Goal: Transaction & Acquisition: Book appointment/travel/reservation

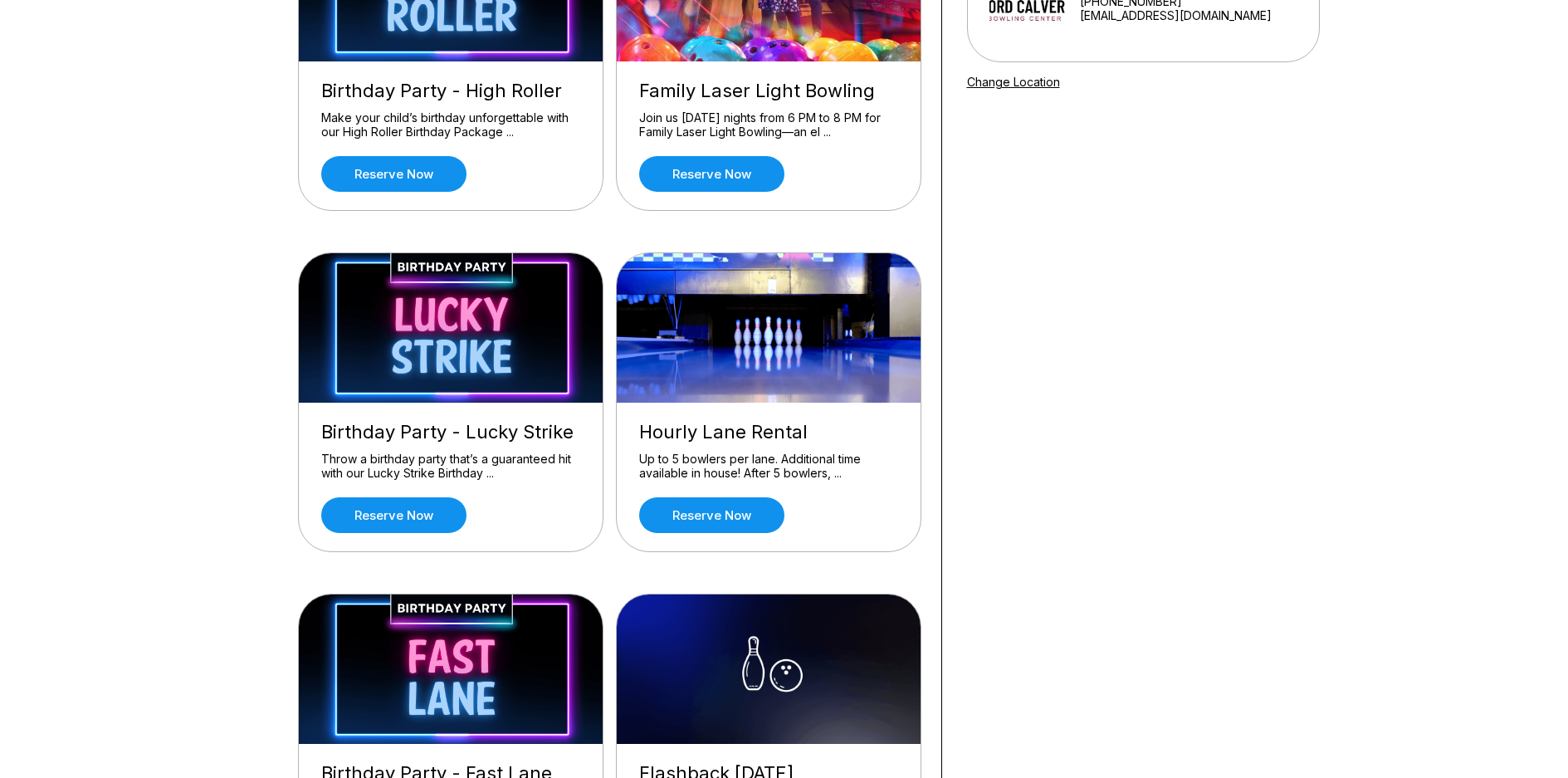
scroll to position [249, 0]
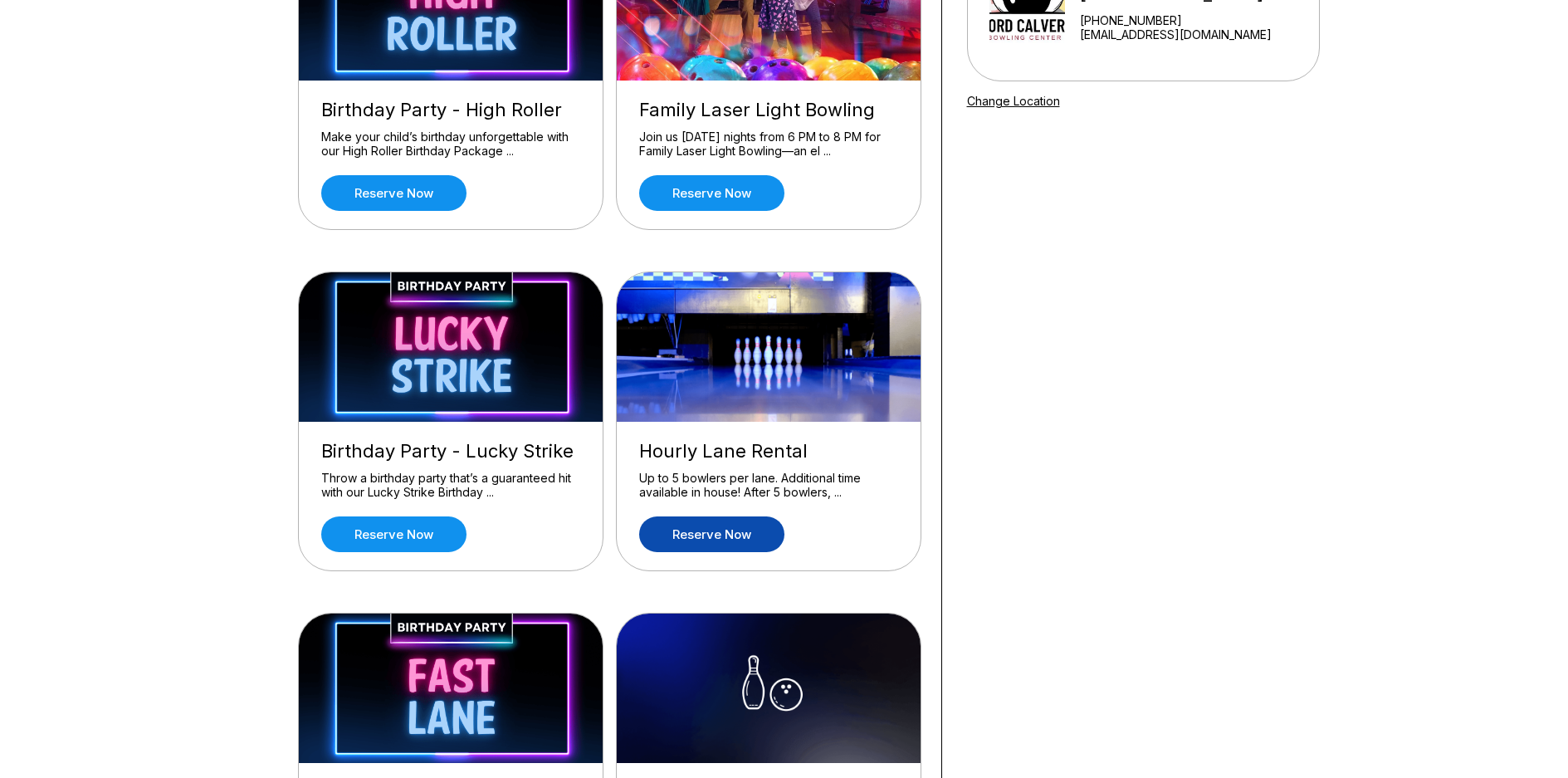
click at [751, 543] on link "Reserve now" at bounding box center [711, 534] width 145 height 36
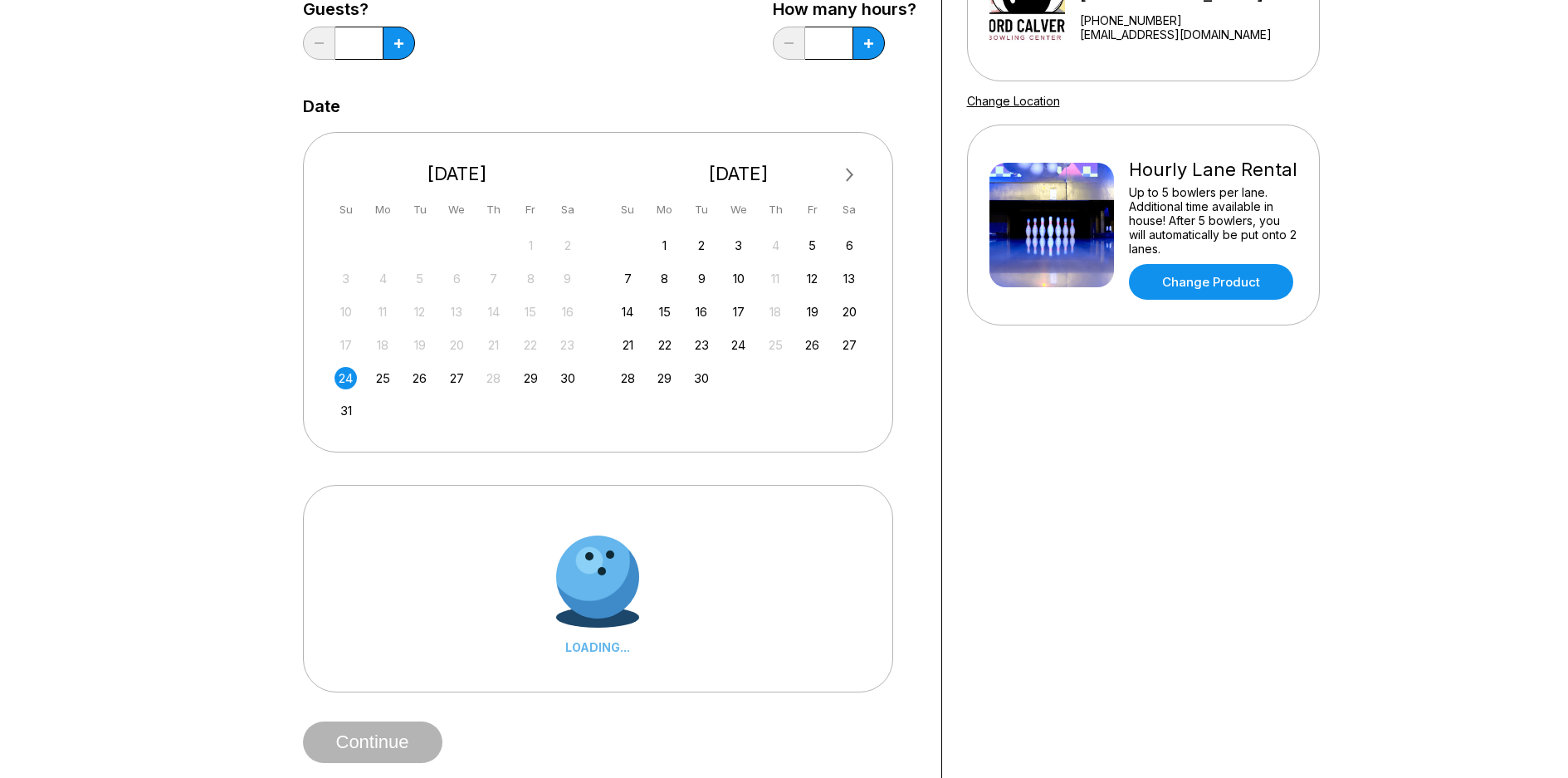
scroll to position [0, 0]
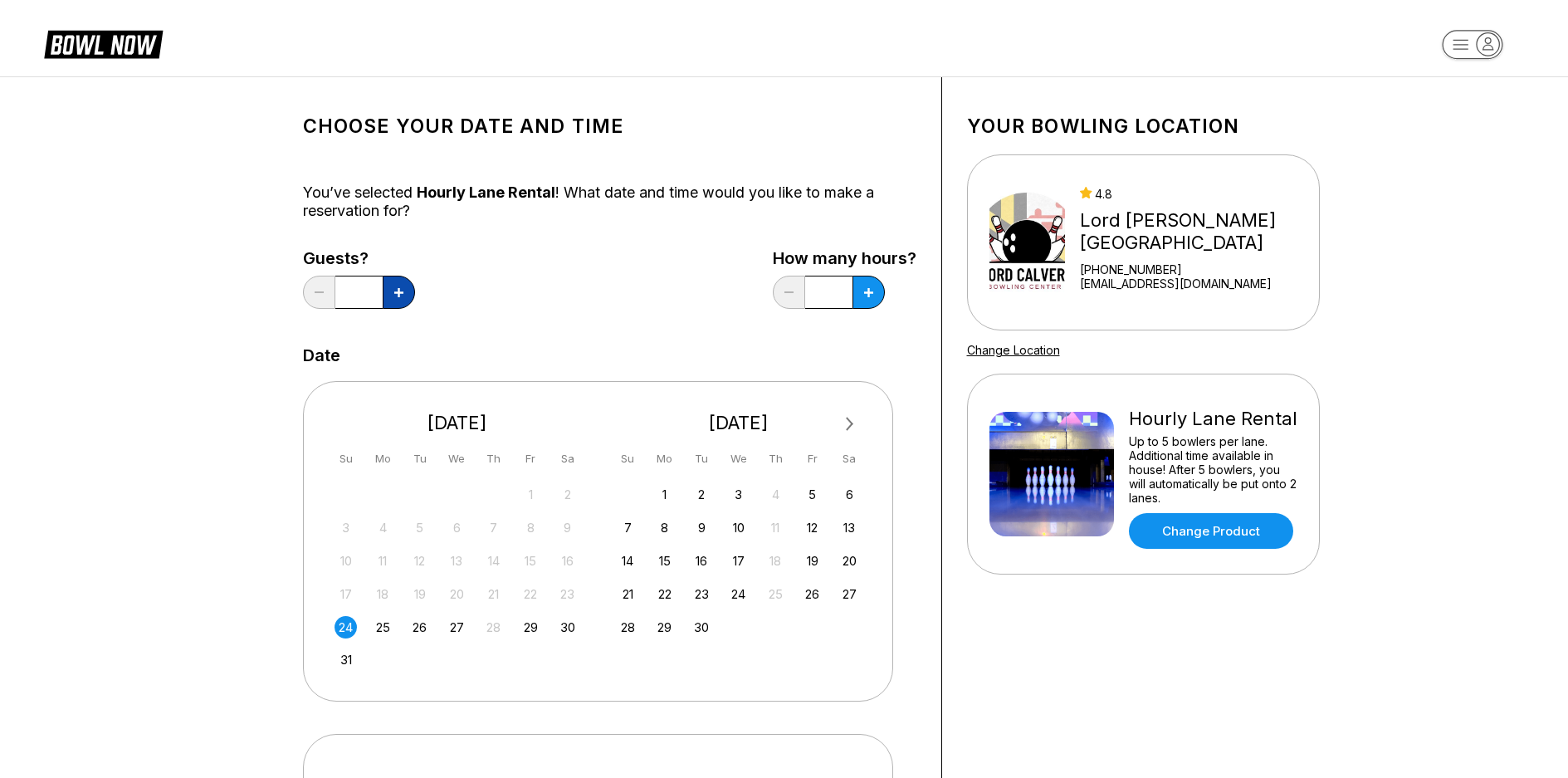
click at [409, 290] on button at bounding box center [399, 292] width 33 height 34
click at [317, 291] on button at bounding box center [319, 292] width 33 height 34
type input "*"
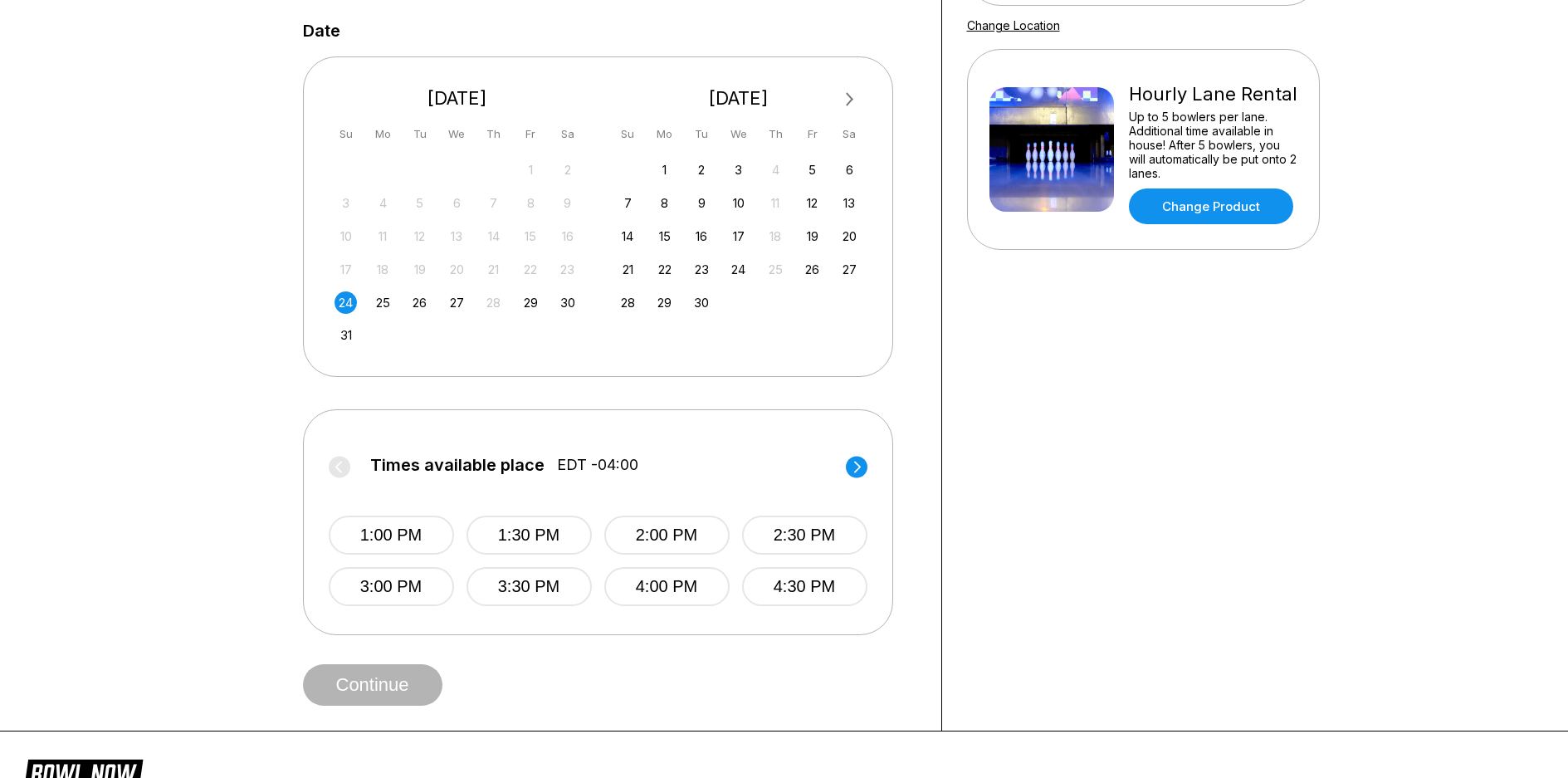
scroll to position [332, 0]
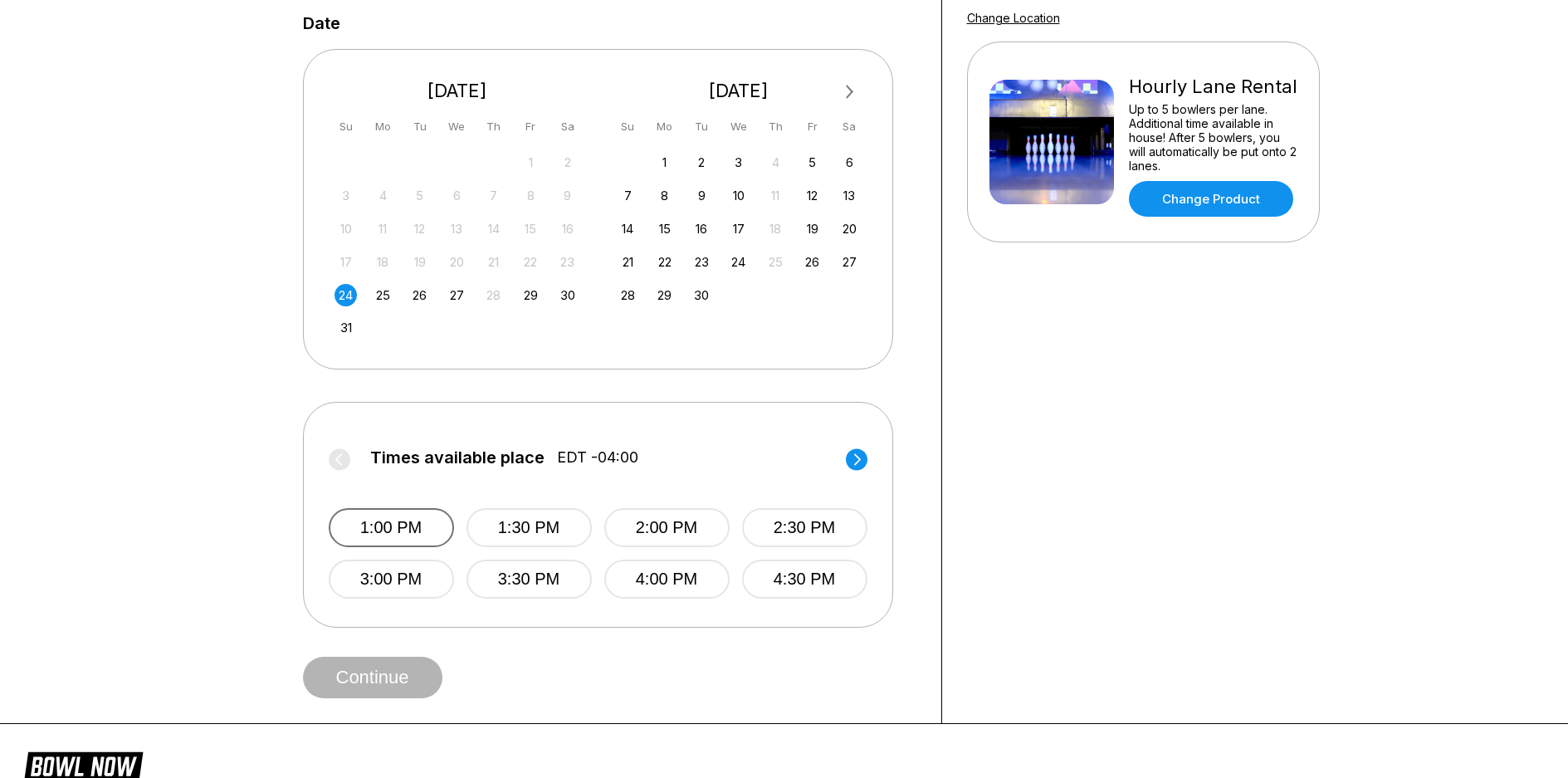
click at [409, 547] on button "1:00 PM" at bounding box center [391, 528] width 125 height 39
click at [372, 698] on button "Continue" at bounding box center [372, 677] width 139 height 41
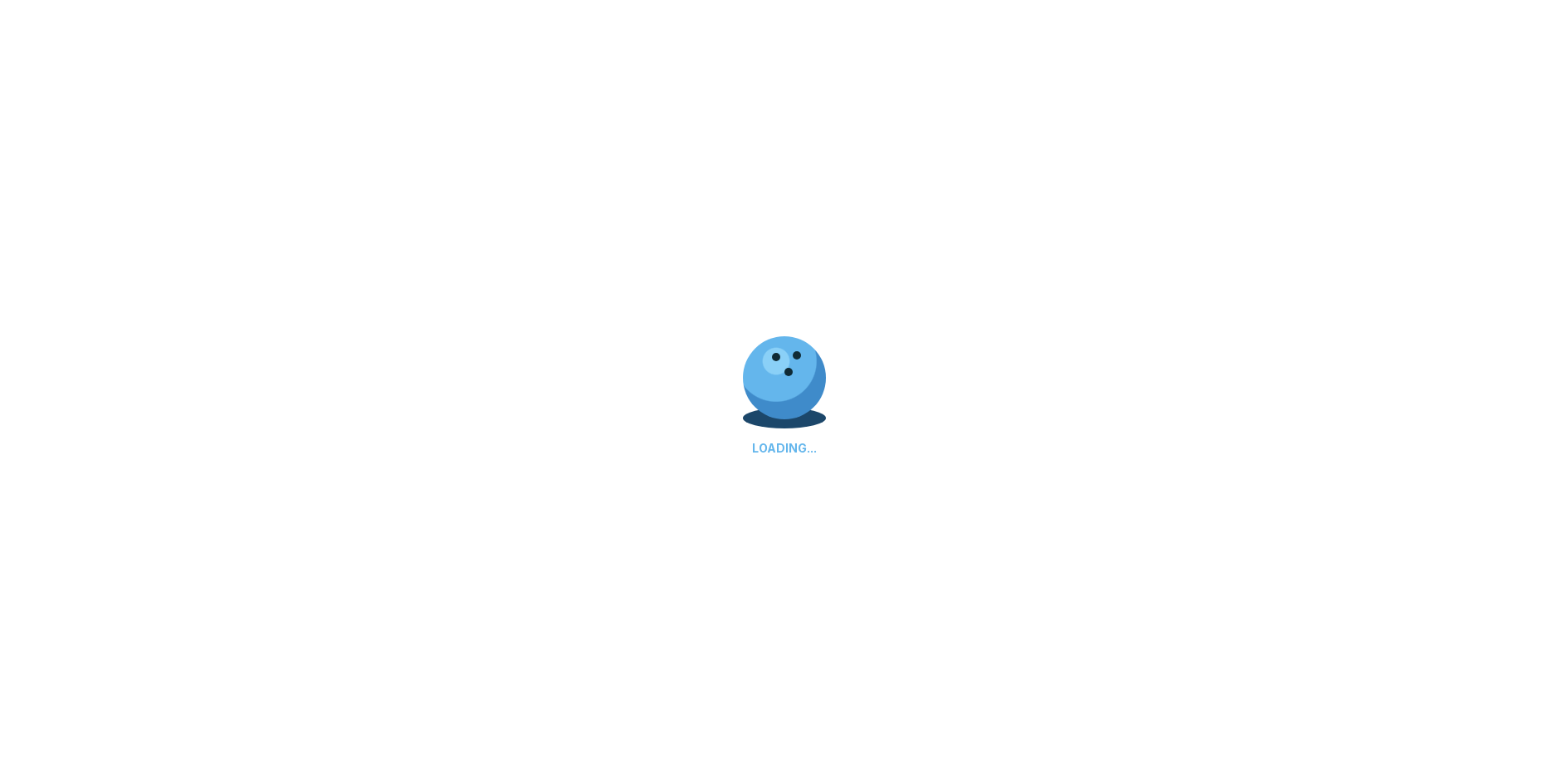
select select "**"
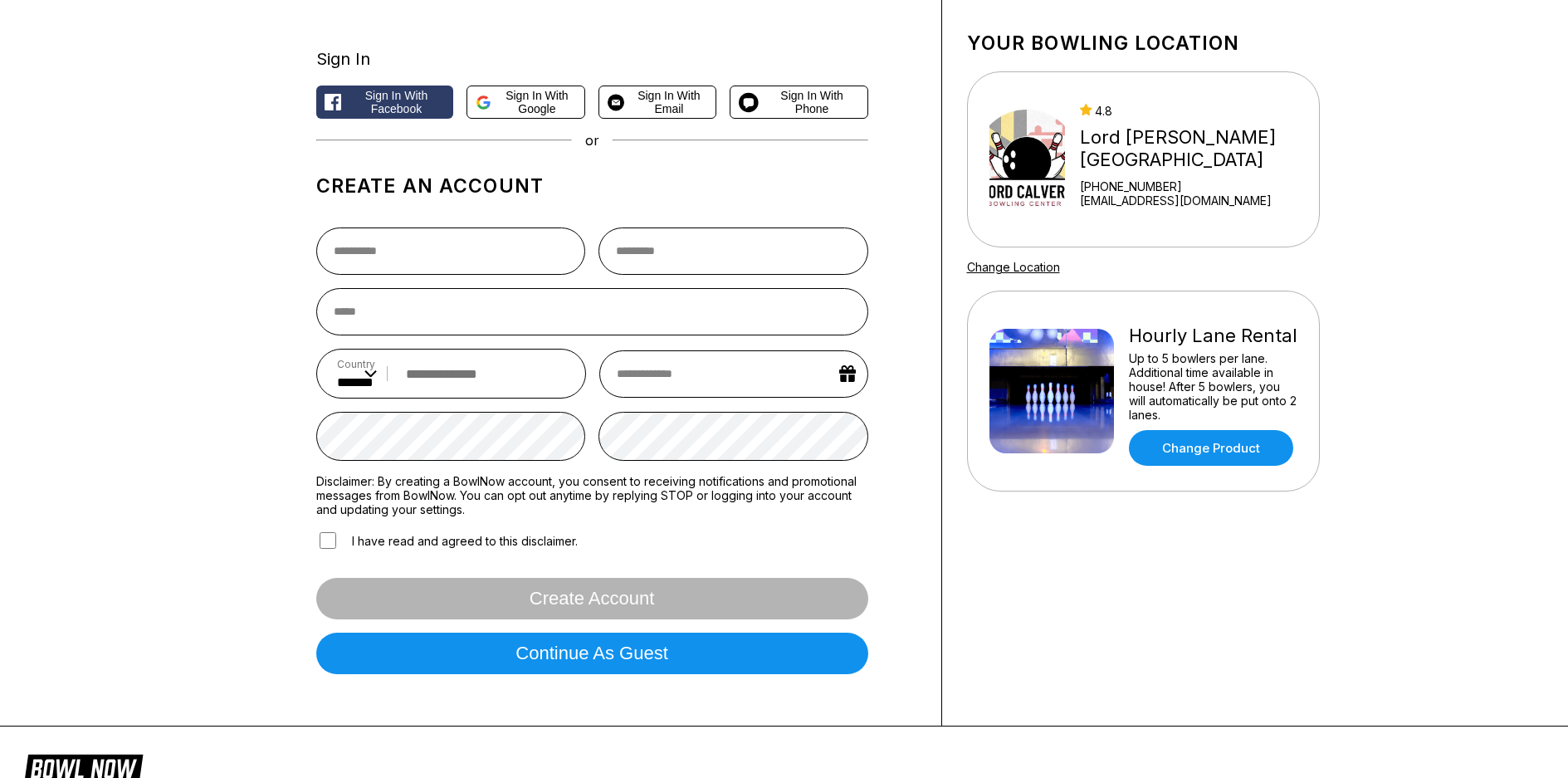
scroll to position [0, 0]
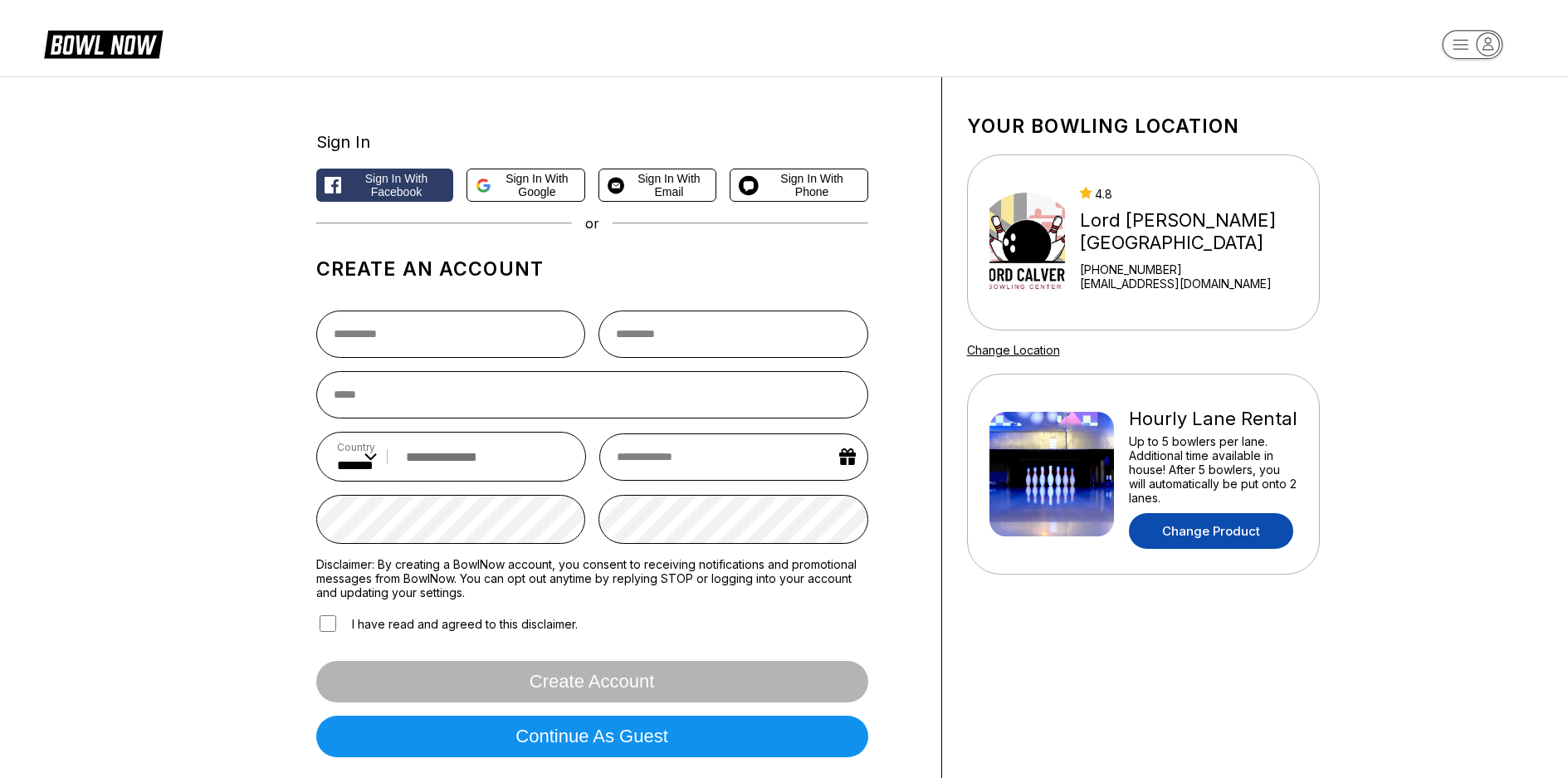
click at [1217, 536] on link "Change Product" at bounding box center [1211, 530] width 164 height 36
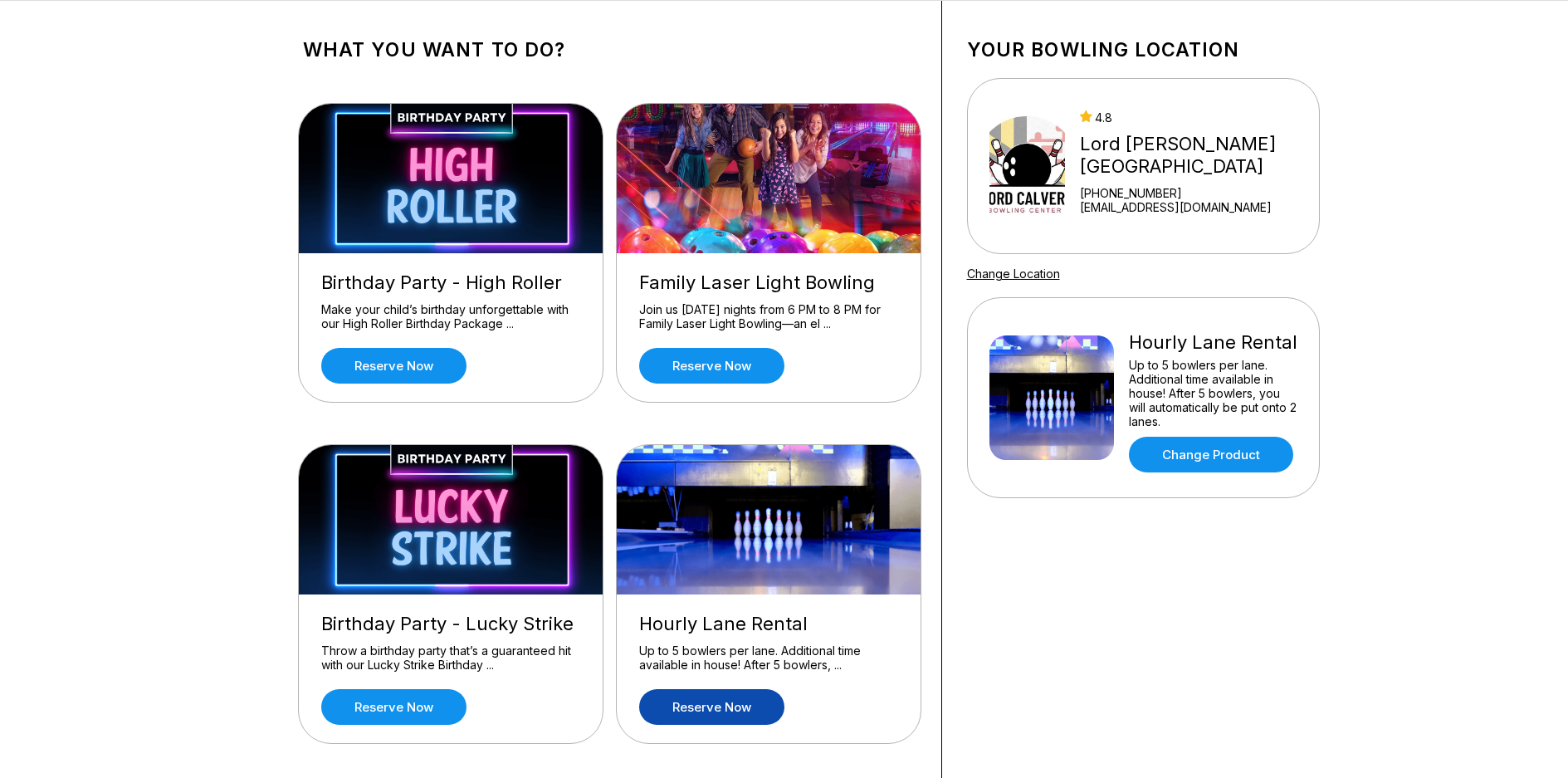
scroll to position [249, 0]
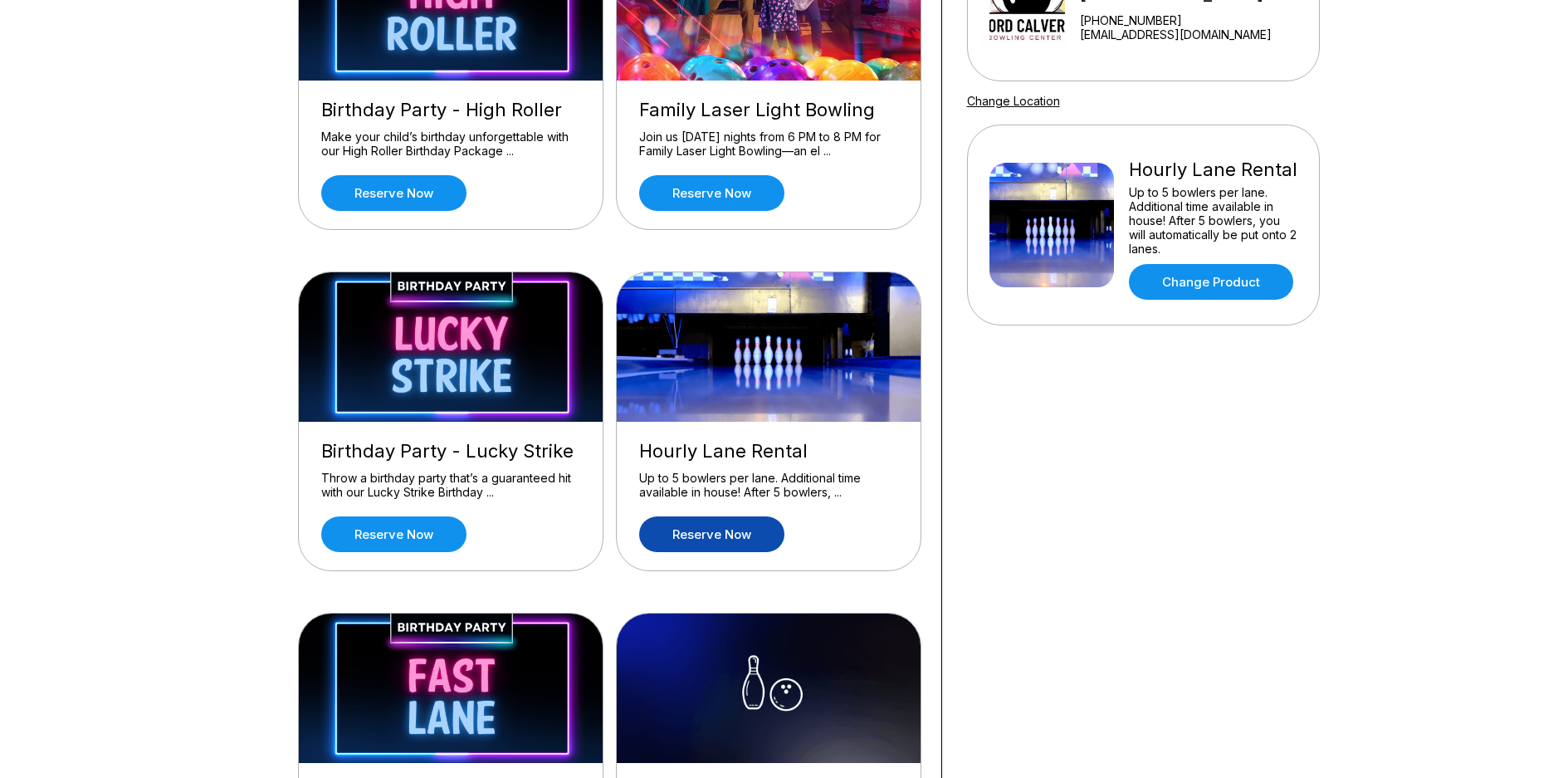
click at [654, 528] on link "Reserve now" at bounding box center [711, 534] width 145 height 36
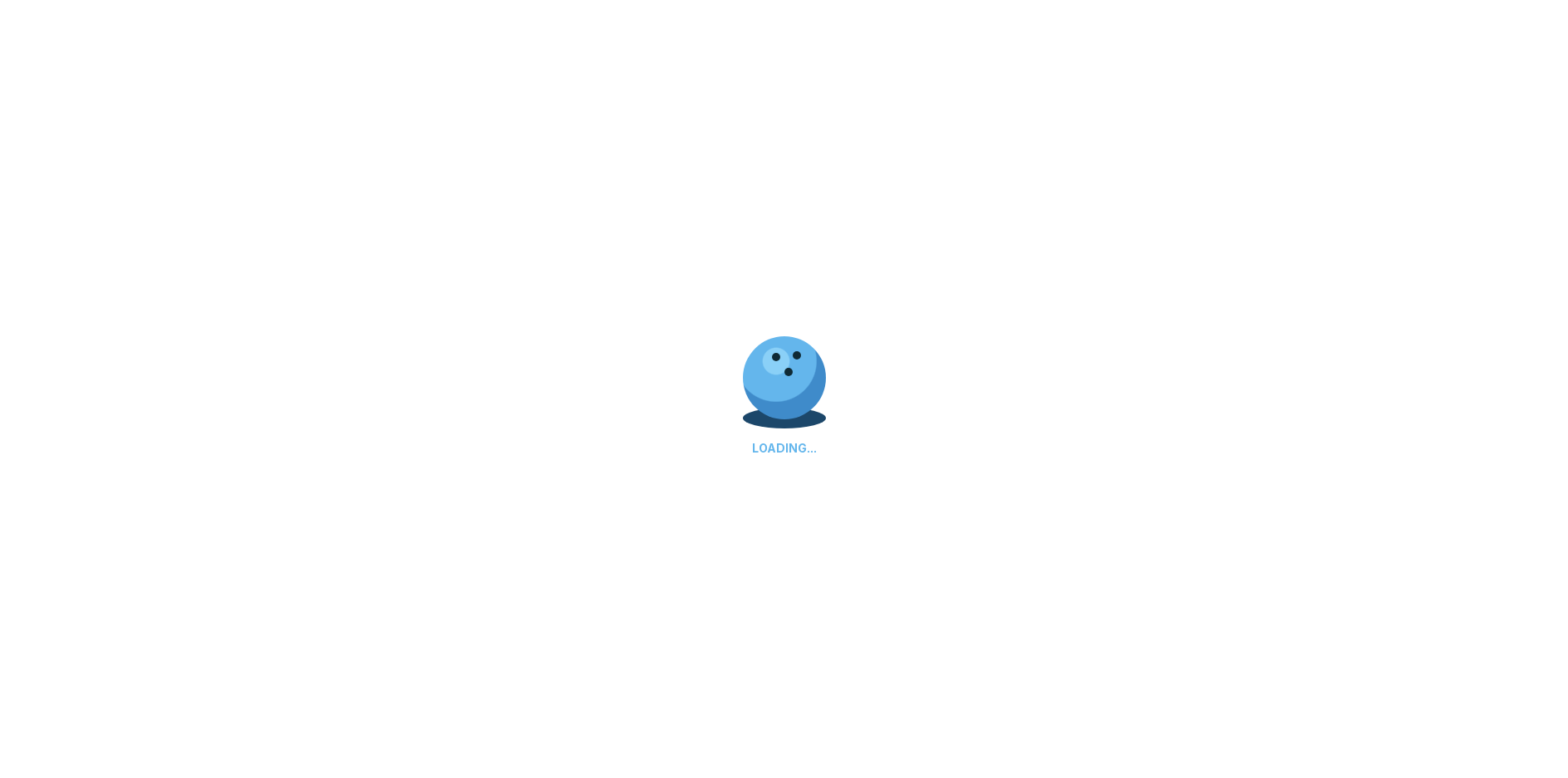
scroll to position [0, 0]
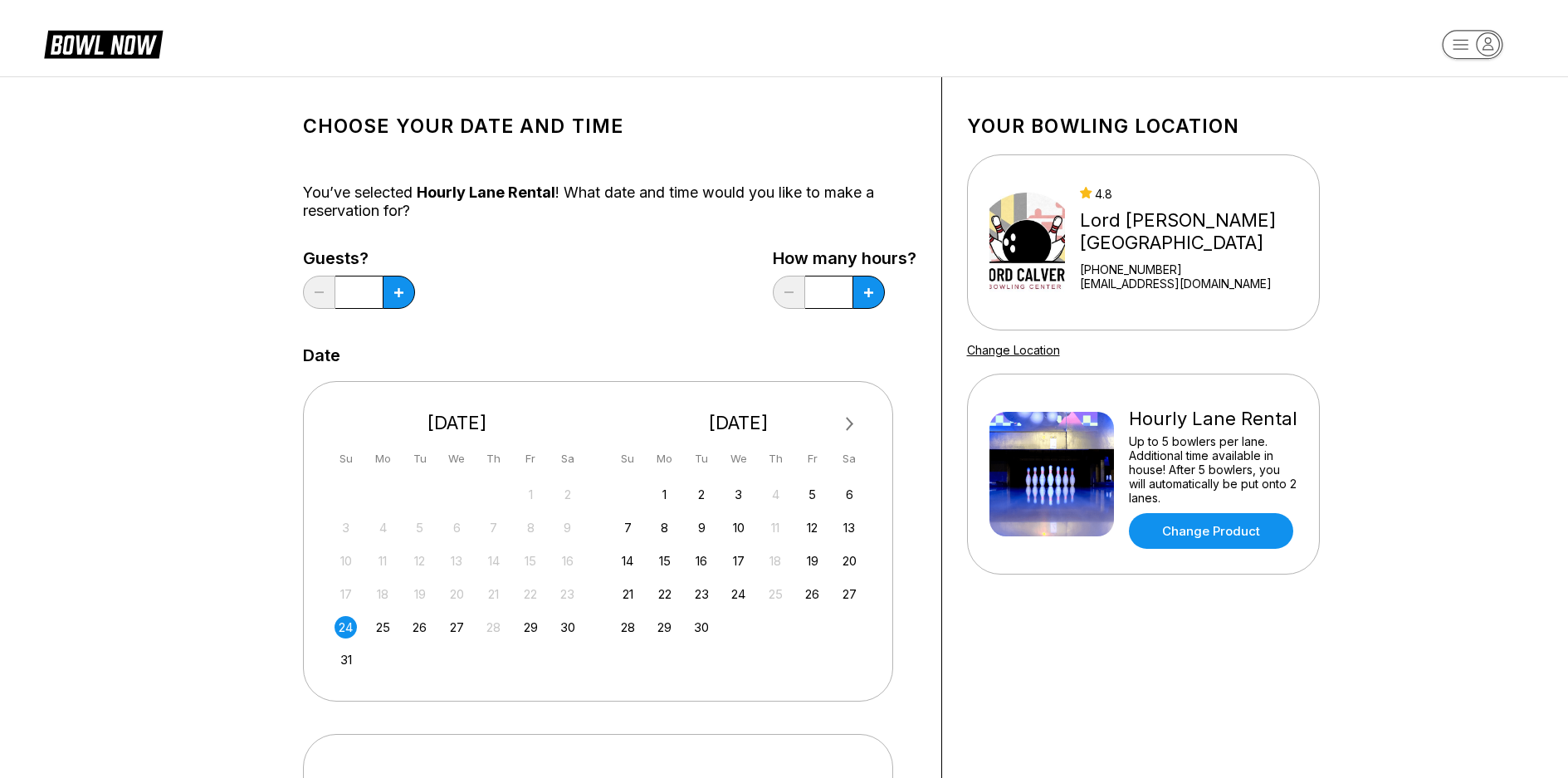
click at [341, 639] on div "24" at bounding box center [346, 627] width 23 height 23
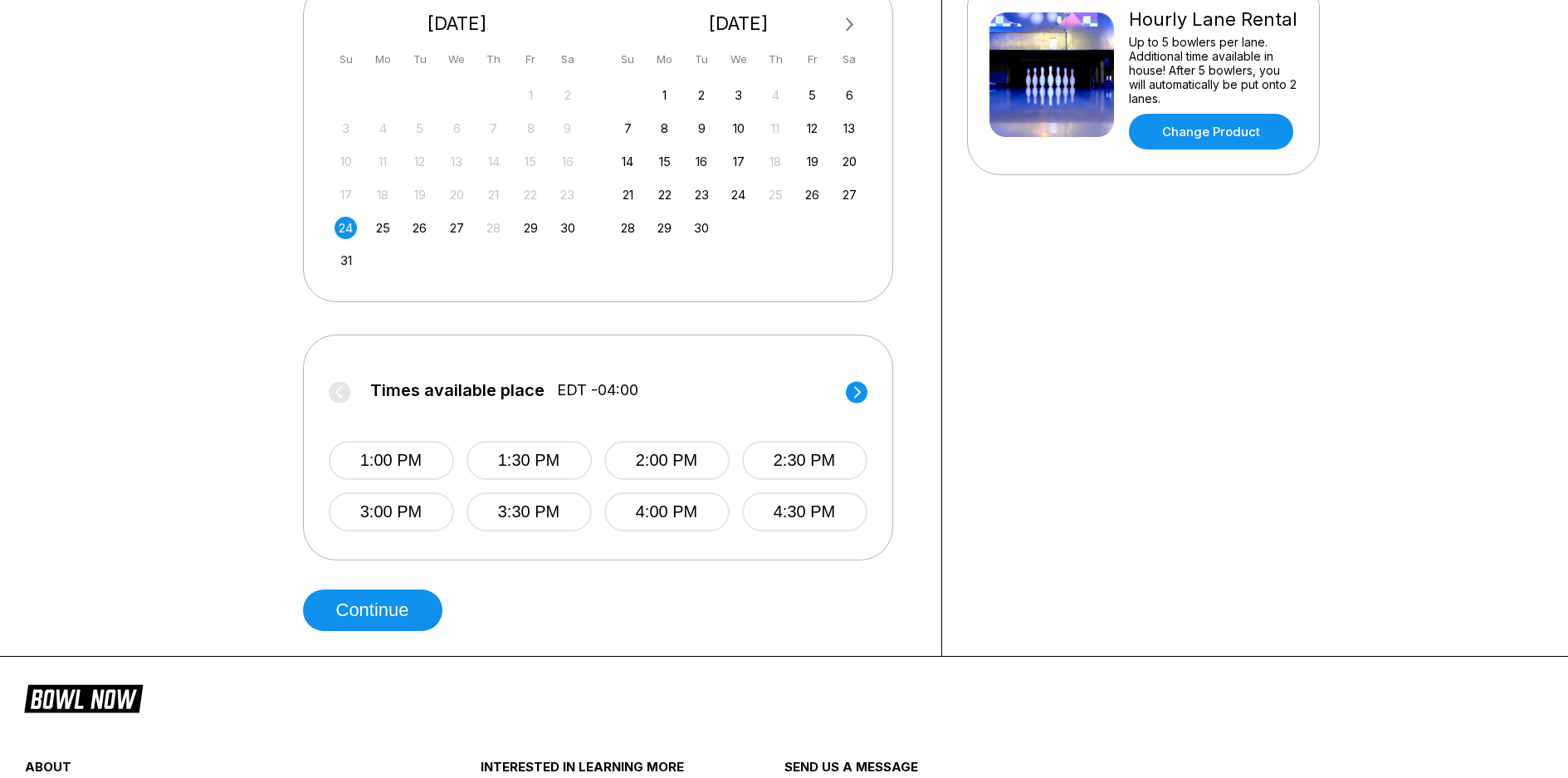
scroll to position [415, 0]
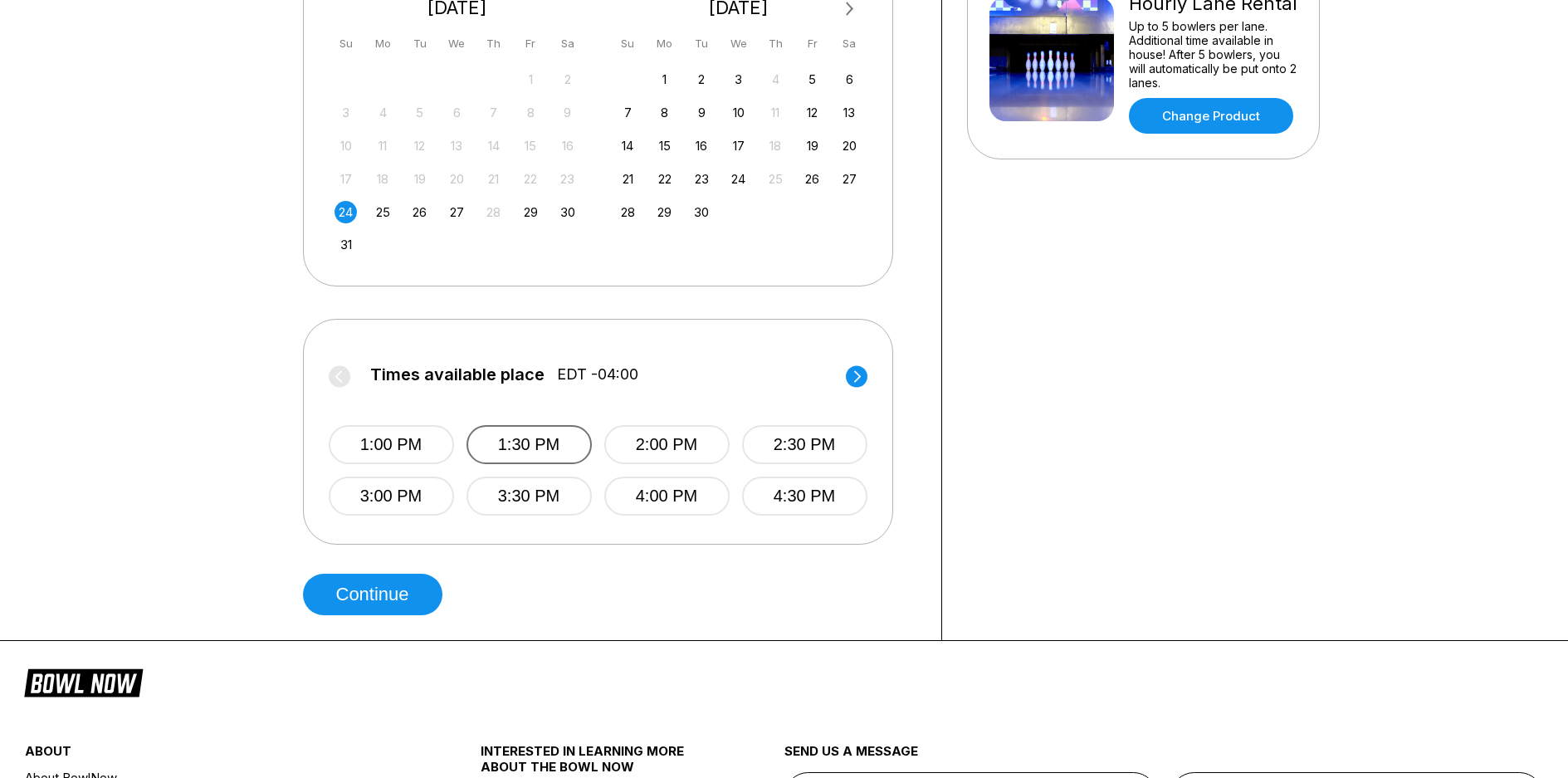
click at [518, 464] on button "1:30 PM" at bounding box center [529, 445] width 125 height 39
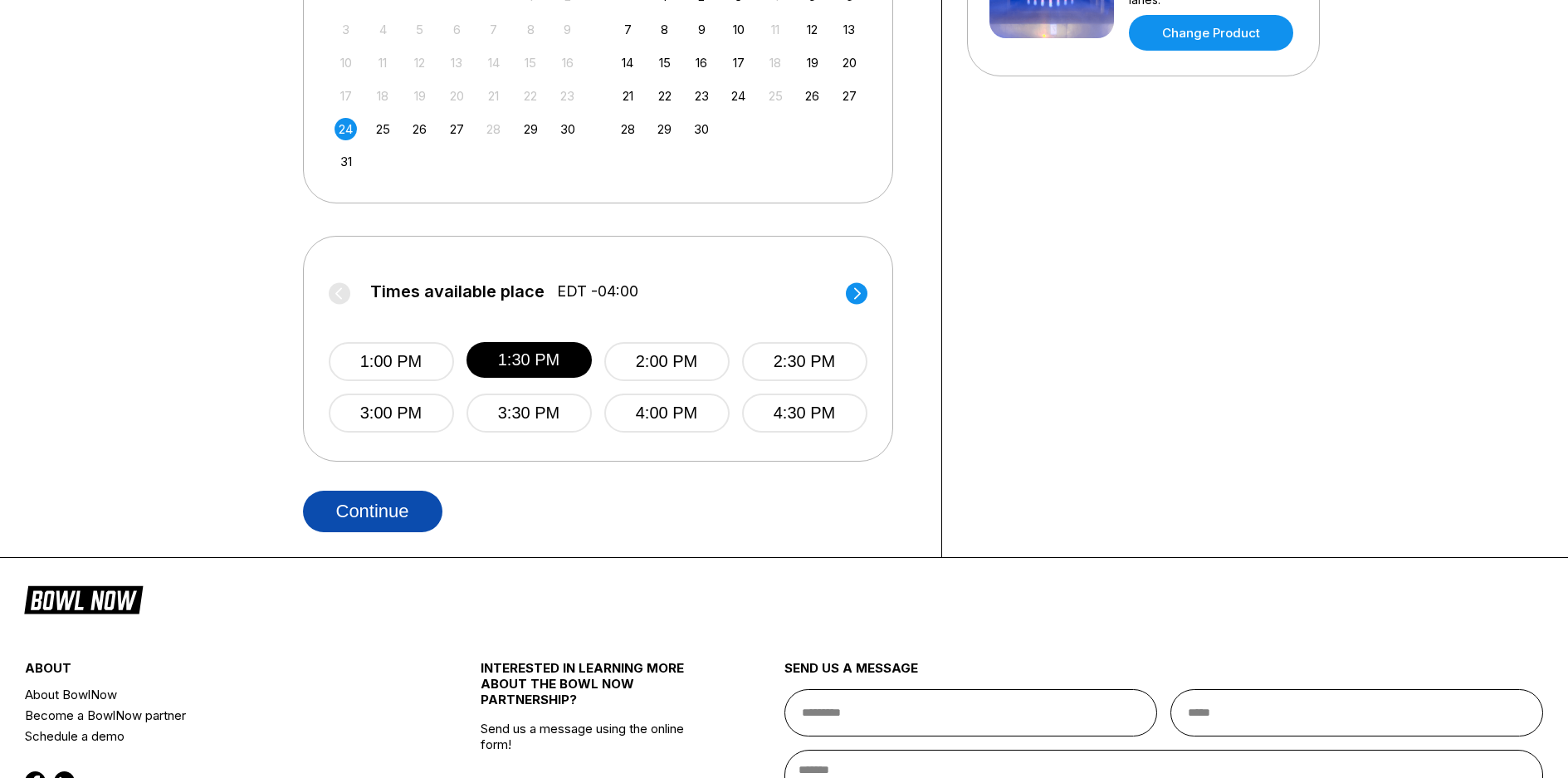
click at [381, 532] on button "Continue" at bounding box center [372, 511] width 139 height 41
select select "**"
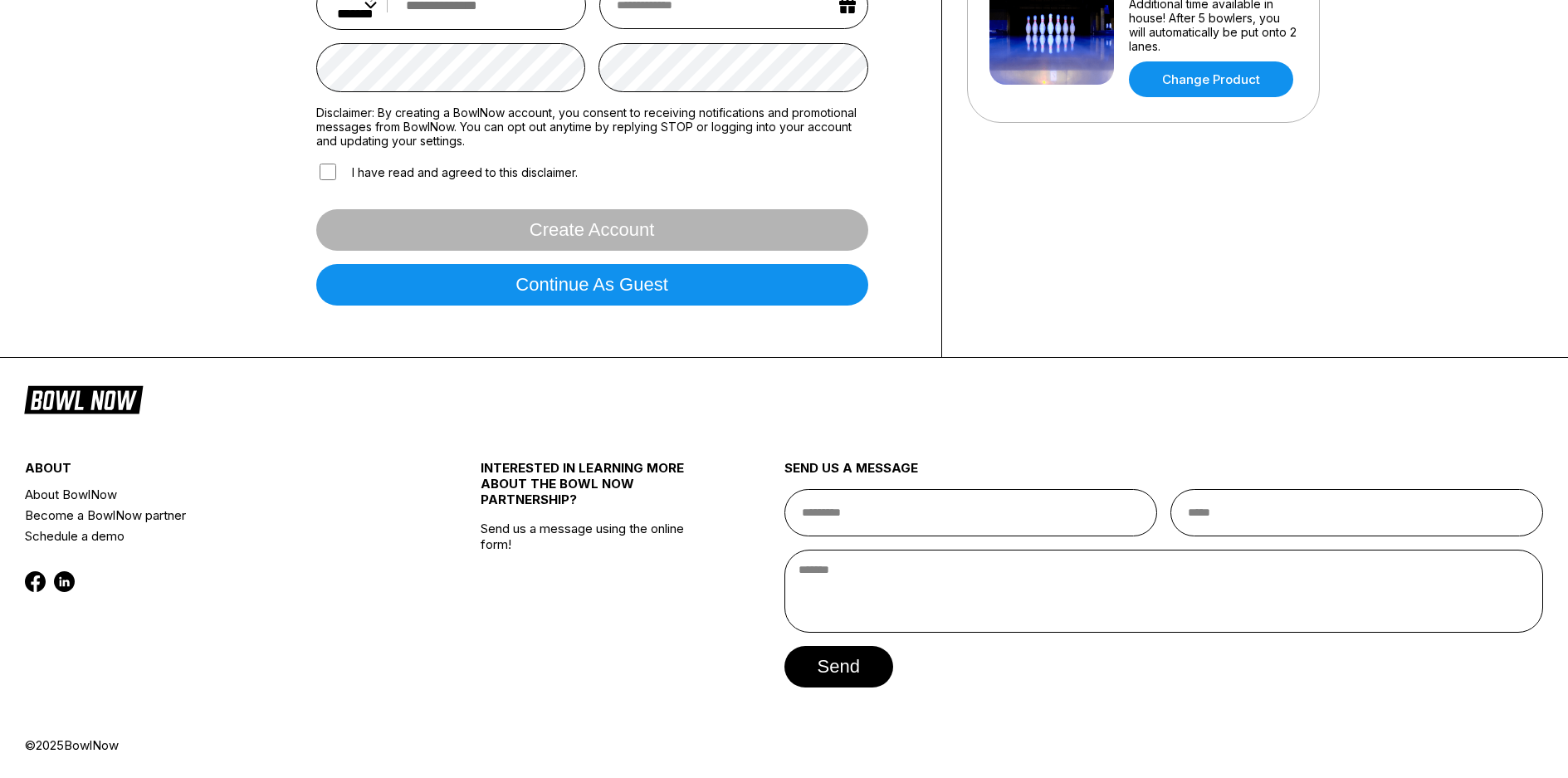
scroll to position [0, 0]
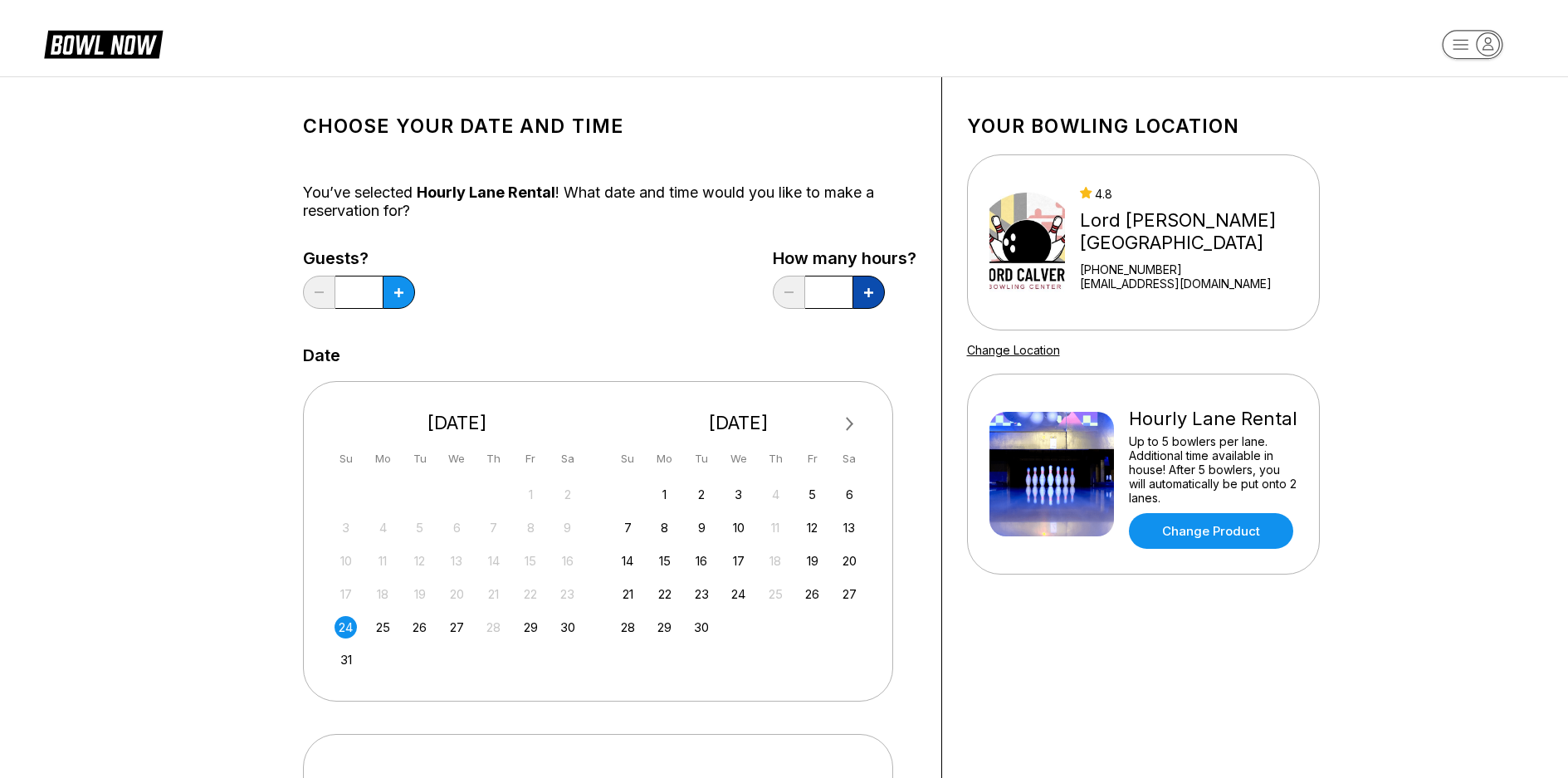
click at [404, 289] on icon at bounding box center [399, 292] width 9 height 9
click at [415, 298] on button at bounding box center [399, 292] width 33 height 34
type input "*"
click at [1029, 650] on div "Your bowling location 4.8 Lord Calvert Bowling Center +14105353560 info@lordcal…" at bounding box center [1143, 567] width 403 height 979
click at [357, 639] on div "24" at bounding box center [346, 627] width 23 height 23
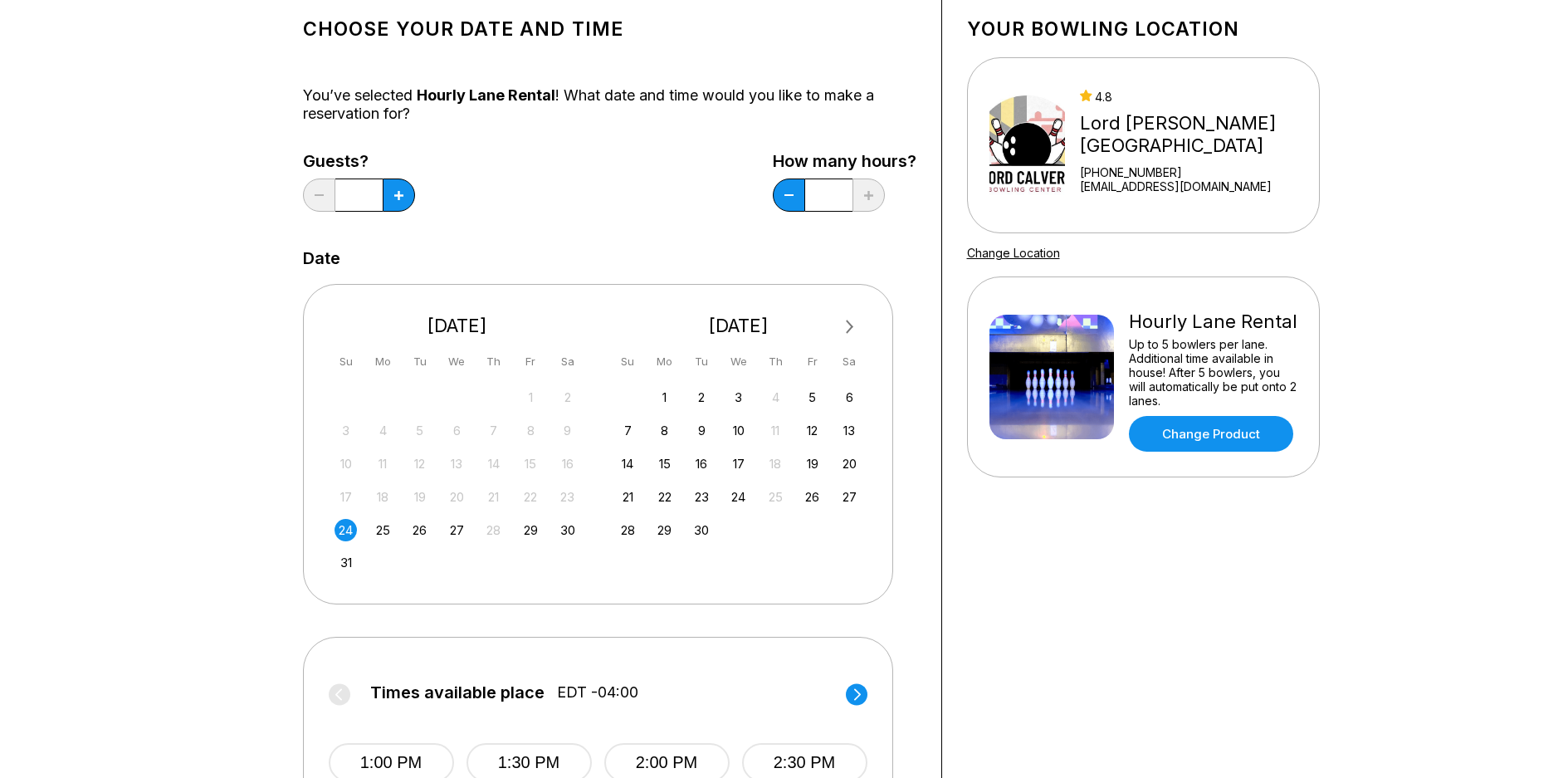
scroll to position [249, 0]
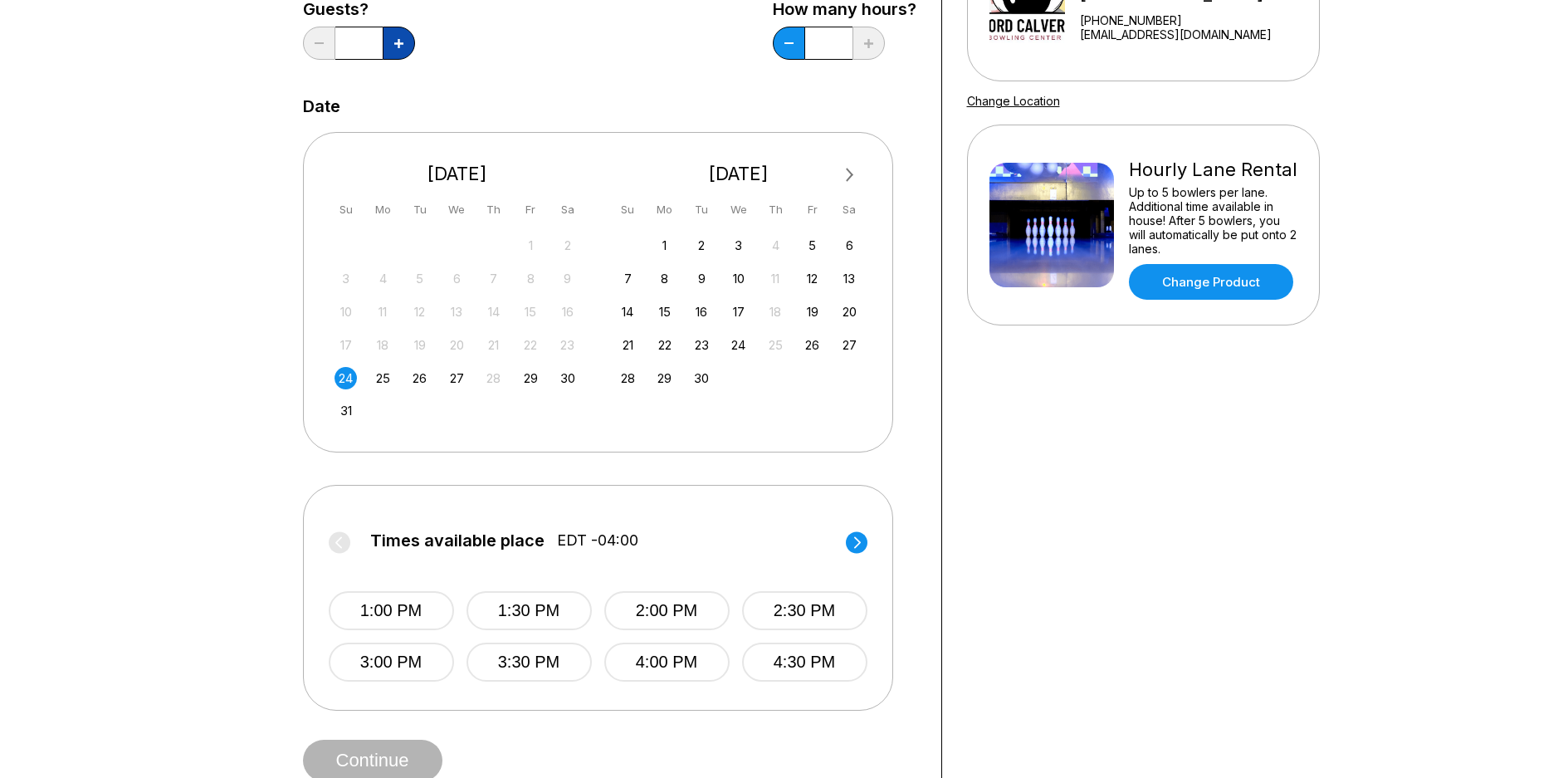
click at [399, 43] on icon at bounding box center [399, 44] width 9 height 9
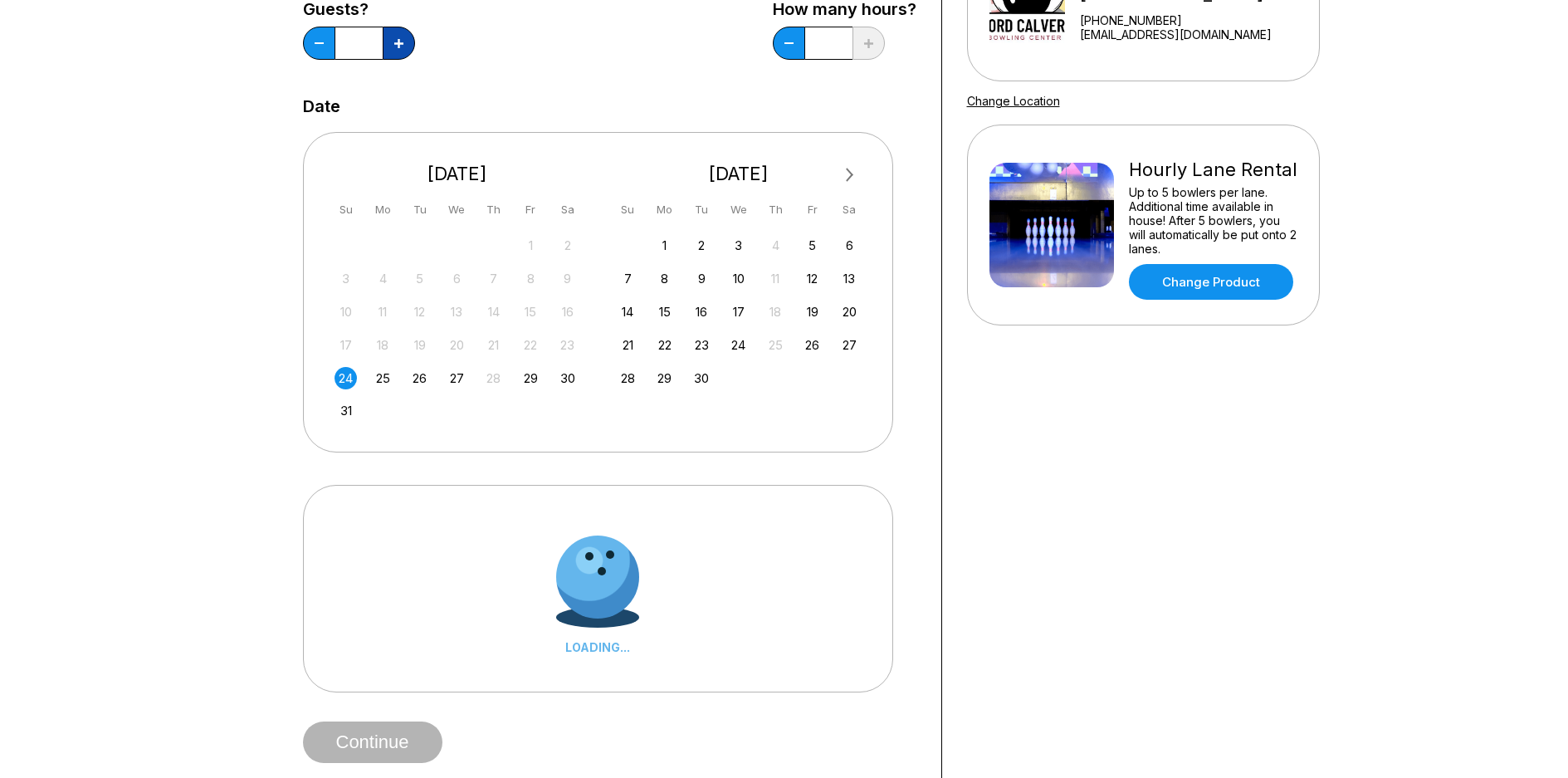
click at [399, 43] on icon at bounding box center [399, 44] width 9 height 9
type input "*"
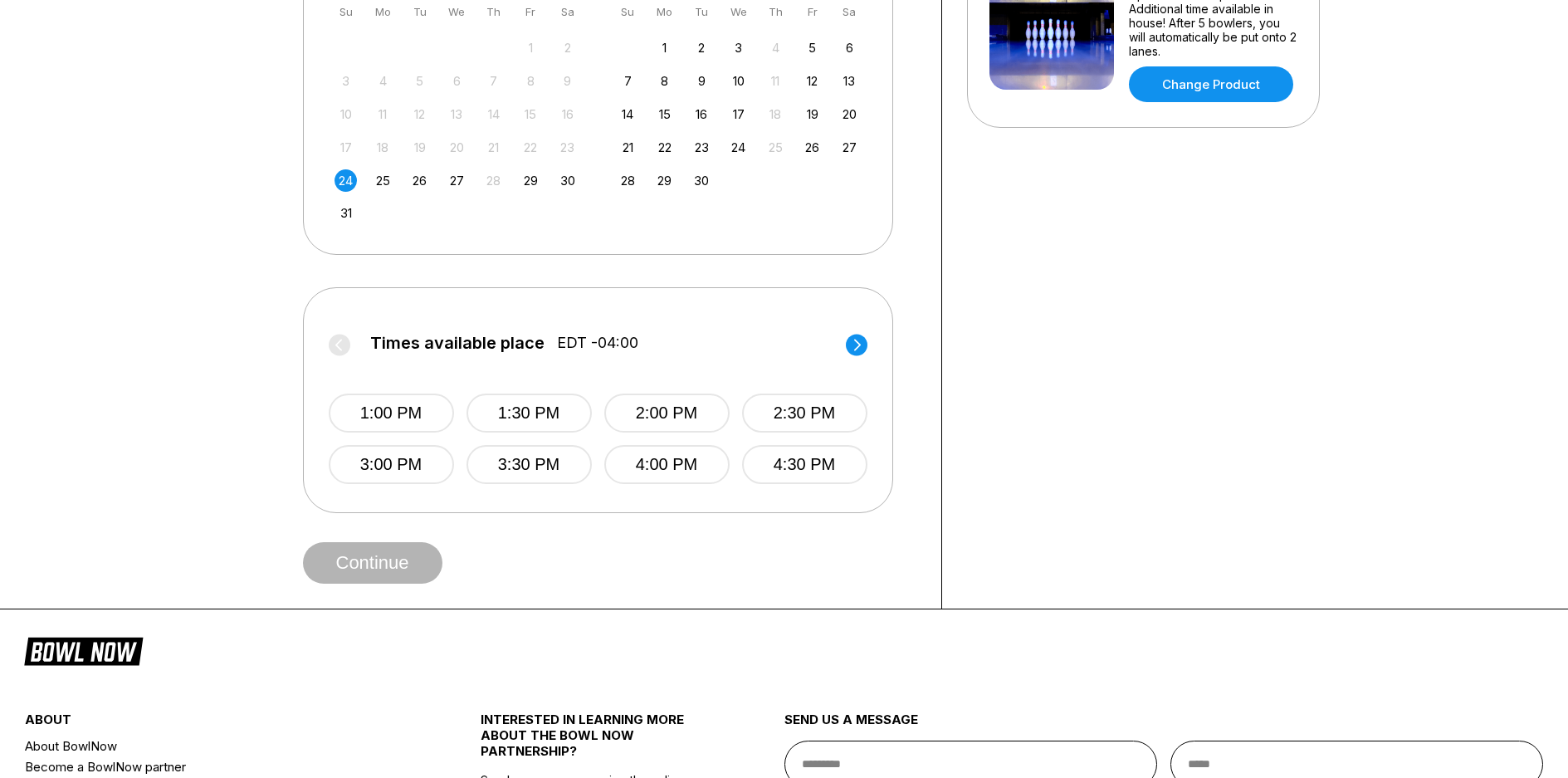
scroll to position [499, 0]
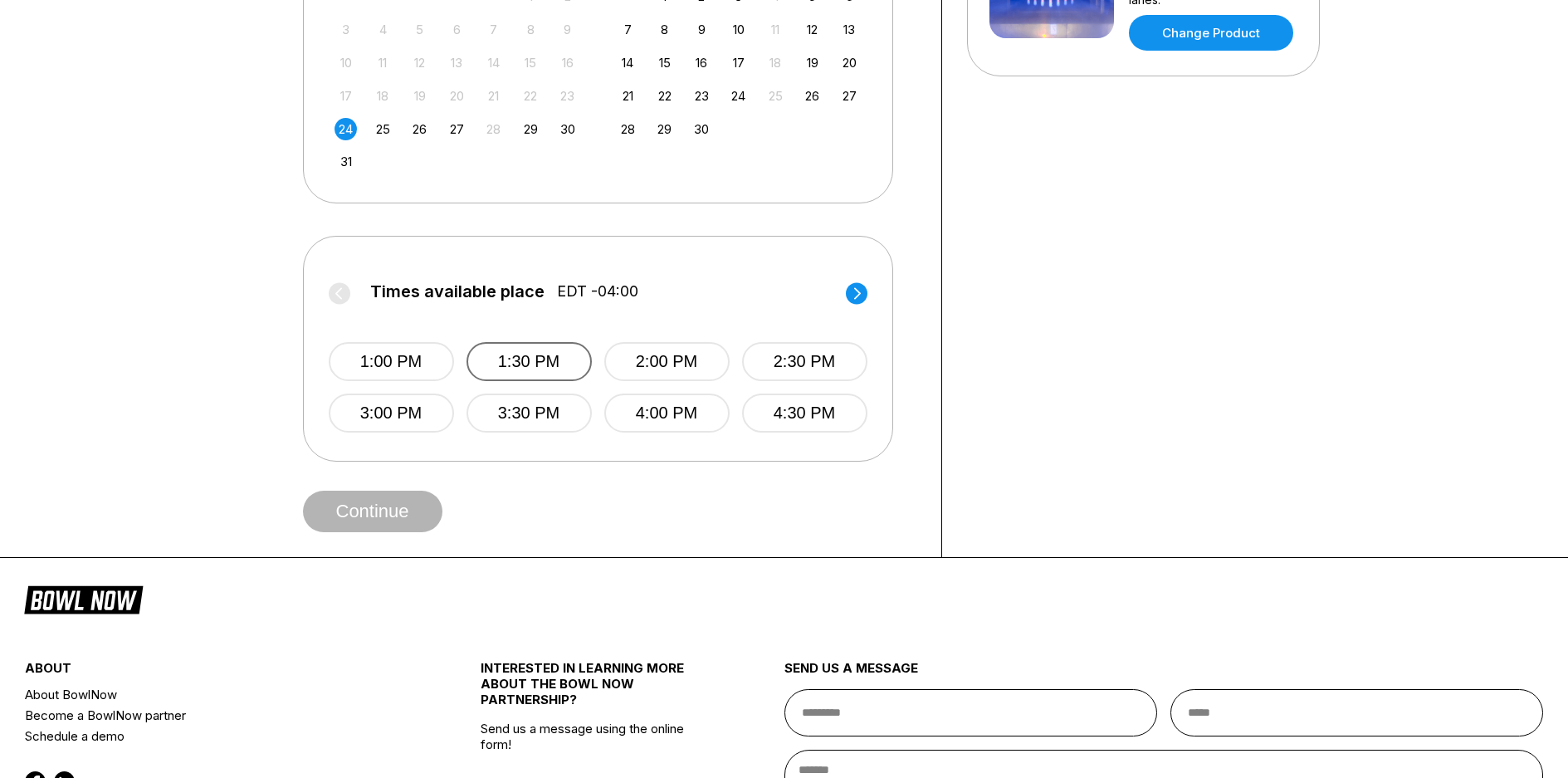
click at [523, 381] on button "1:30 PM" at bounding box center [529, 362] width 125 height 39
click at [367, 532] on button "Continue" at bounding box center [372, 511] width 139 height 41
select select "**"
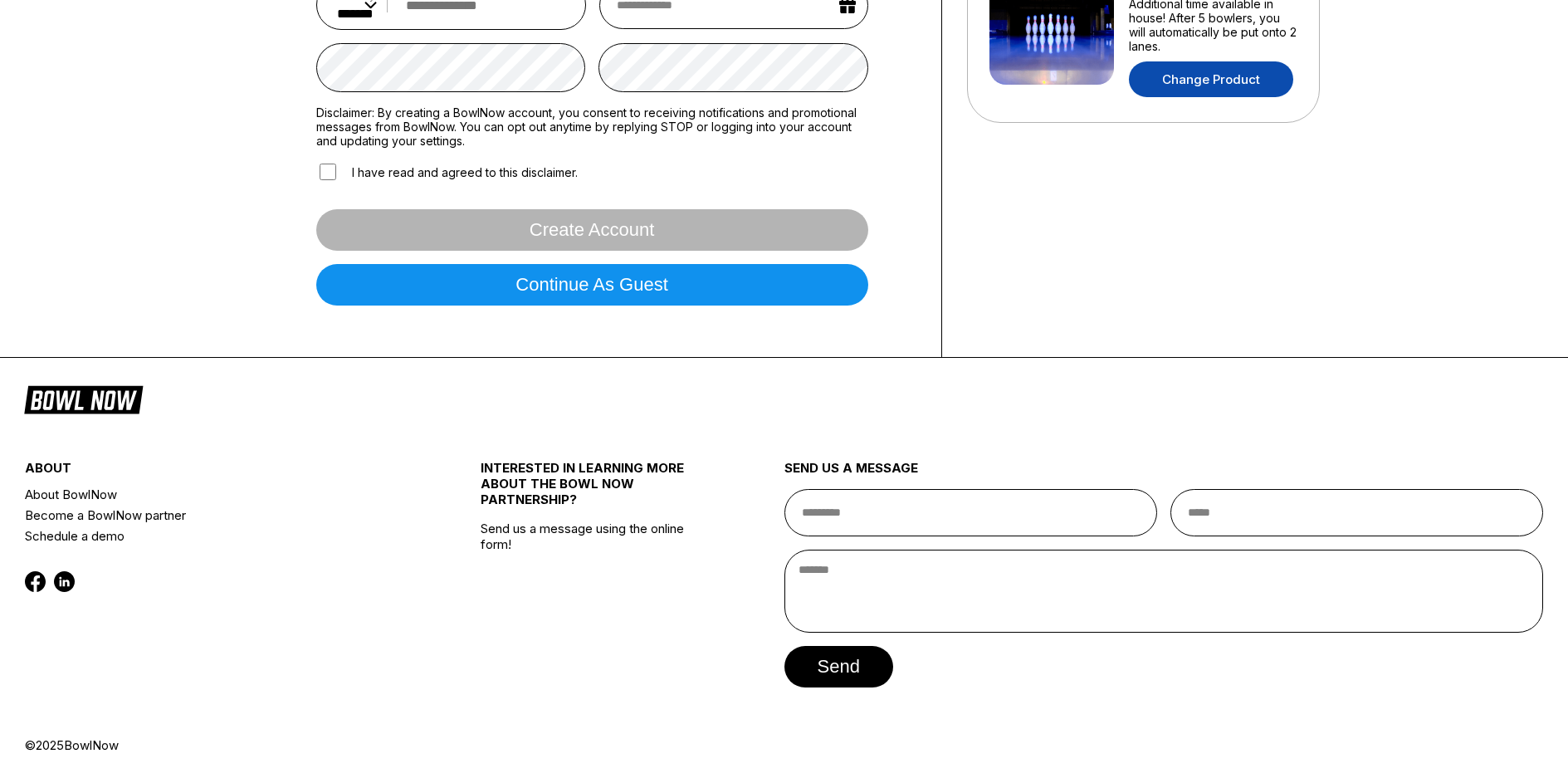
scroll to position [0, 0]
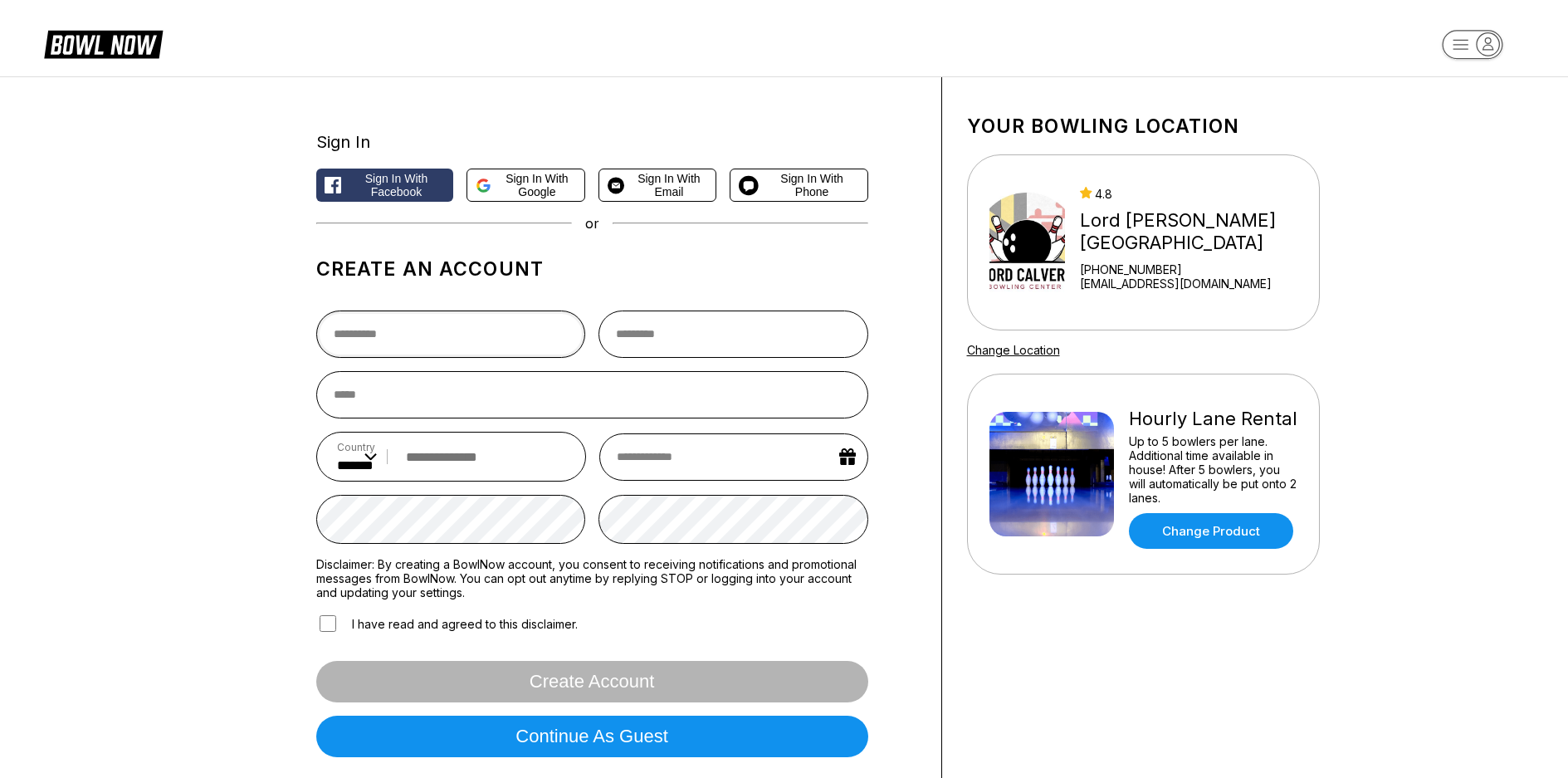
click at [363, 342] on input "text" at bounding box center [451, 334] width 270 height 47
type input "*"
type input "*****"
click at [669, 350] on input "text" at bounding box center [733, 334] width 270 height 47
type input "*****"
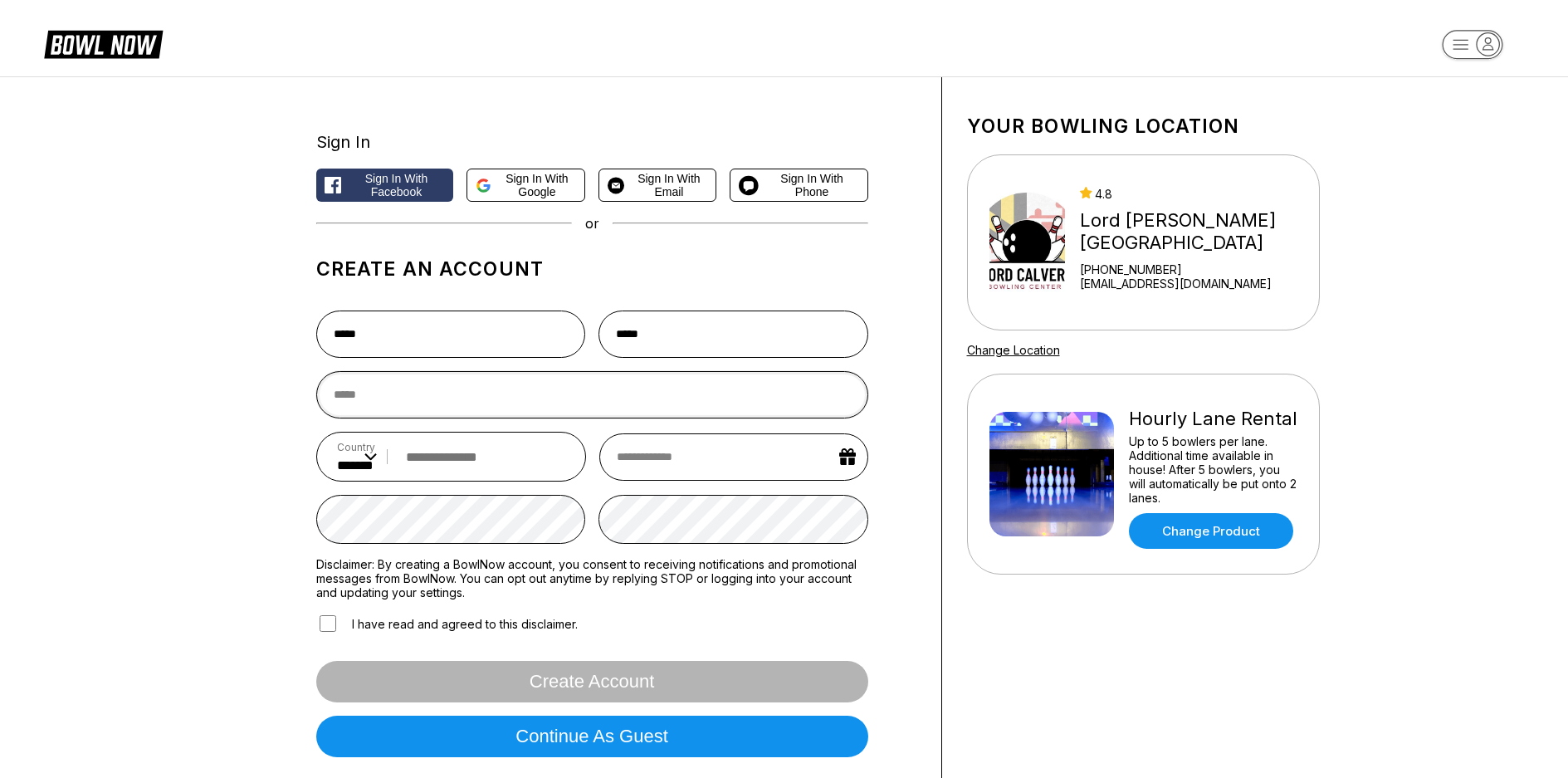
click at [456, 419] on input "email" at bounding box center [592, 394] width 552 height 47
type input "**********"
click at [633, 450] on input "text" at bounding box center [733, 457] width 268 height 47
select select "*"
select select "****"
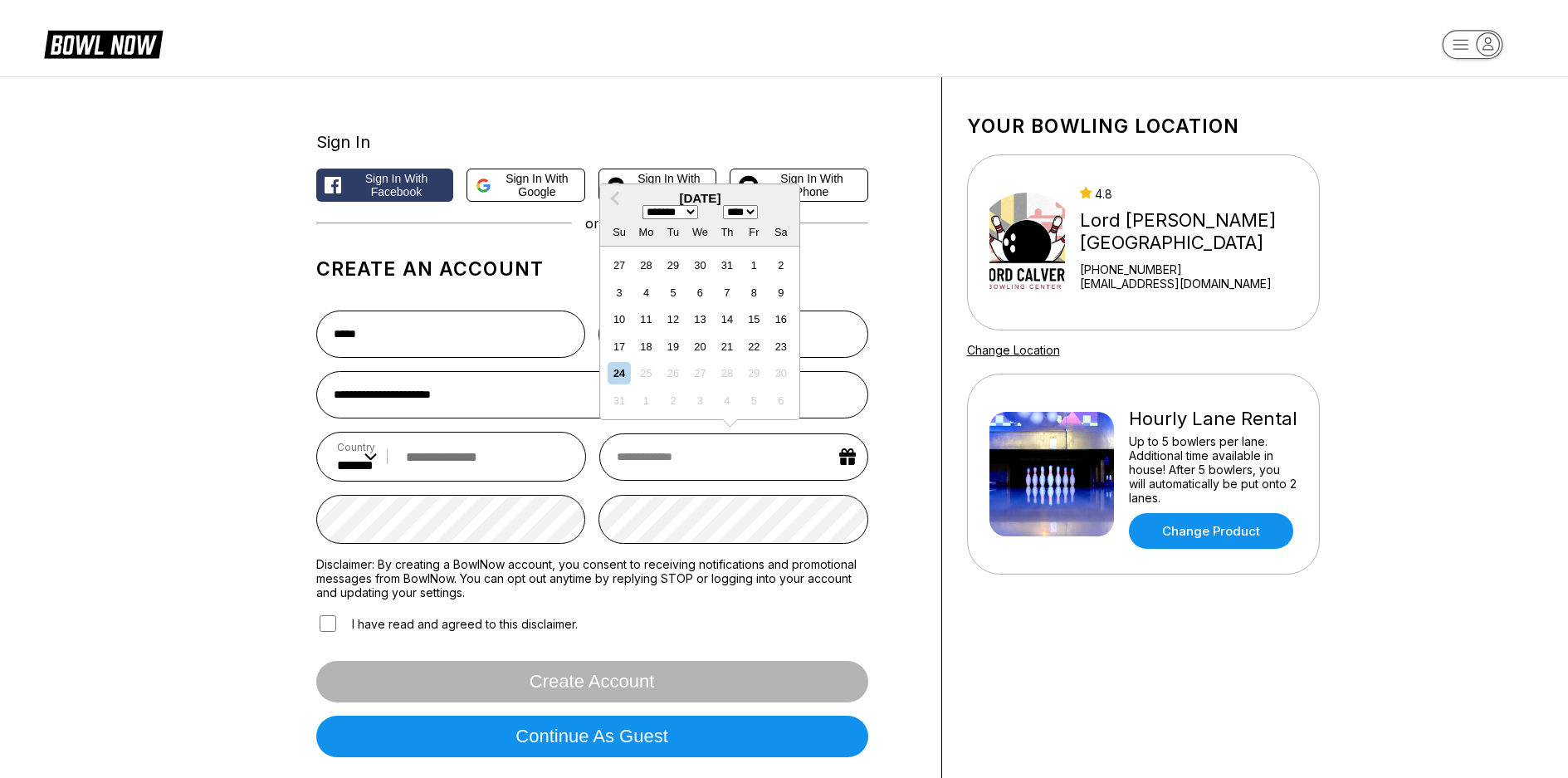
click at [661, 467] on input "text" at bounding box center [733, 457] width 268 height 47
click at [698, 205] on select "******* ******** ***** ***** *** **** **** ****** ********* ******* ******** **…" at bounding box center [670, 211] width 55 height 14
select select "*"
click at [643, 205] on select "******* ******** ***** ***** *** **** **** ****** ********* ******* ******** **…" at bounding box center [670, 211] width 55 height 14
click at [758, 205] on select "**** **** **** **** **** **** **** **** **** **** **** **** **** **** **** ****…" at bounding box center [741, 211] width 35 height 14
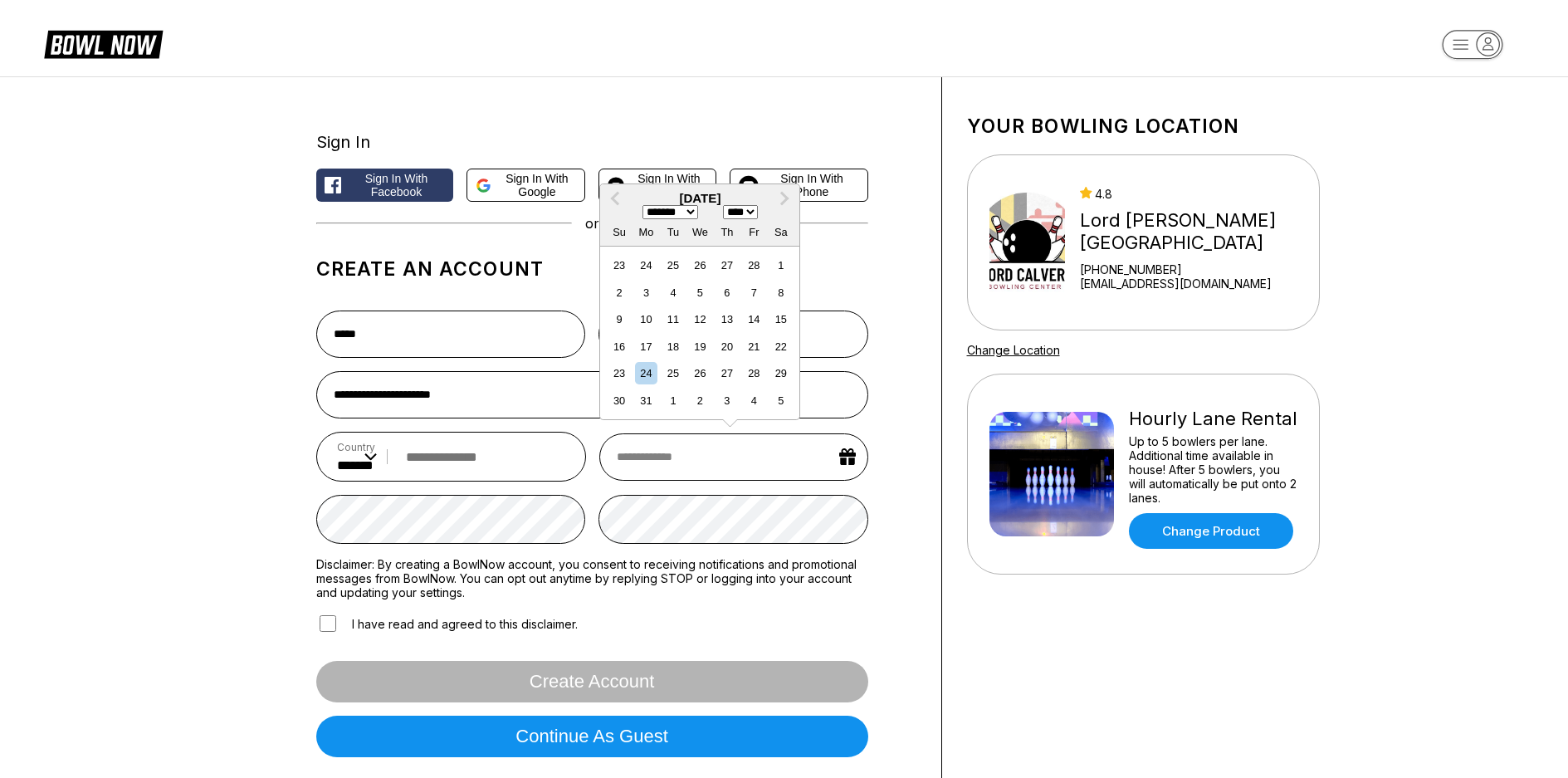
select select "****"
click at [756, 205] on select "**** **** **** **** **** **** **** **** **** **** **** **** **** **** **** ****…" at bounding box center [741, 211] width 35 height 14
click at [711, 344] on div "20" at bounding box center [700, 347] width 23 height 23
type input "**********"
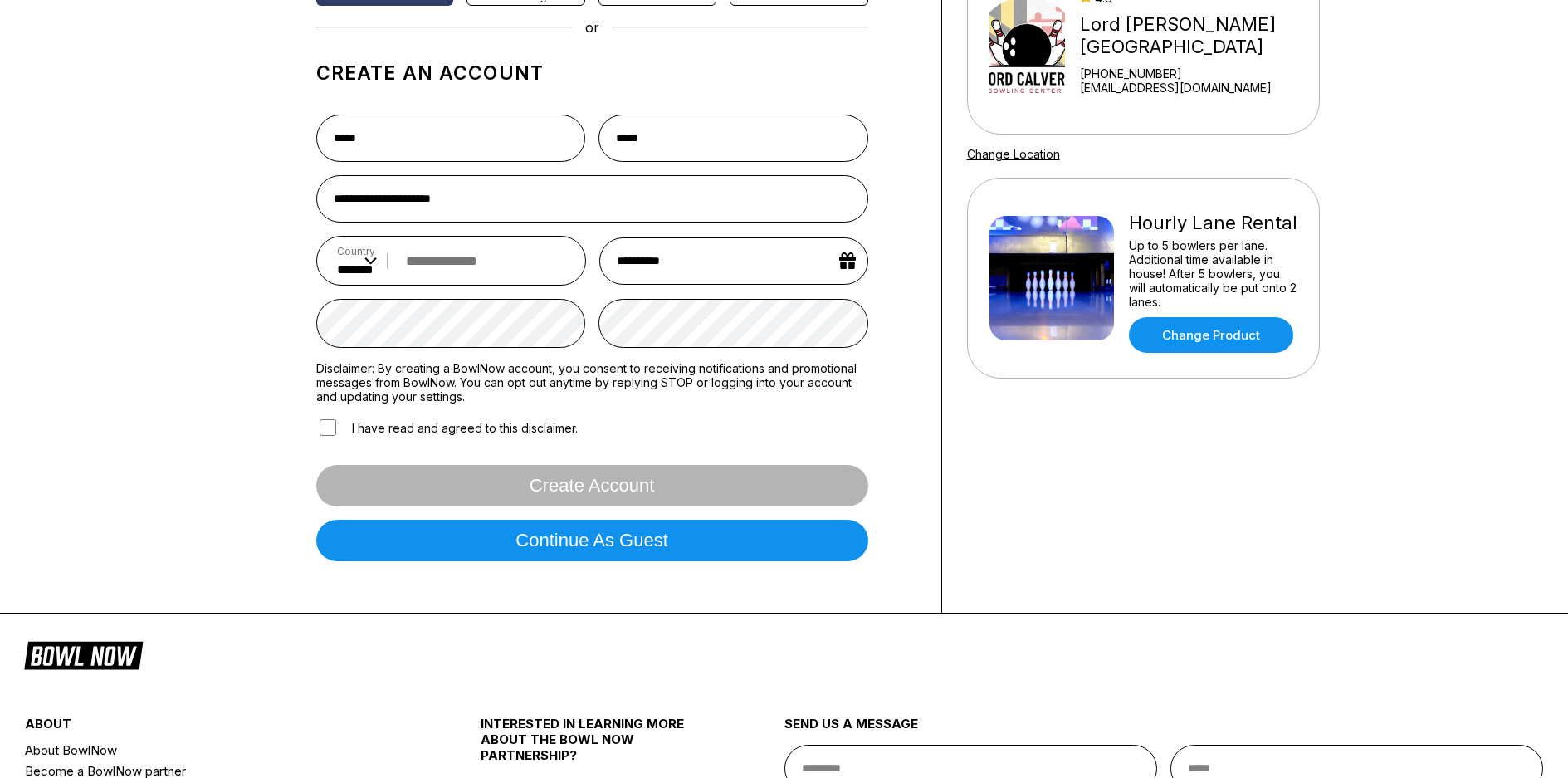
scroll to position [249, 0]
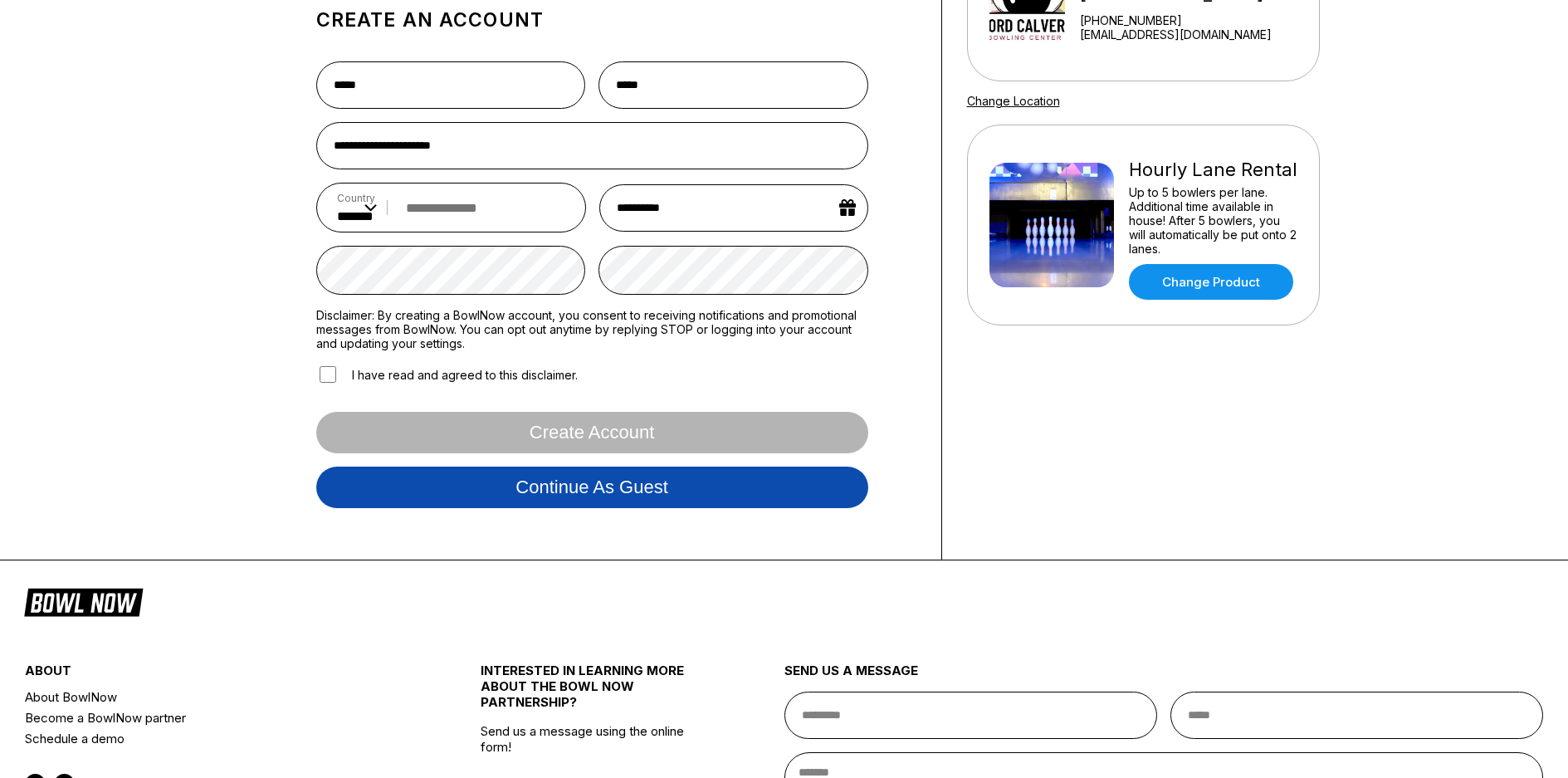
click at [606, 496] on button "Continue as guest" at bounding box center [592, 487] width 552 height 41
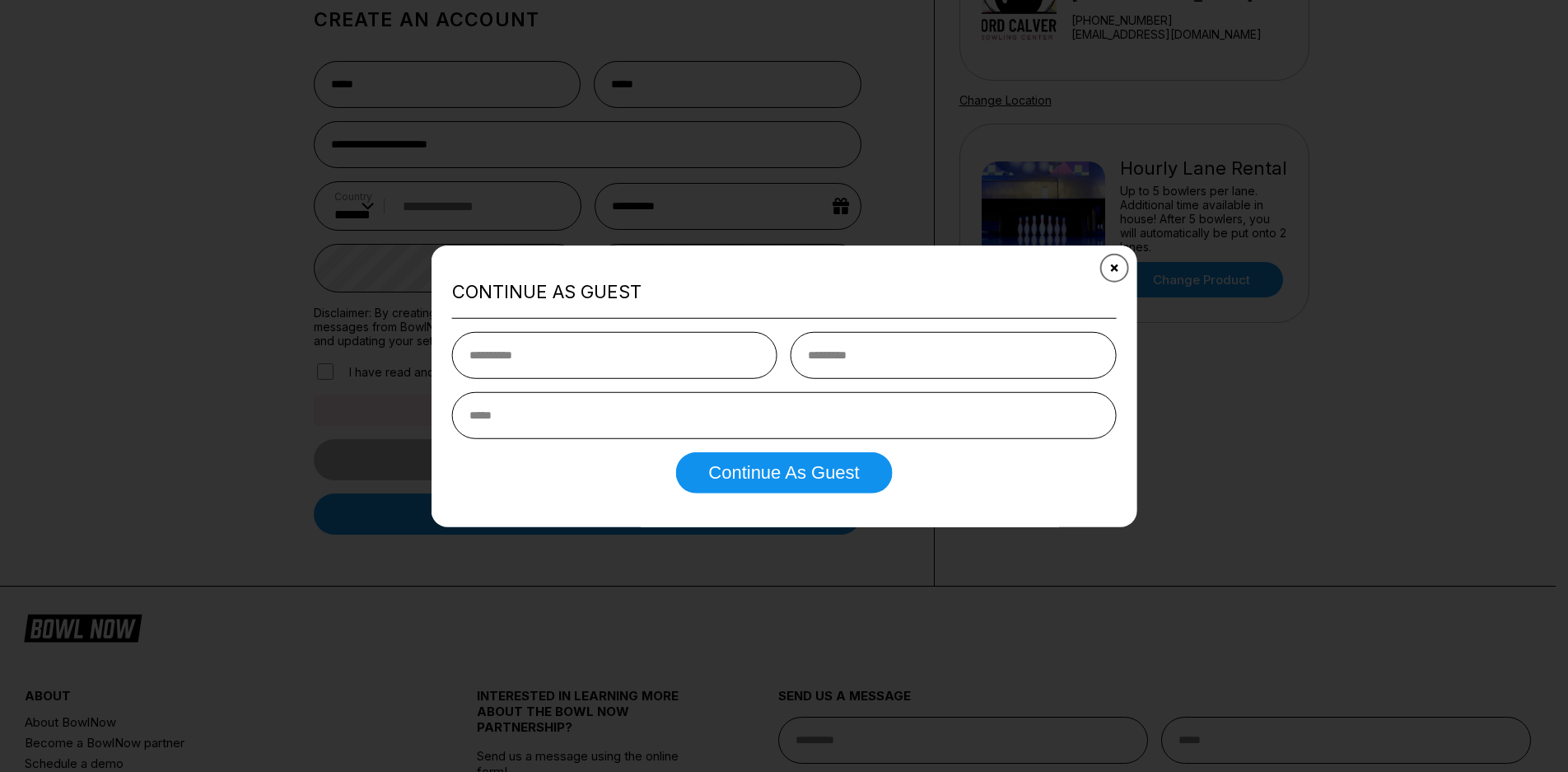
click at [1110, 270] on button "Close" at bounding box center [1114, 267] width 40 height 40
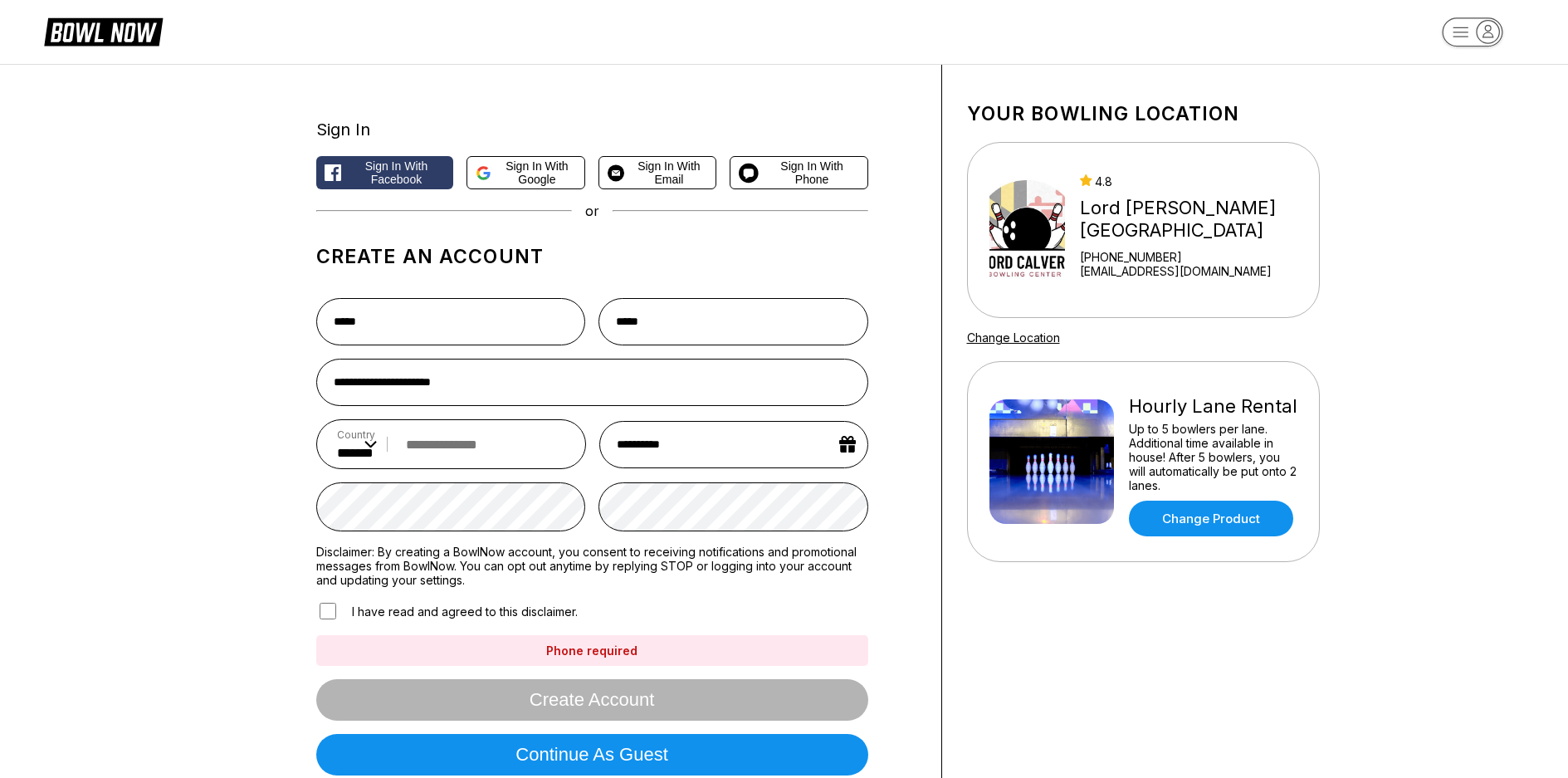
scroll to position [0, 0]
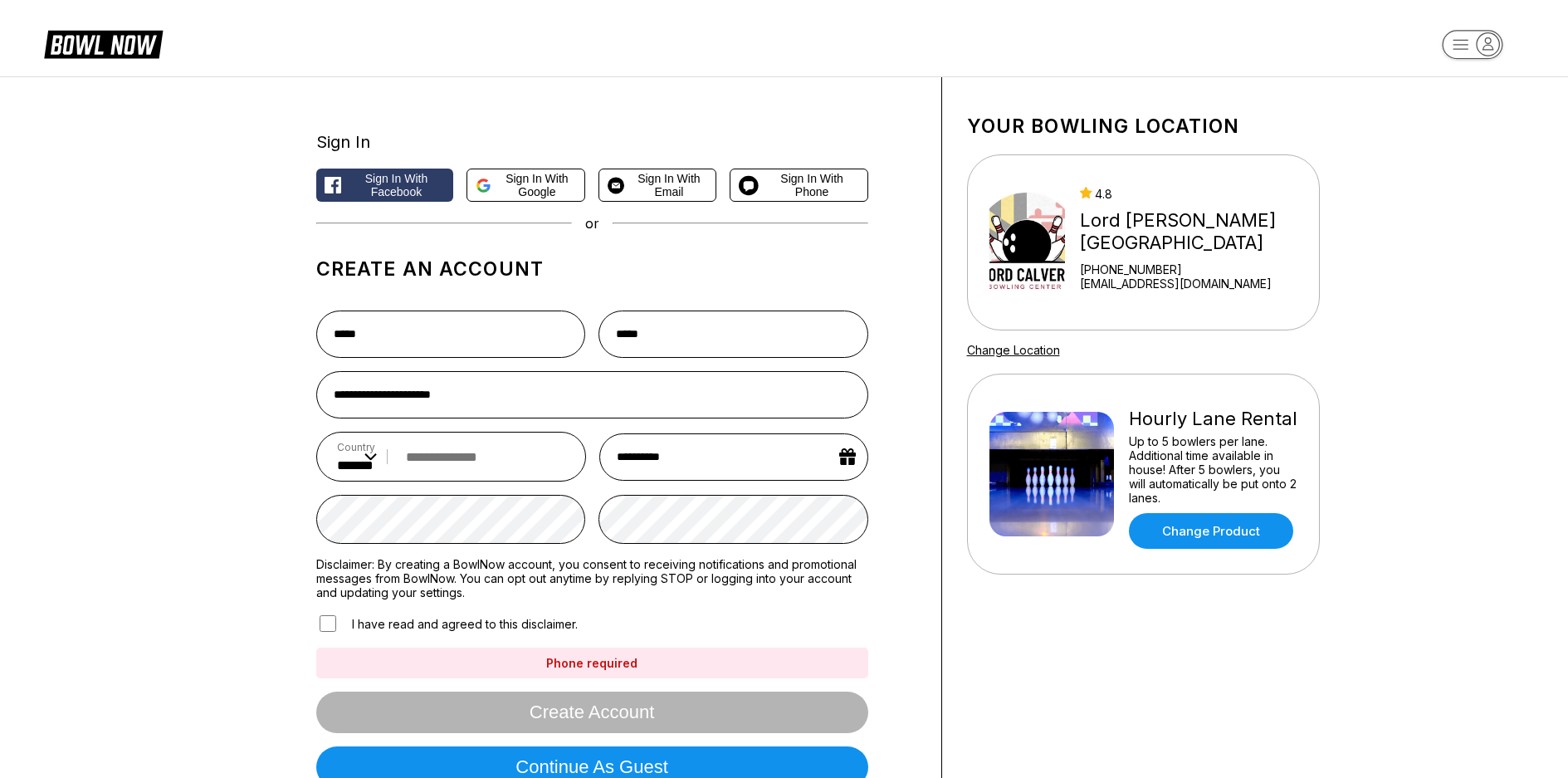
click at [451, 468] on input "tel" at bounding box center [482, 457] width 169 height 31
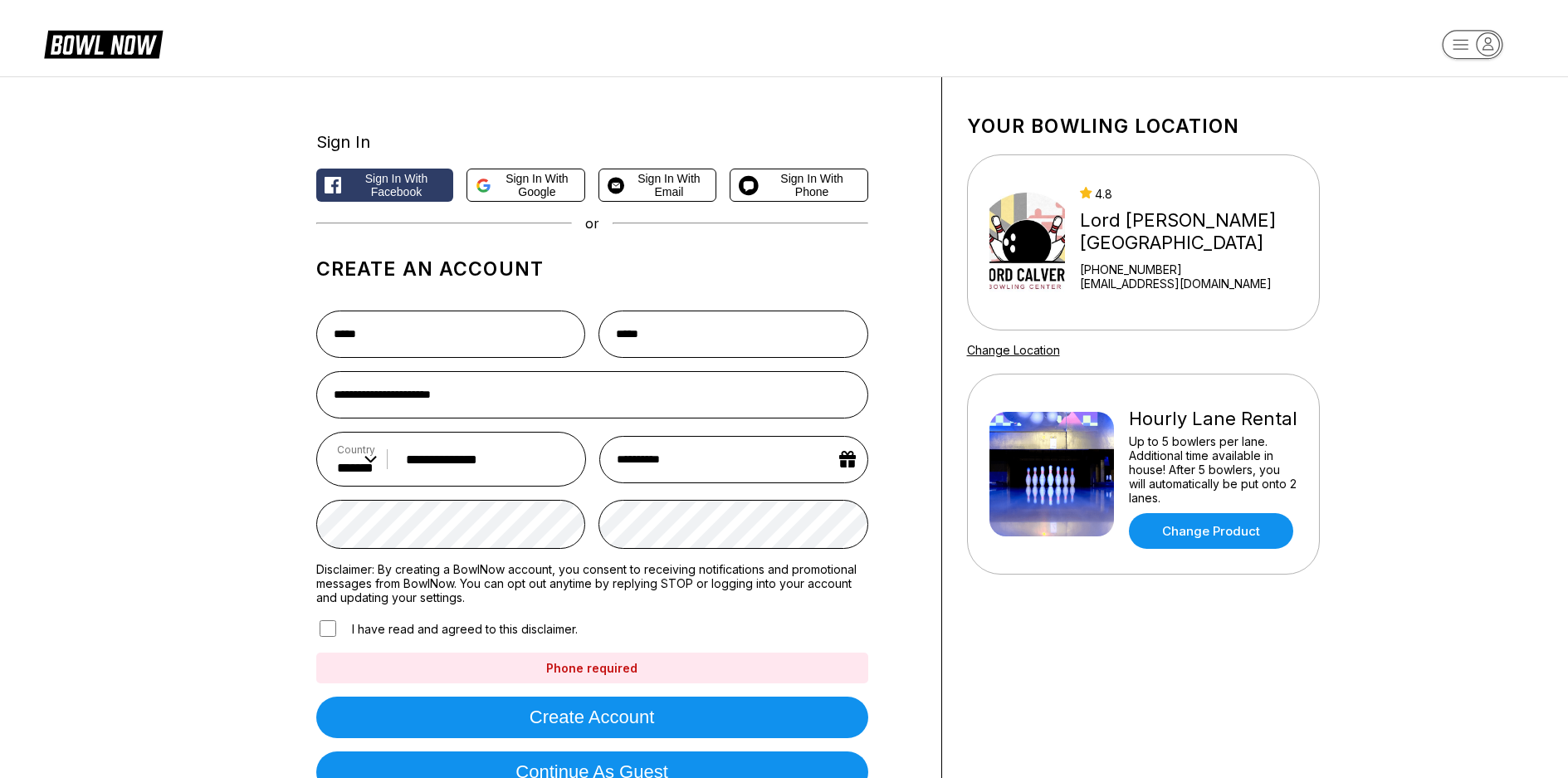
scroll to position [83, 0]
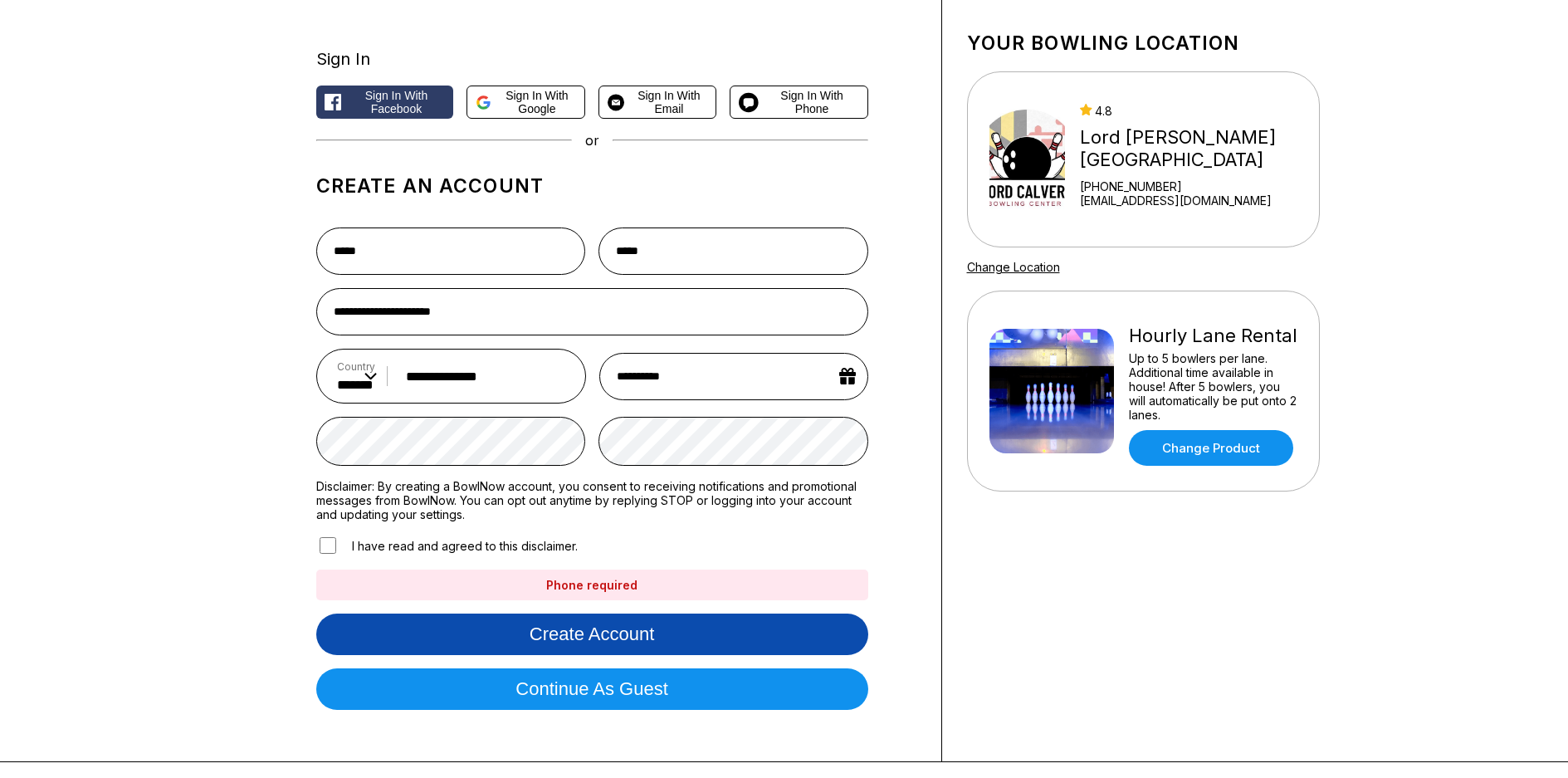
type input "**********"
click at [774, 648] on button "Create account" at bounding box center [592, 634] width 552 height 41
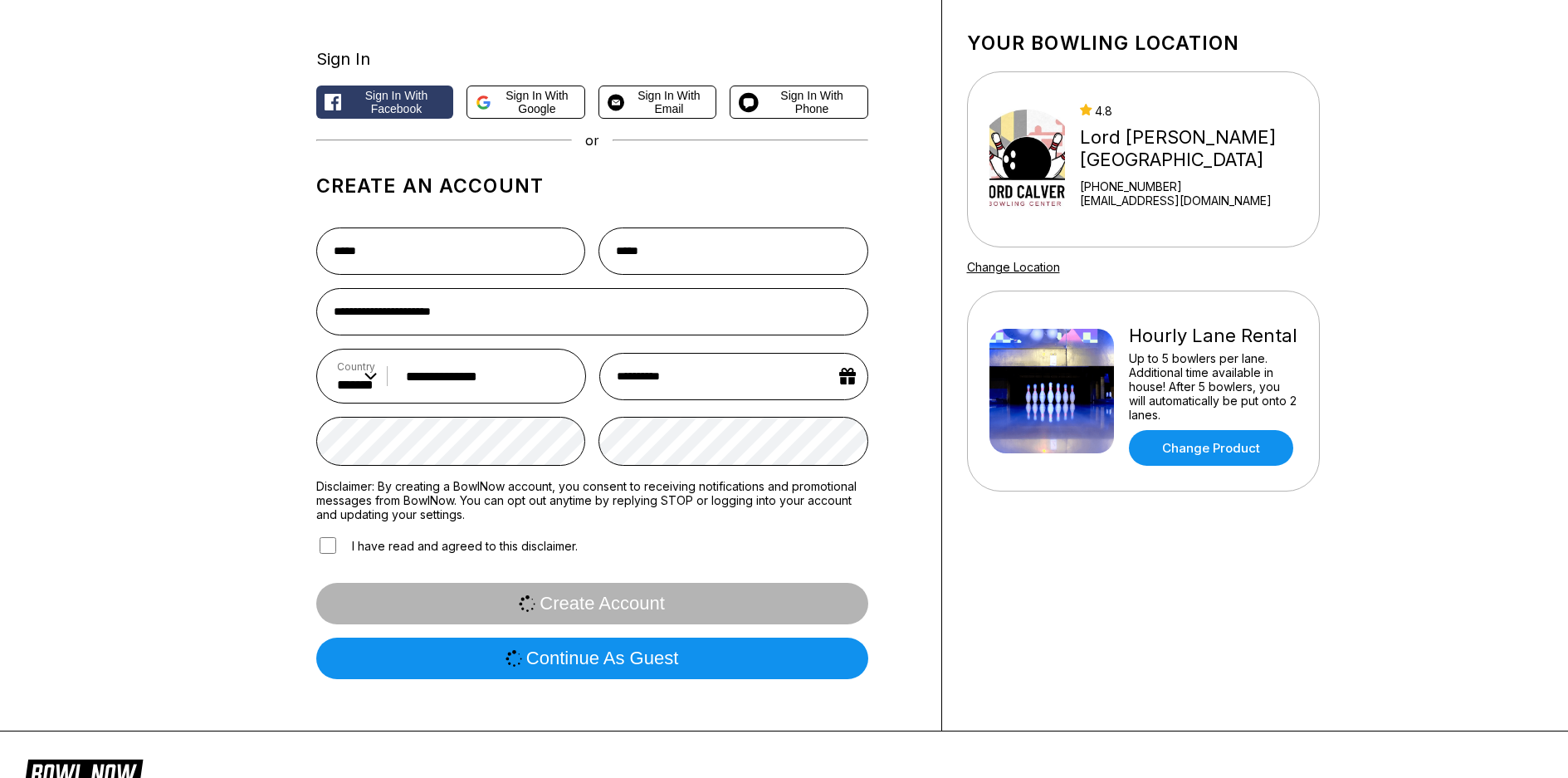
scroll to position [0, 0]
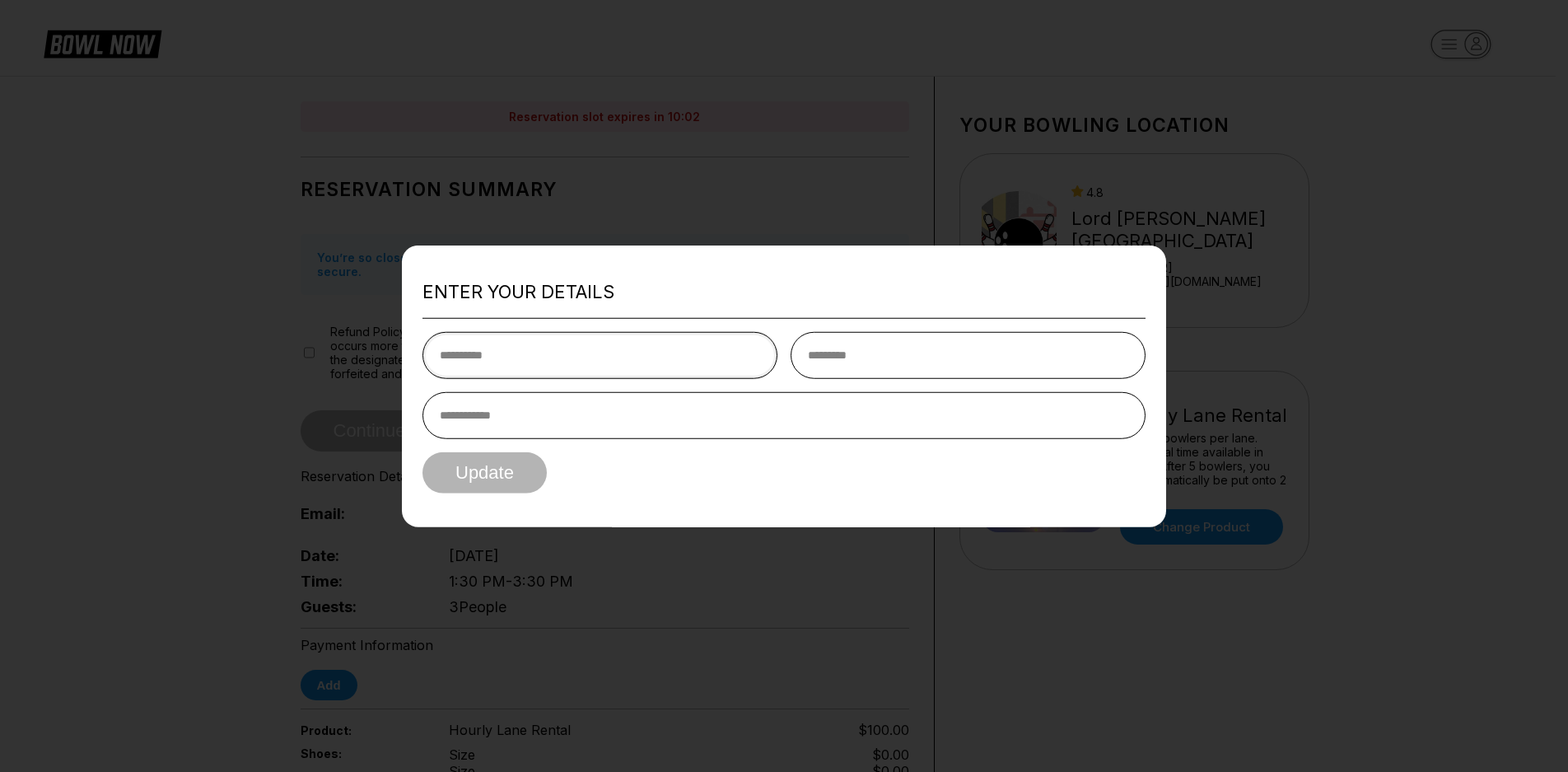
click at [615, 356] on input "text" at bounding box center [600, 356] width 355 height 47
type input "*****"
click at [902, 349] on input "text" at bounding box center [968, 356] width 355 height 47
type input "*****"
type input "**********"
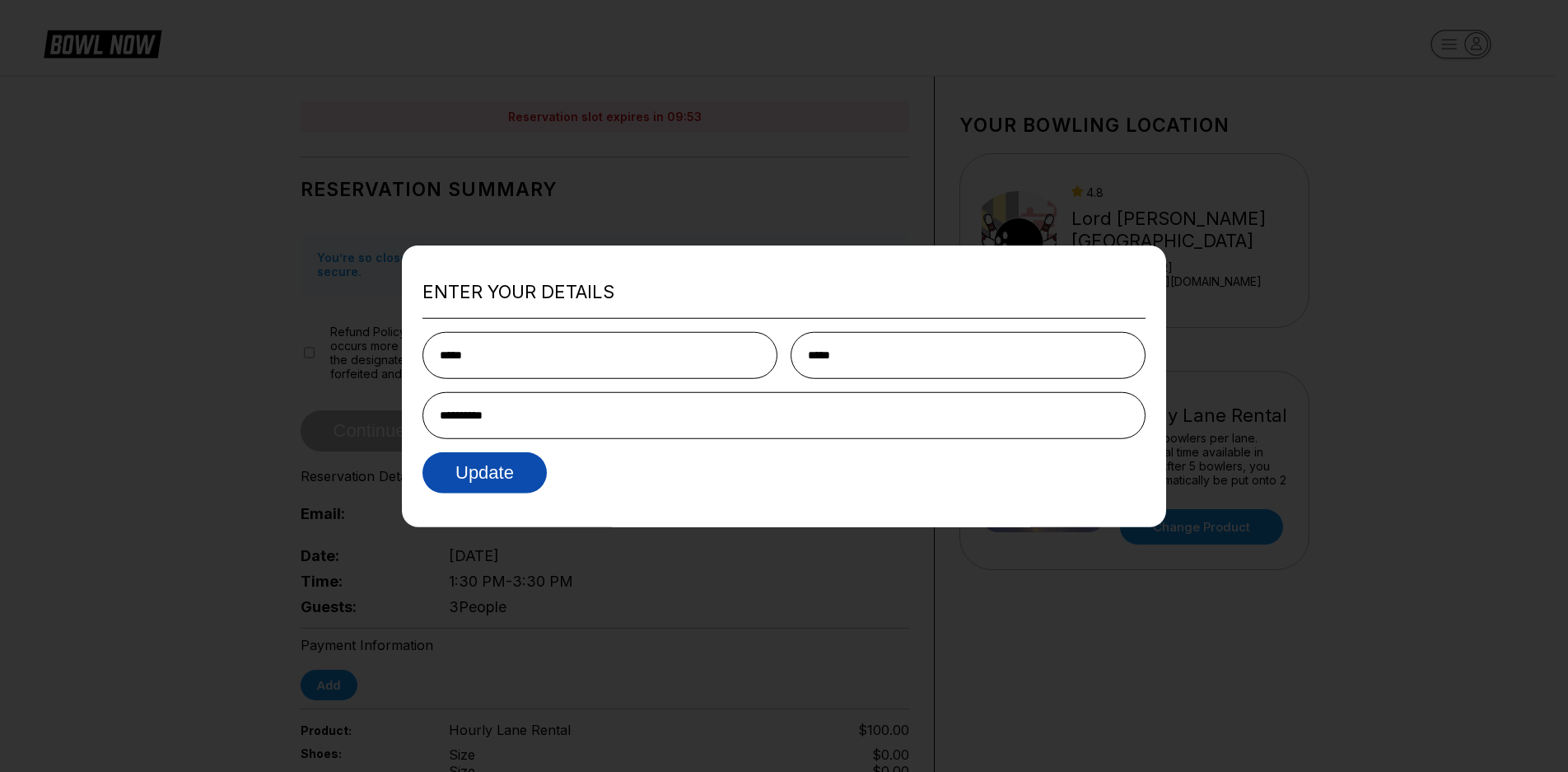
click at [509, 481] on button "Update" at bounding box center [484, 472] width 124 height 41
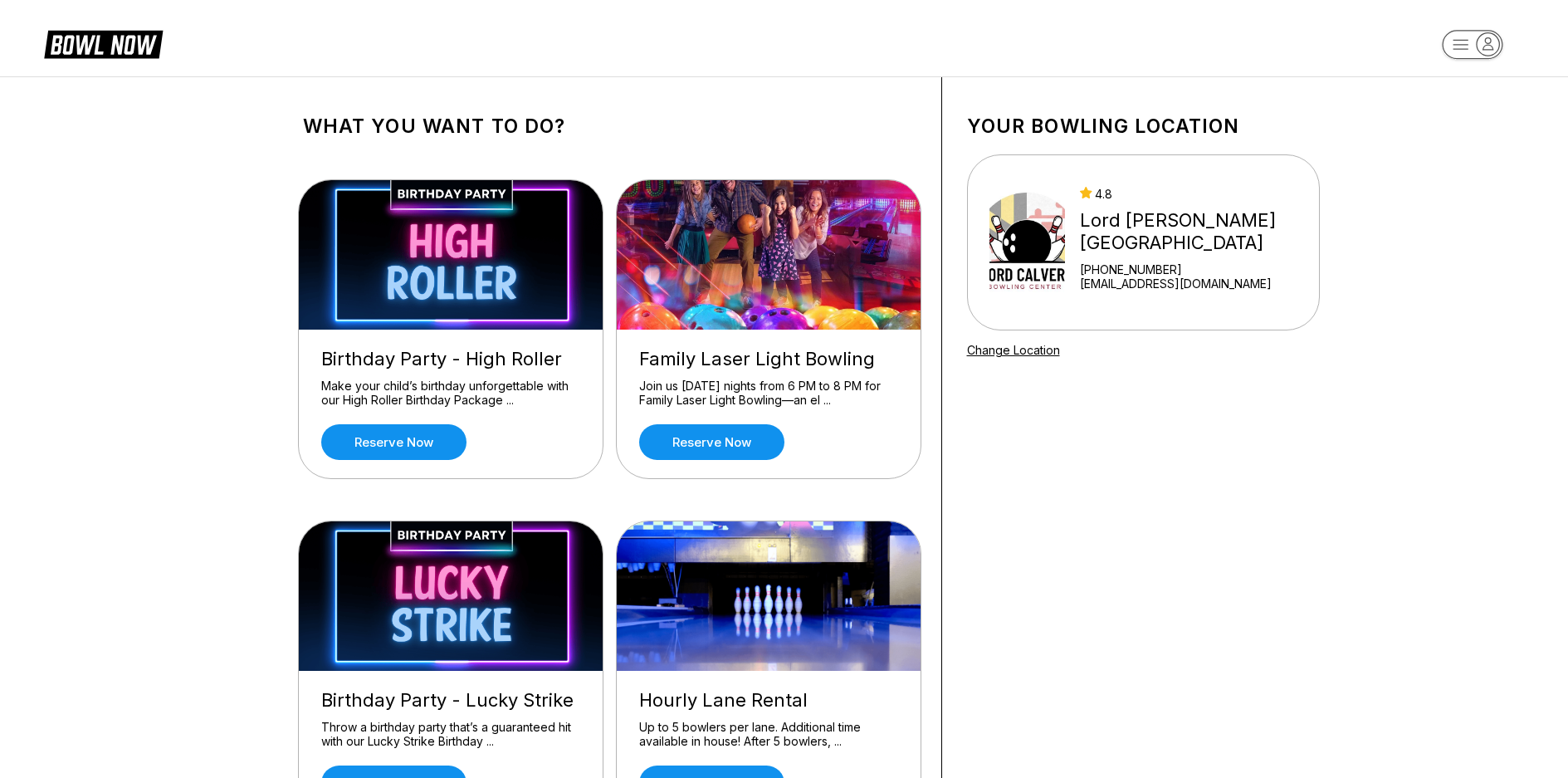
click at [1461, 45] on rect "button" at bounding box center [1472, 44] width 60 height 29
click at [1362, 433] on div "What you want to do? Birthday Party - High Roller Make your child’s birthday un…" at bounding box center [784, 646] width 1568 height 1141
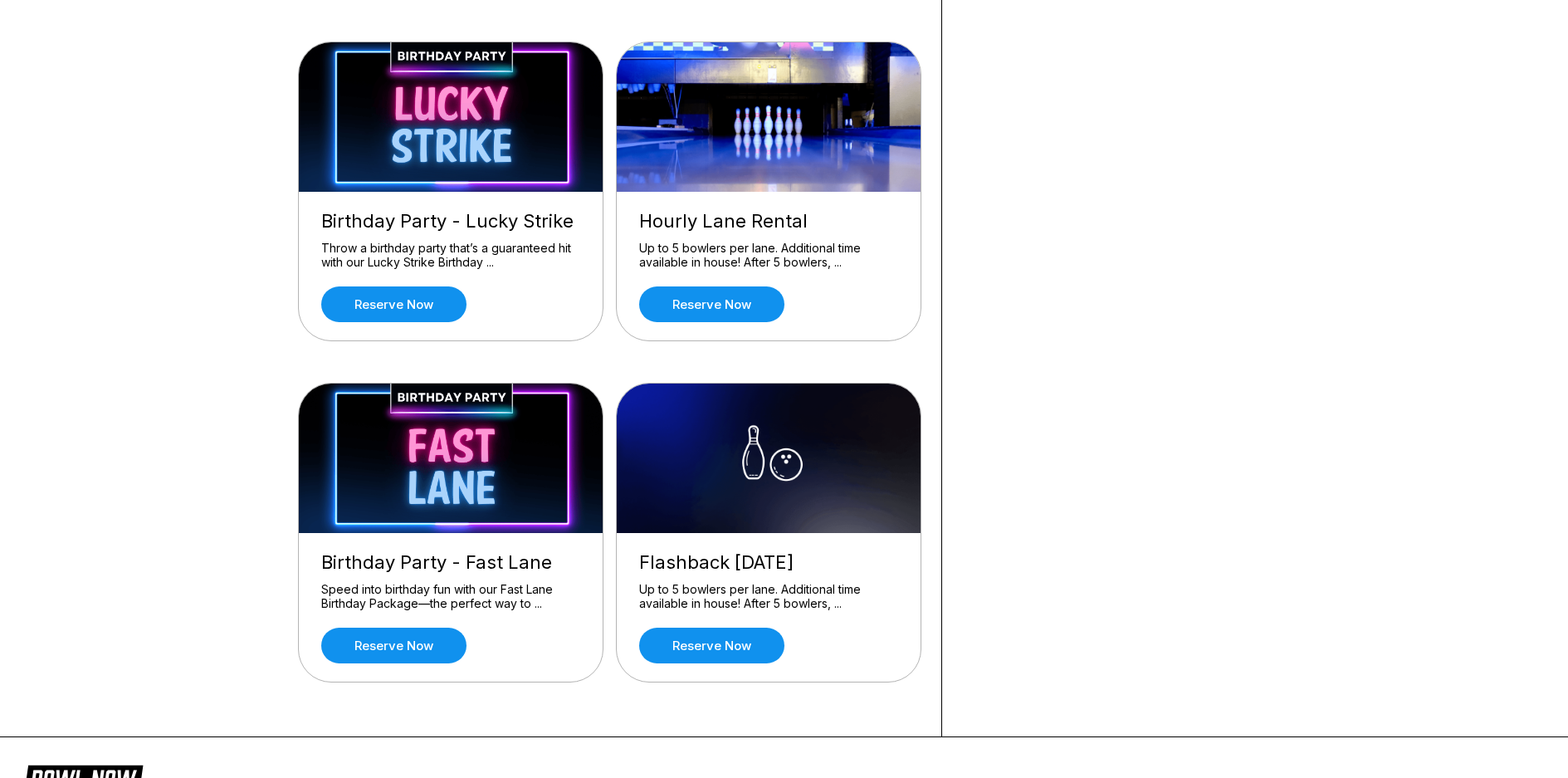
scroll to position [415, 0]
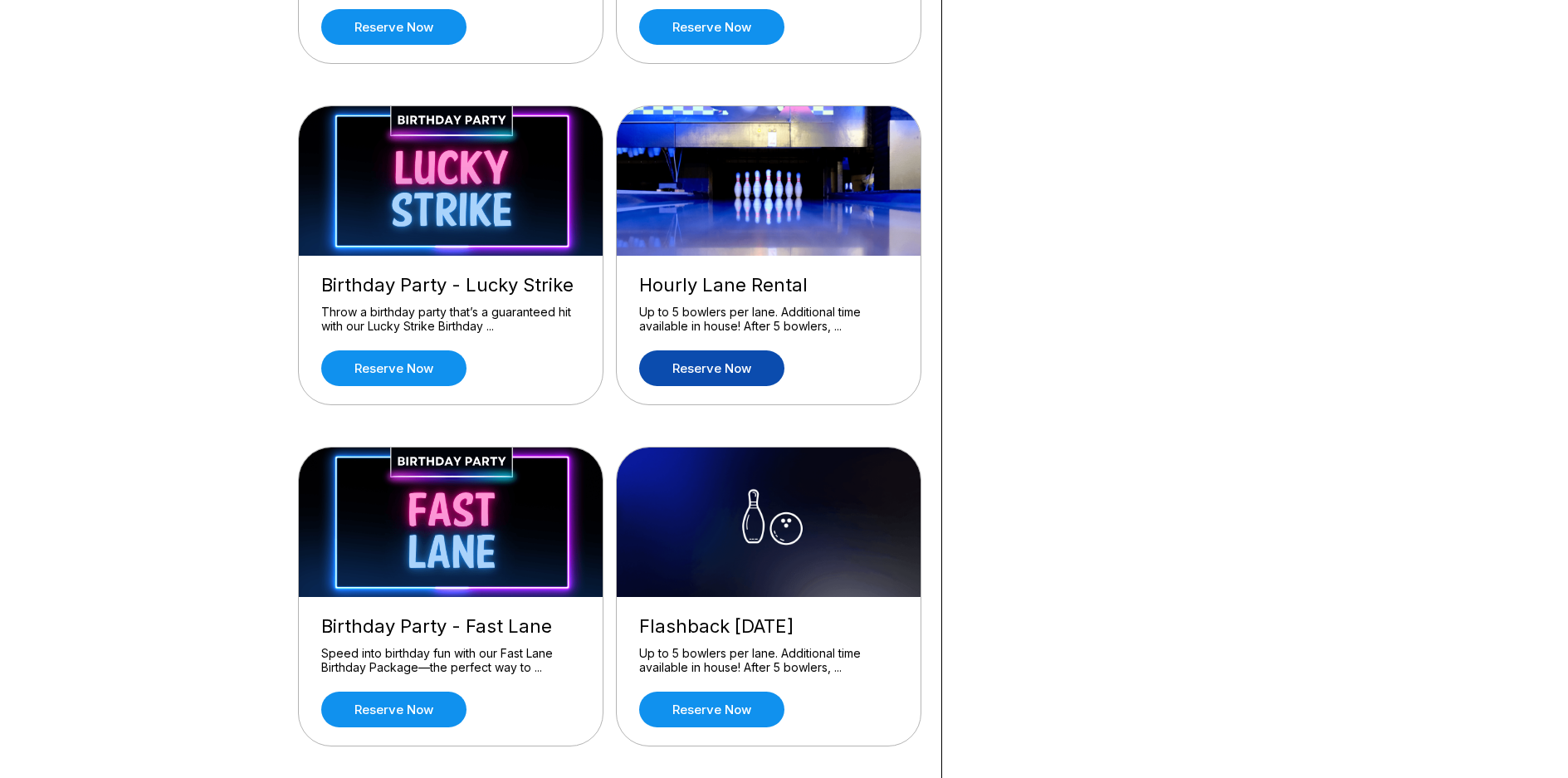
click at [701, 365] on link "Reserve now" at bounding box center [711, 368] width 145 height 36
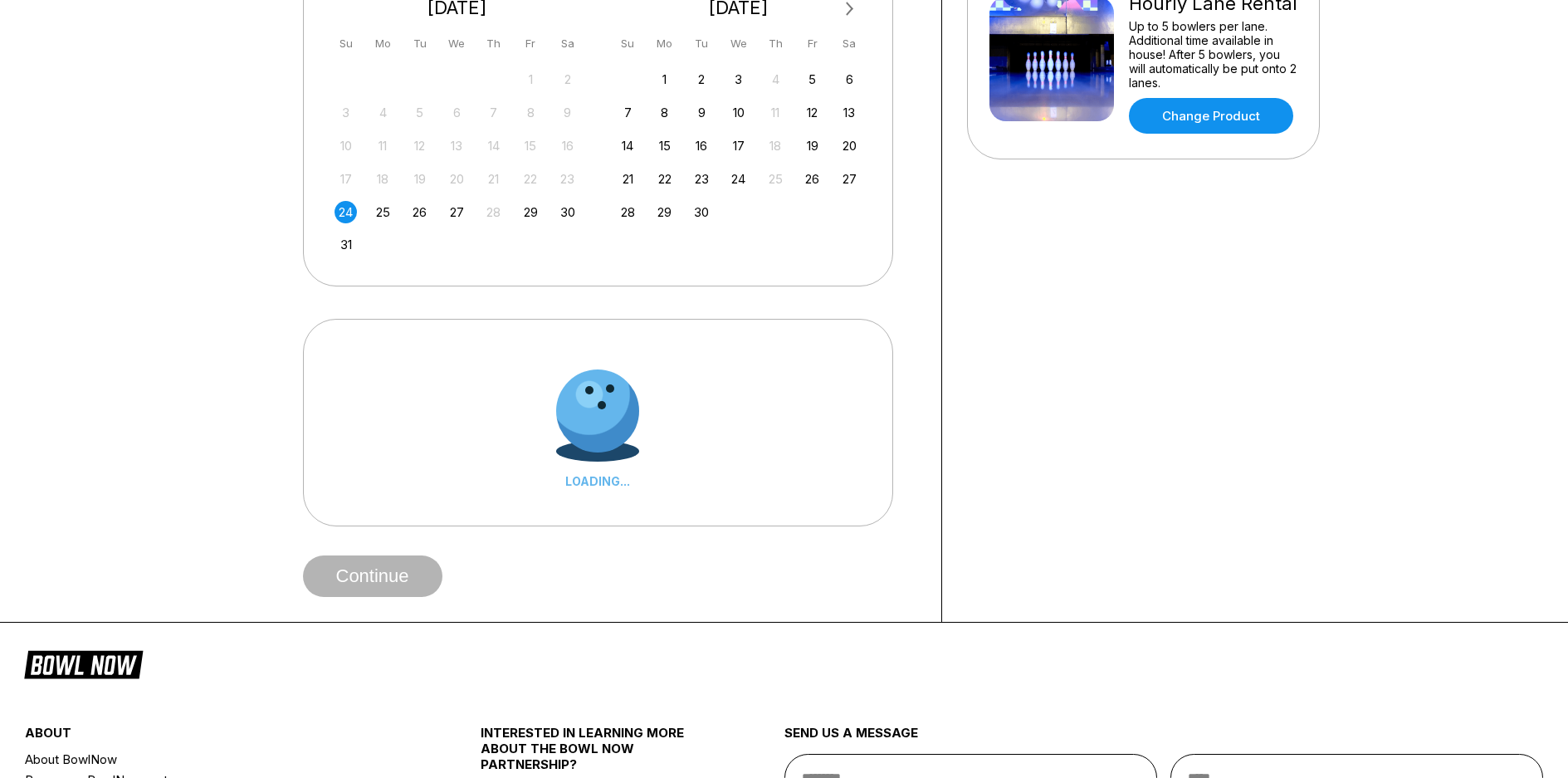
scroll to position [0, 0]
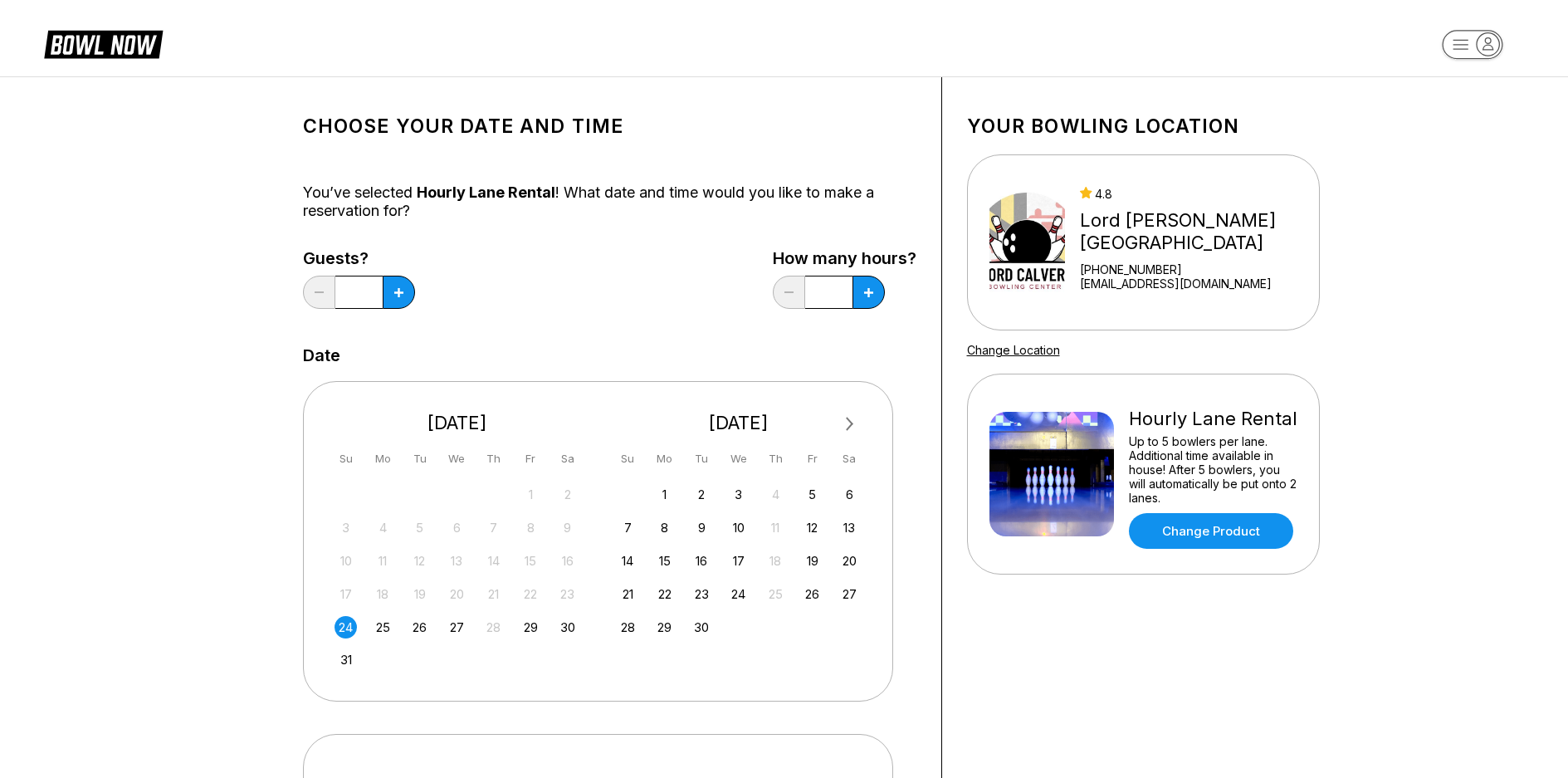
click at [1196, 292] on div "4.8 Lord [PERSON_NAME] Center [PHONE_NUMBER] [EMAIL_ADDRESS][DOMAIN_NAME]" at bounding box center [1196, 243] width 232 height 112
click at [1201, 534] on link "Change Product" at bounding box center [1211, 530] width 164 height 36
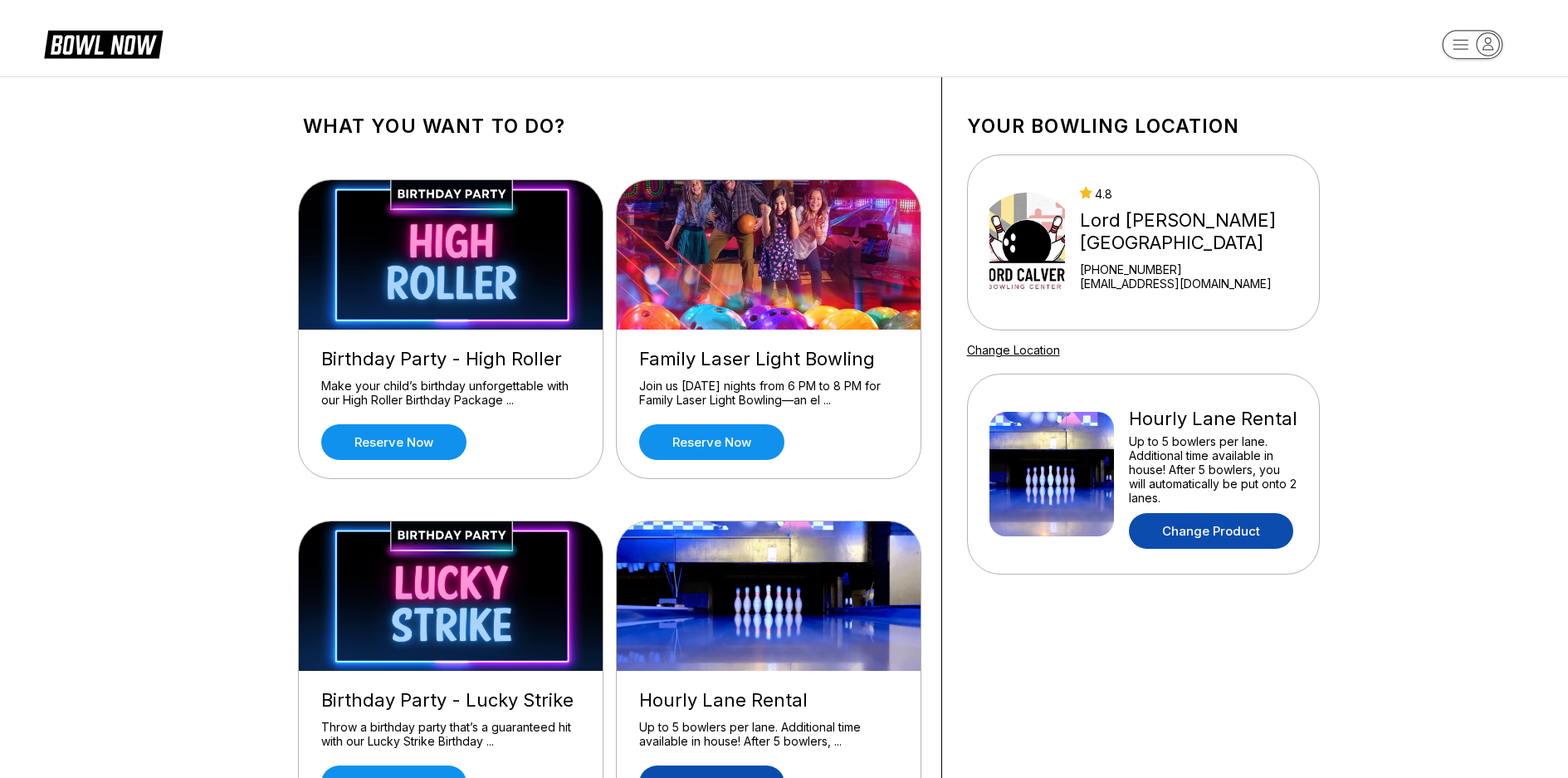
click at [1189, 533] on link "Change Product" at bounding box center [1211, 530] width 164 height 36
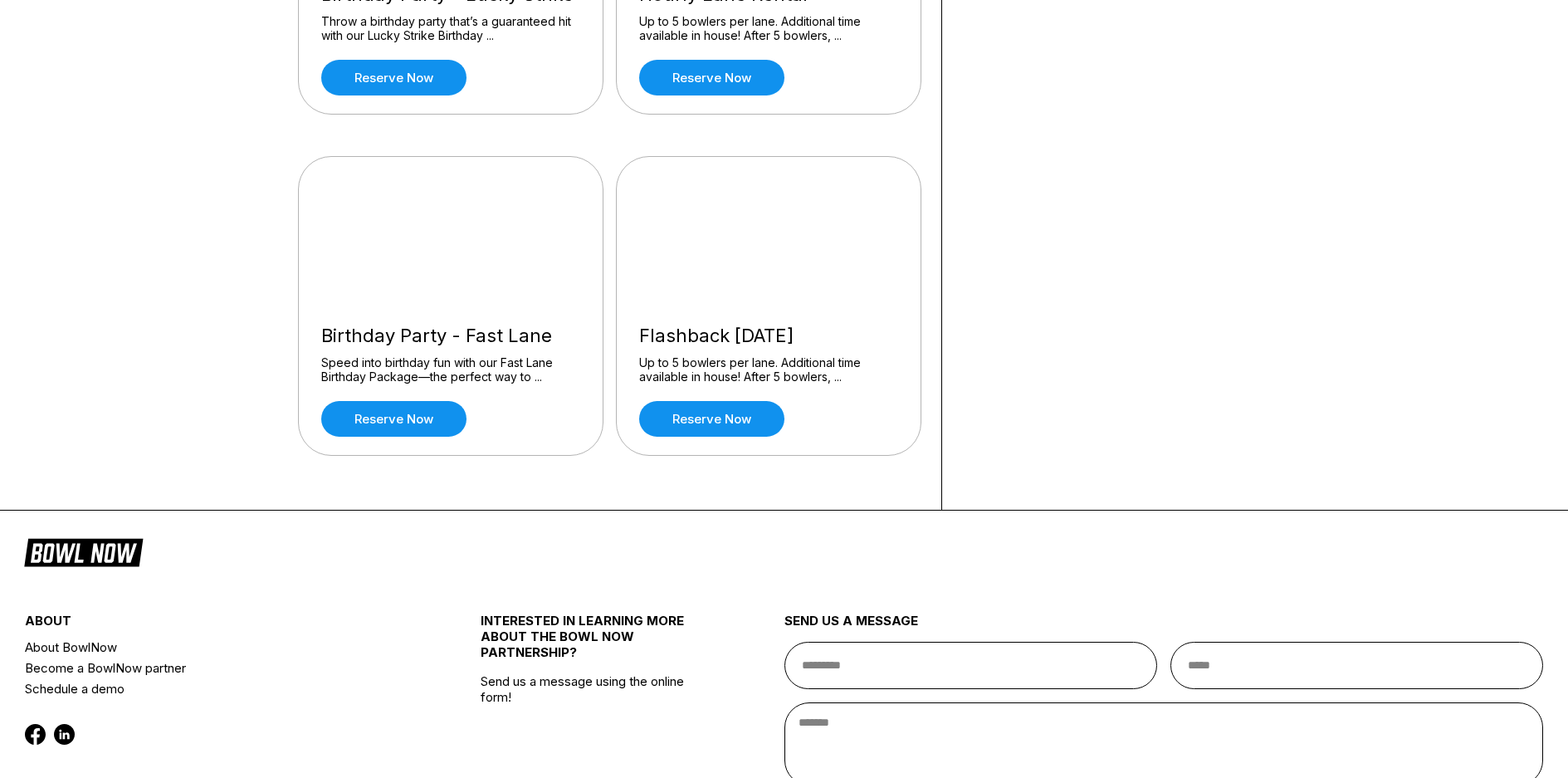
scroll to position [859, 0]
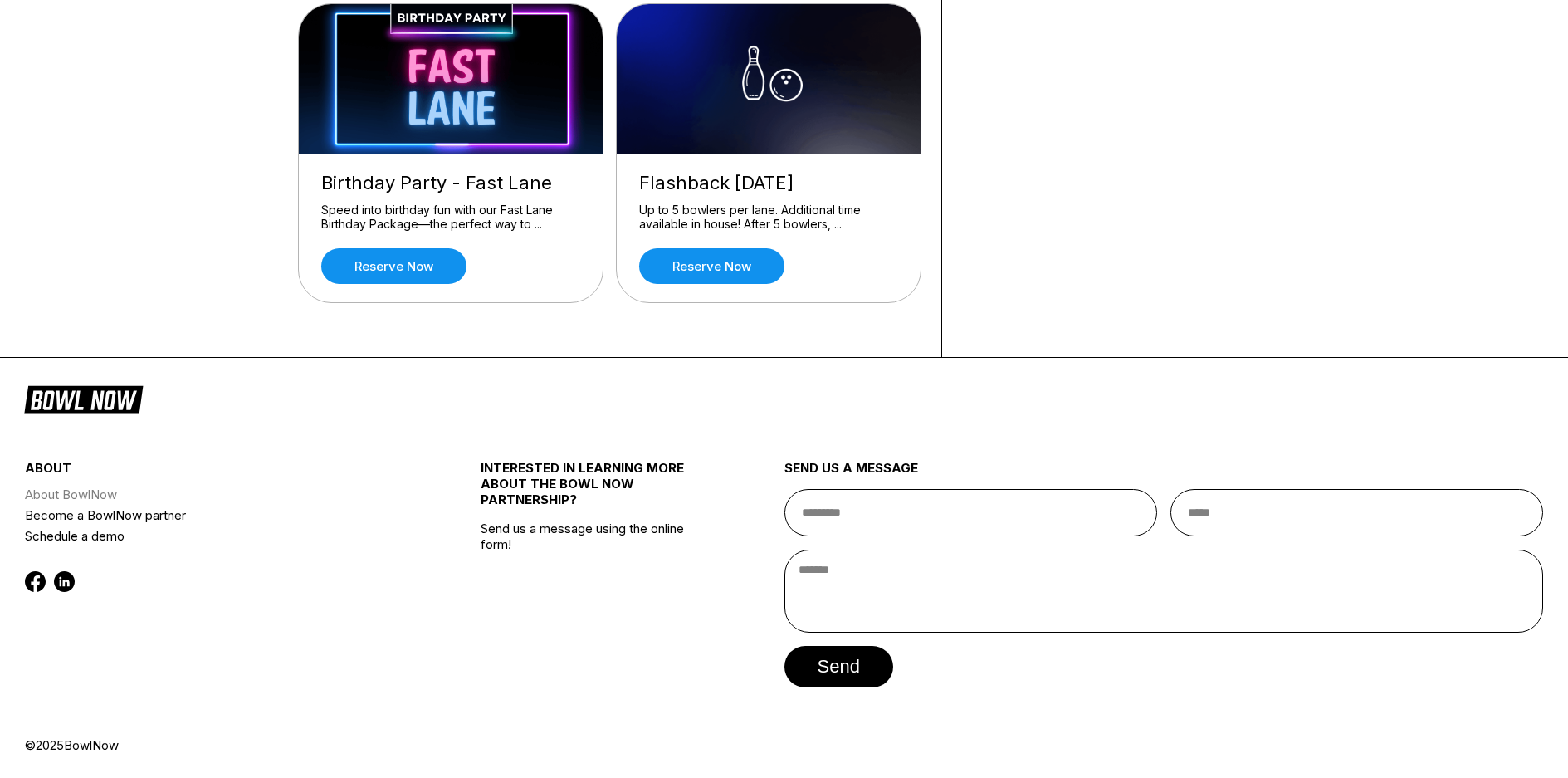
click at [96, 493] on link "About BowlNow" at bounding box center [215, 494] width 379 height 21
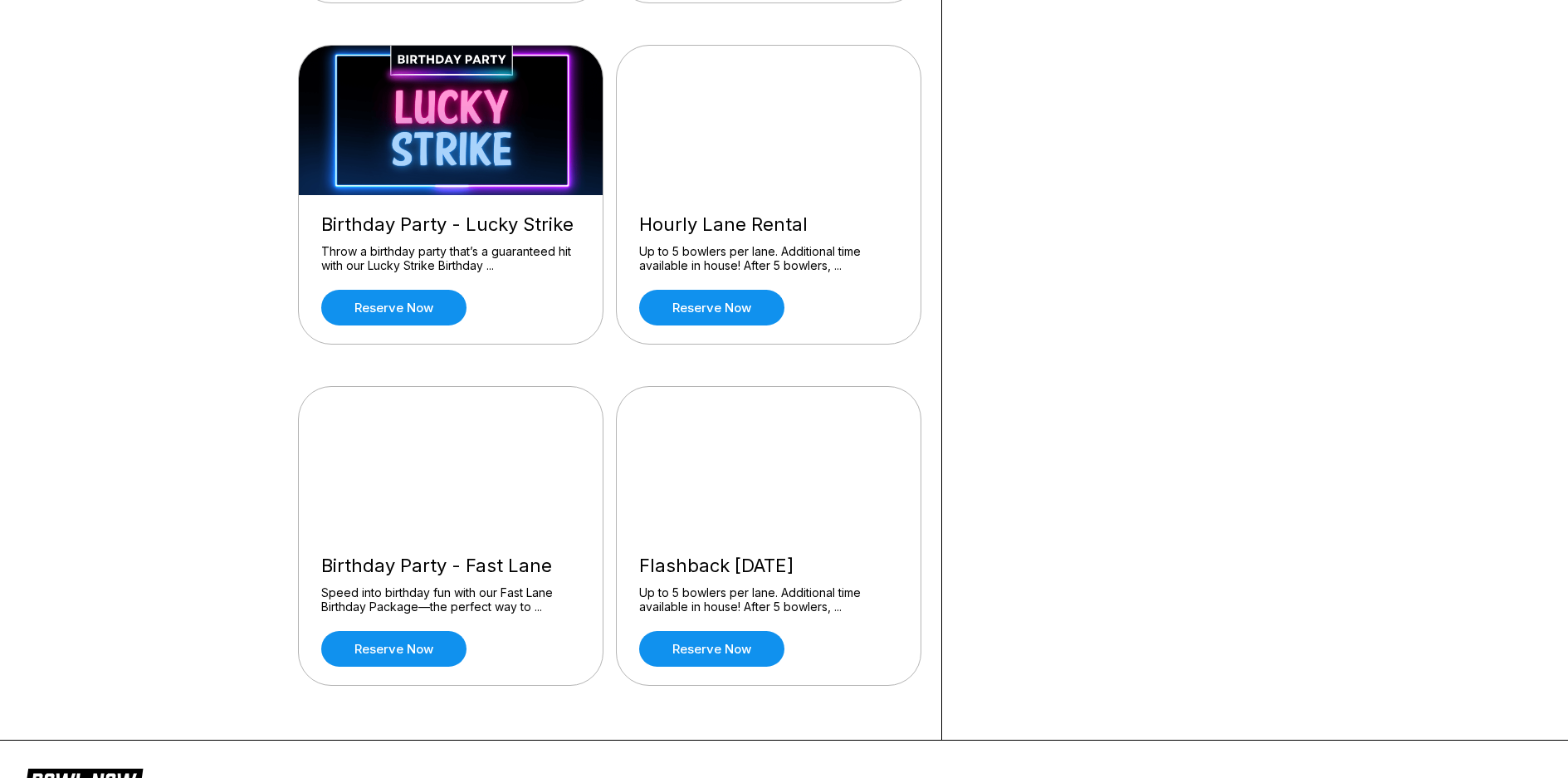
scroll to position [499, 0]
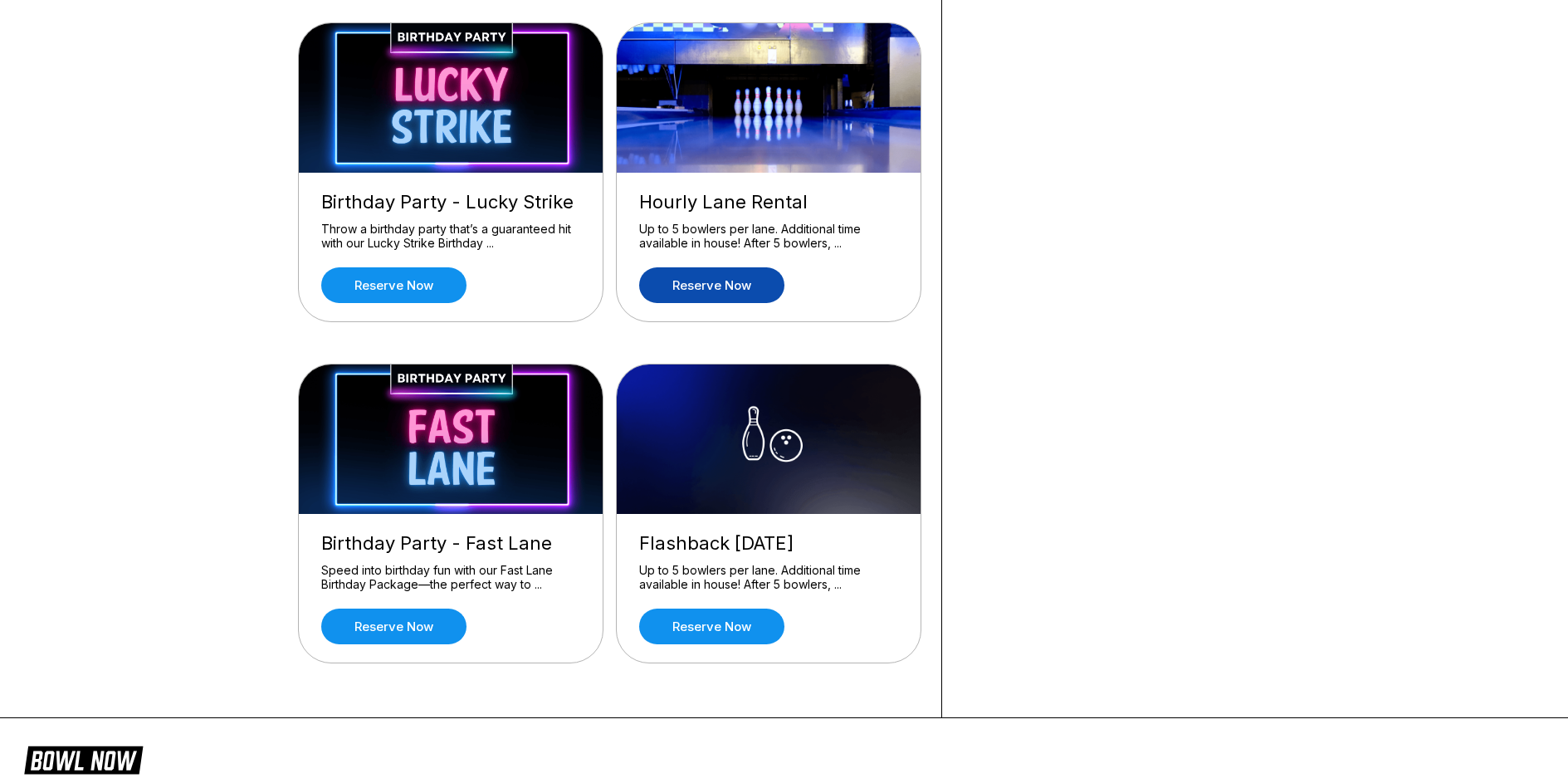
click at [699, 279] on link "Reserve now" at bounding box center [711, 285] width 145 height 36
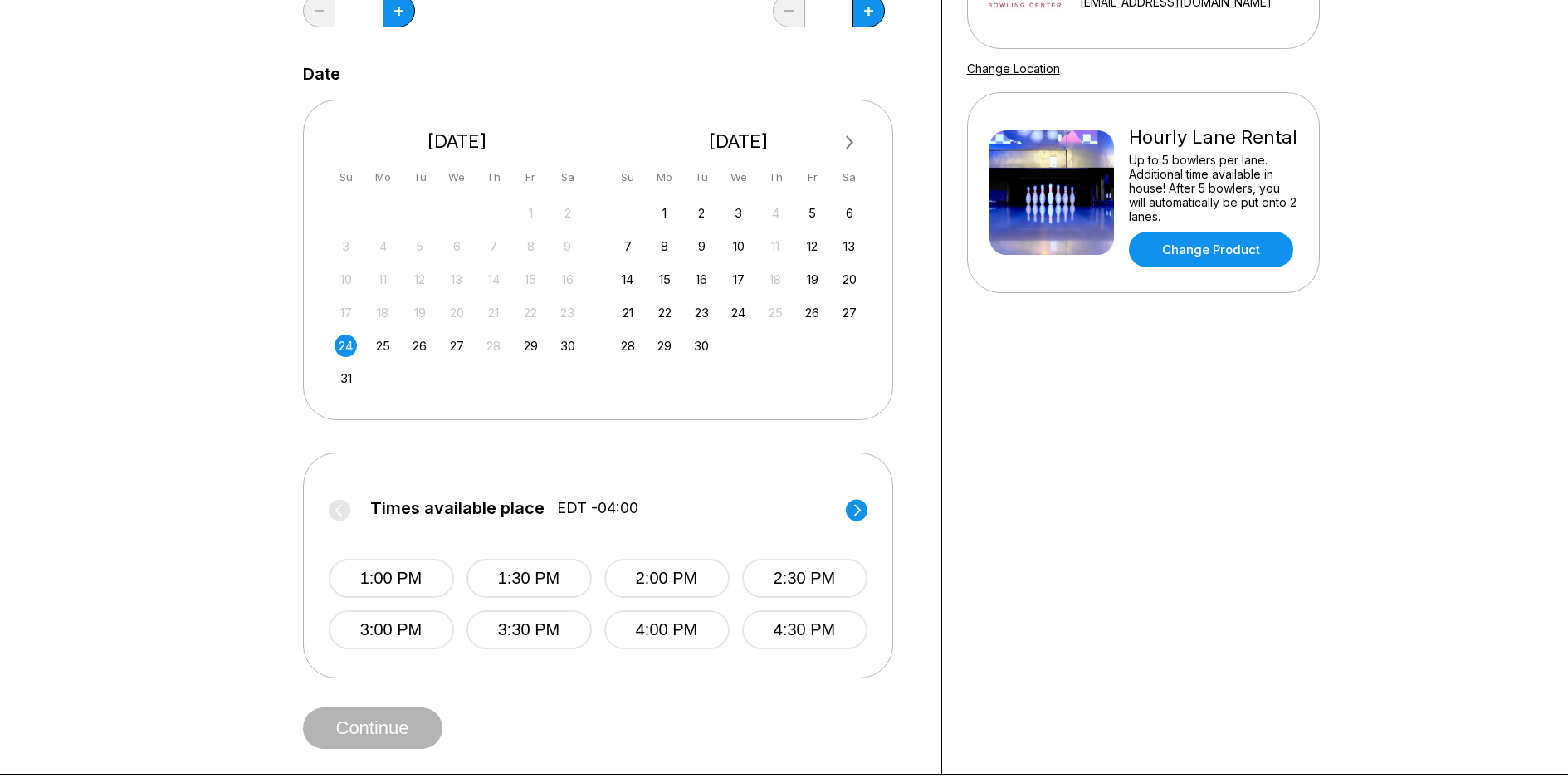
scroll to position [332, 0]
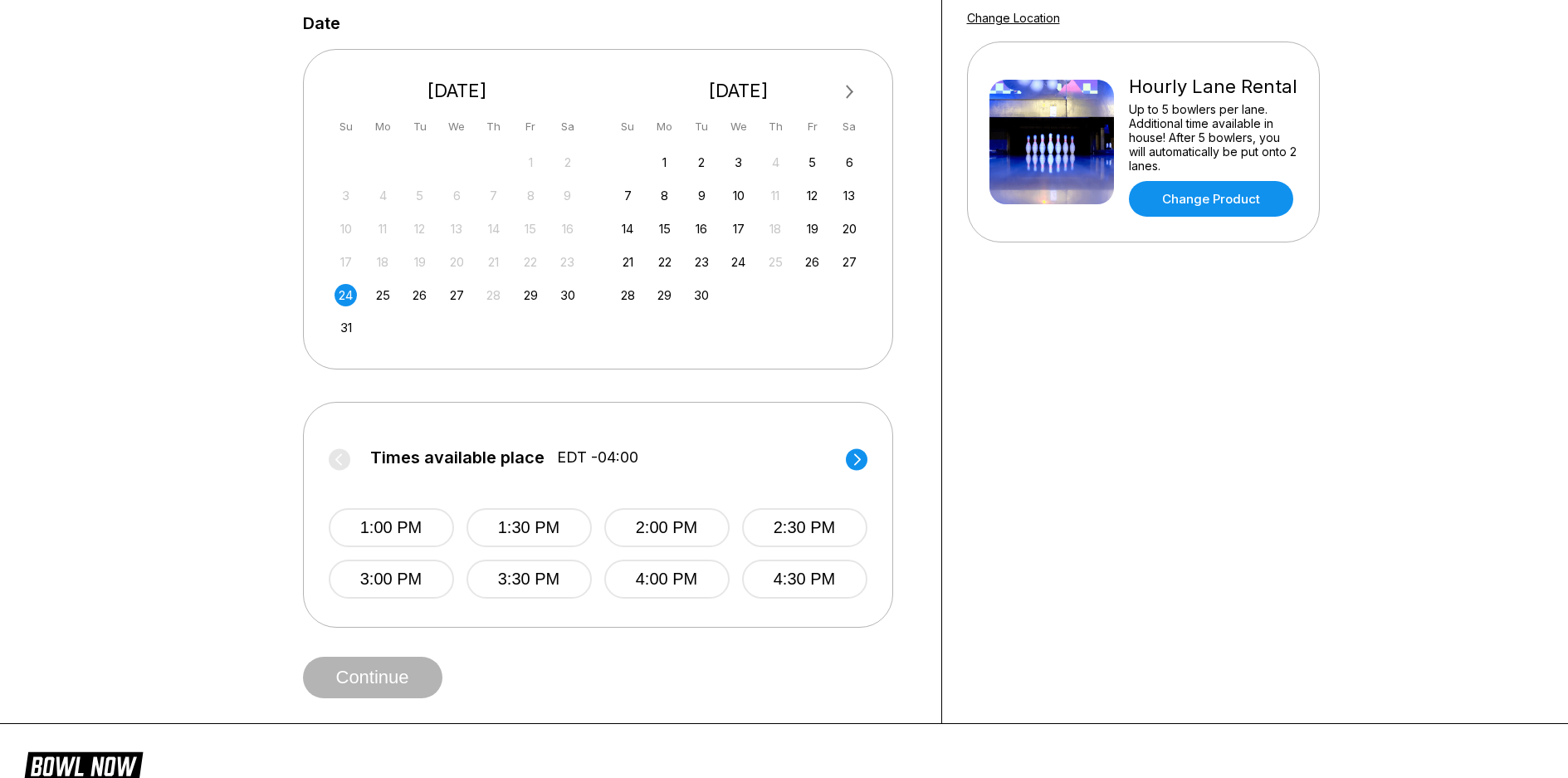
click at [858, 470] on circle at bounding box center [857, 459] width 22 height 22
click at [858, 475] on label "Times available place EDT -04:00" at bounding box center [598, 462] width 539 height 27
click at [335, 470] on circle at bounding box center [340, 459] width 22 height 22
click at [513, 547] on button "1:30 PM" at bounding box center [528, 528] width 125 height 39
click at [412, 698] on button "Continue" at bounding box center [372, 677] width 139 height 41
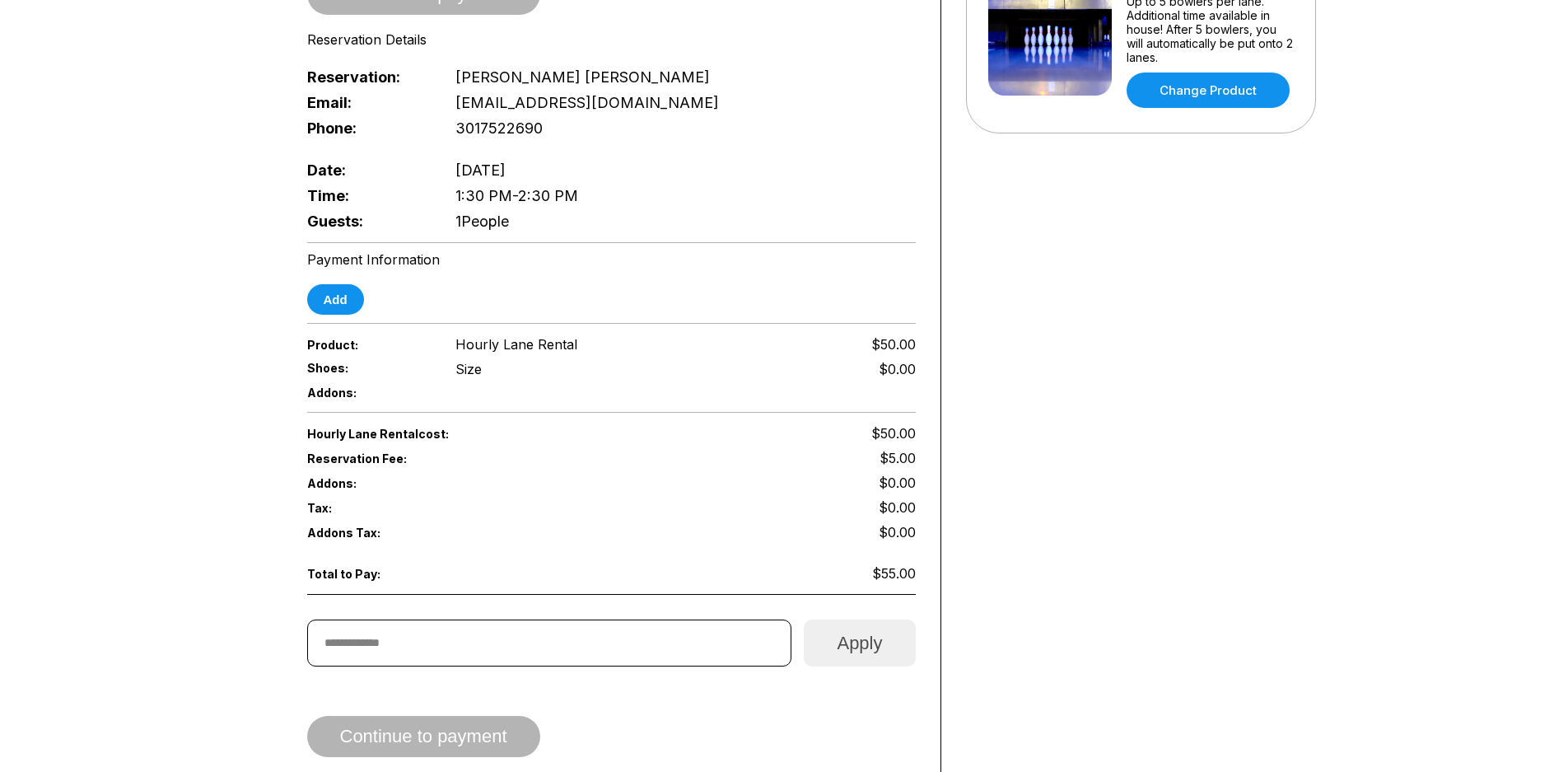
scroll to position [495, 0]
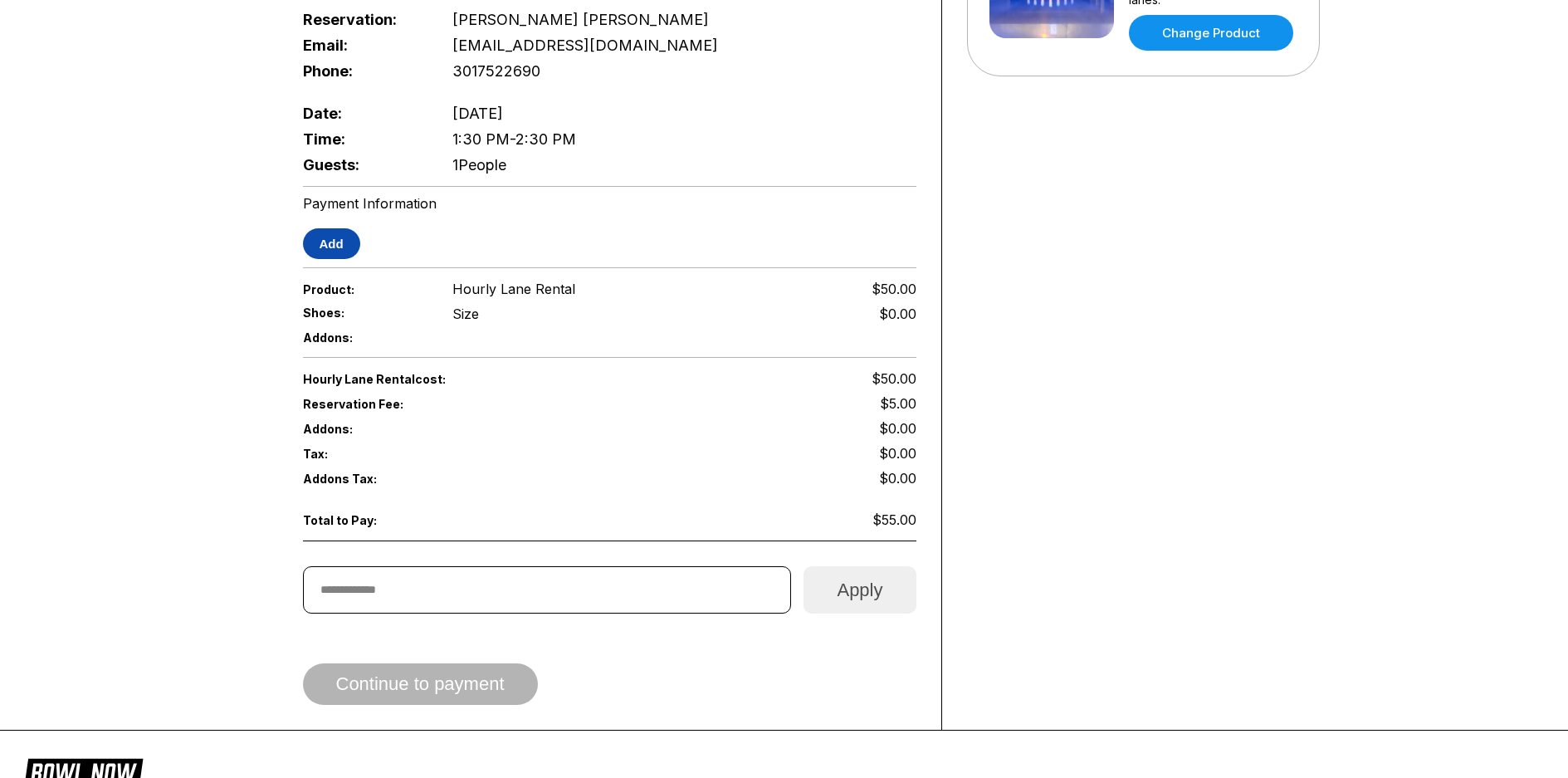
click at [315, 251] on button "Add" at bounding box center [331, 243] width 57 height 31
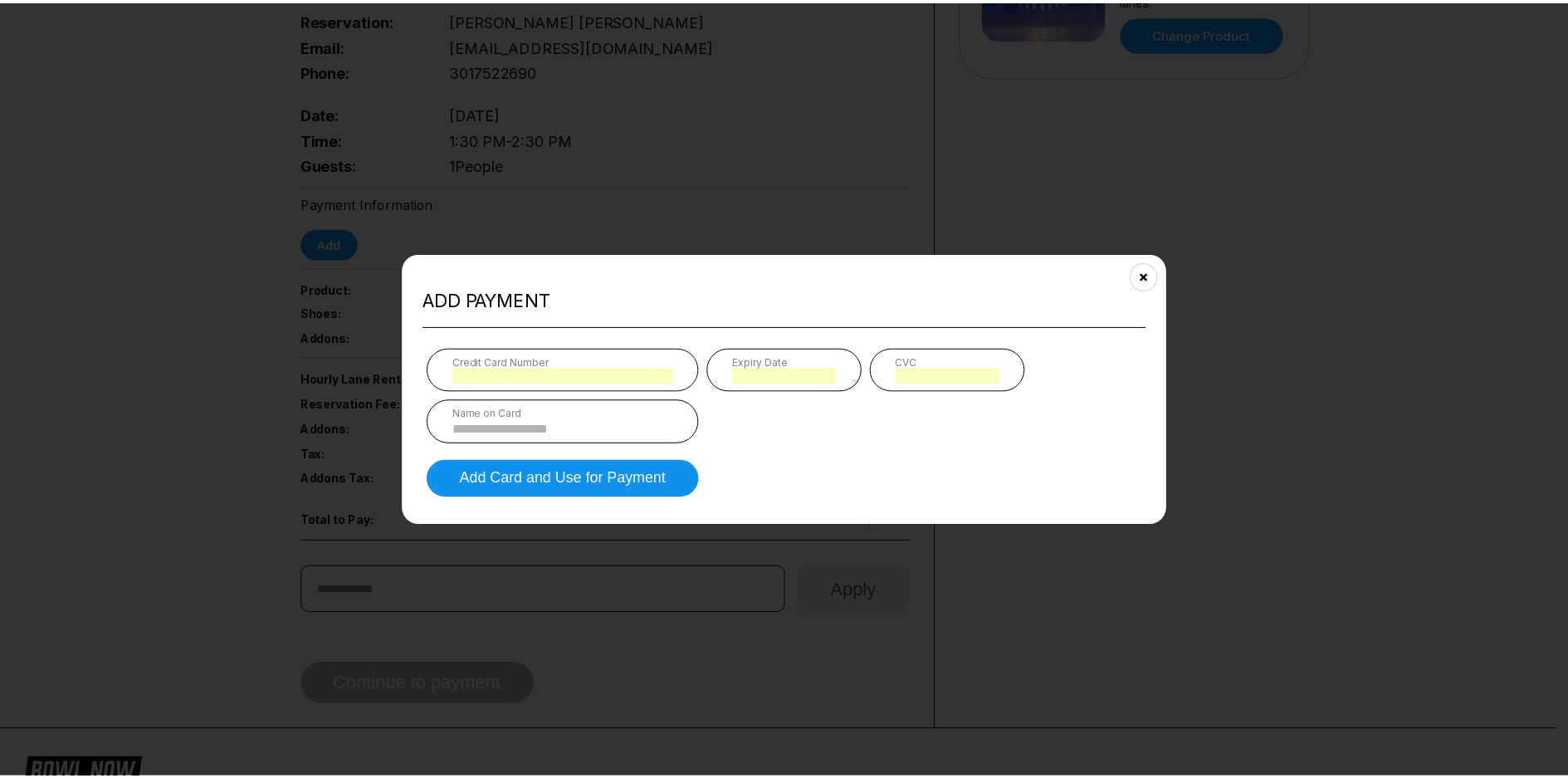
scroll to position [884, 0]
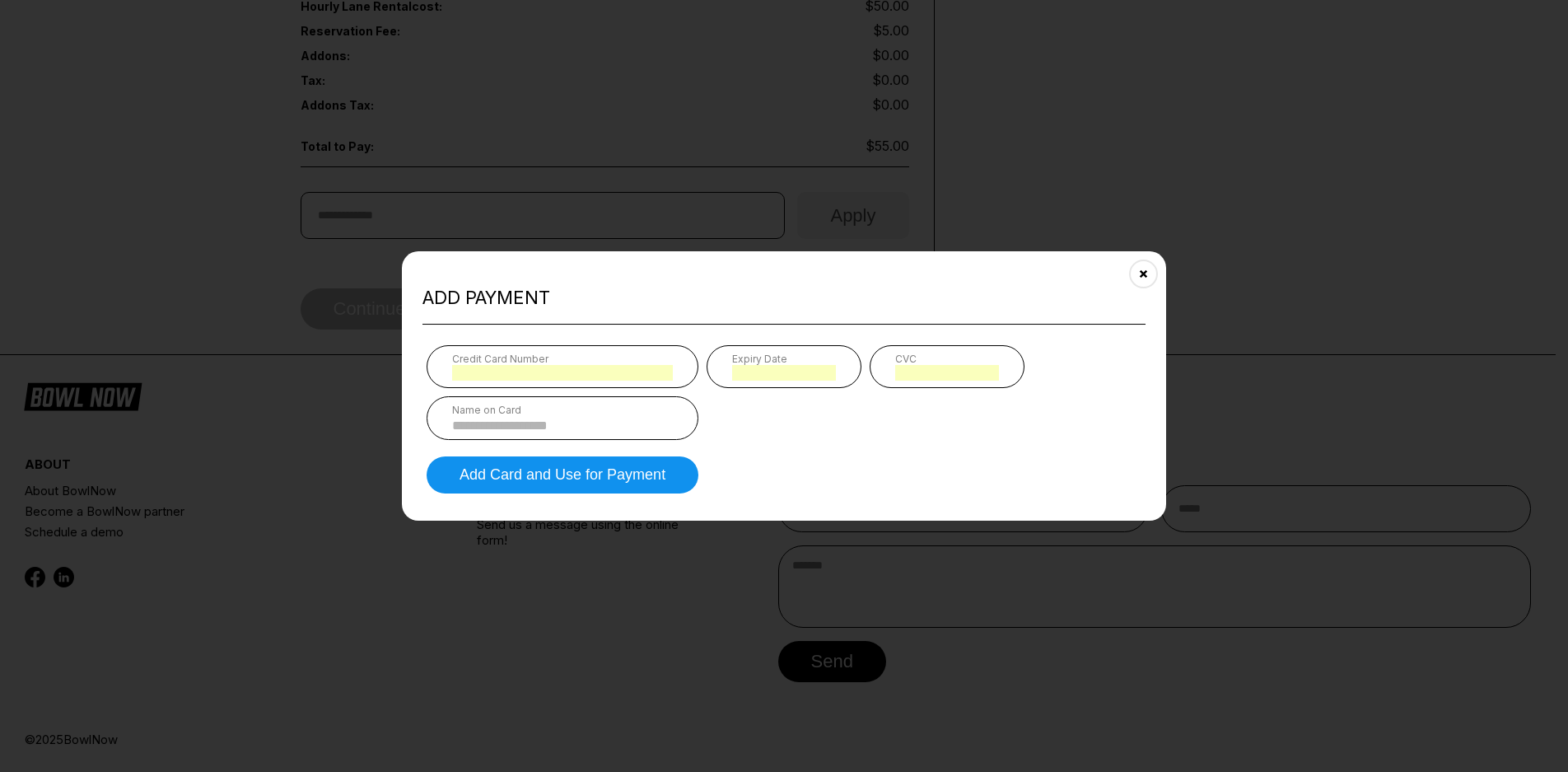
click at [502, 431] on input at bounding box center [562, 426] width 221 height 14
type input "**********"
type input "*"
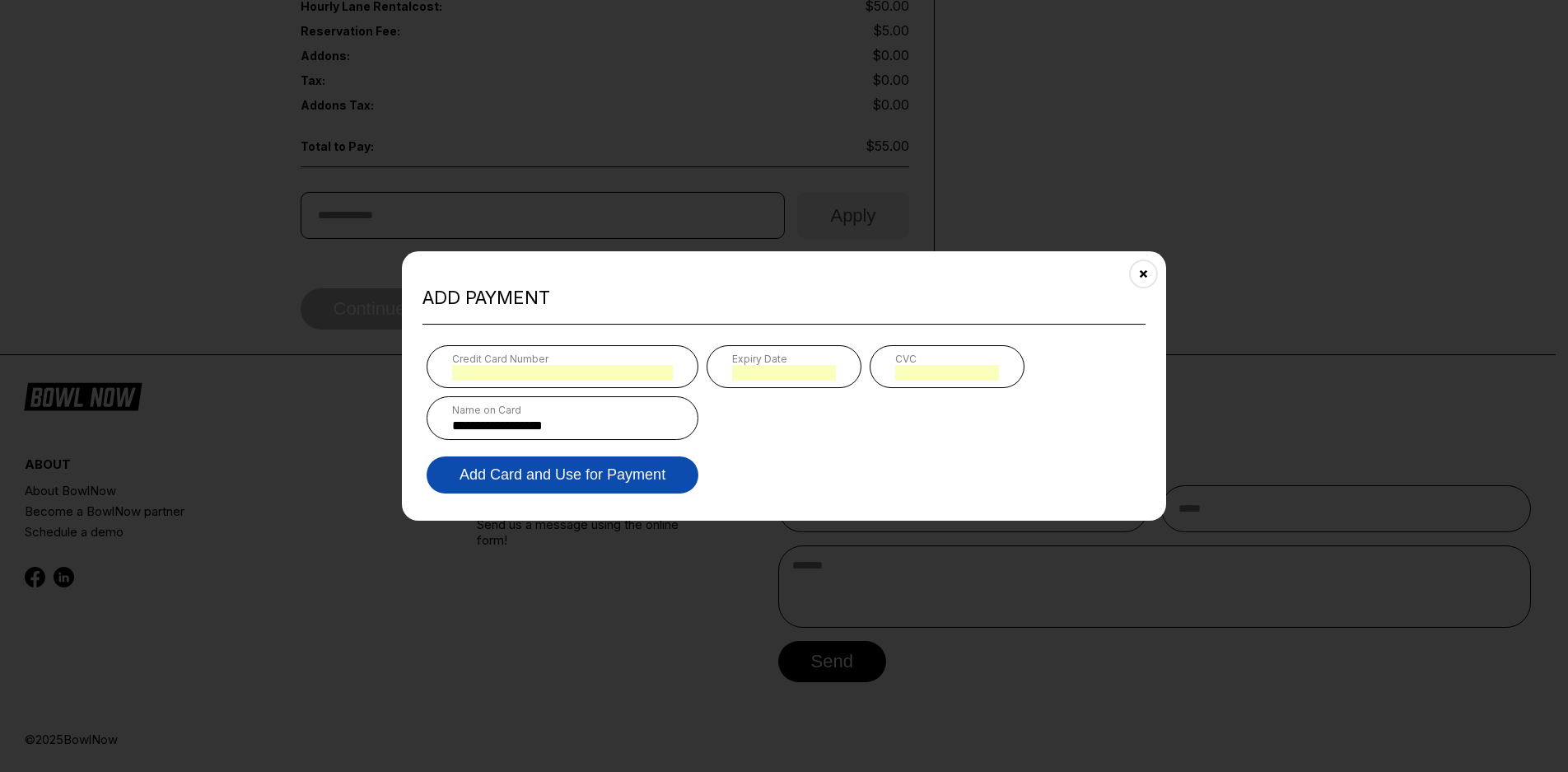
click at [493, 480] on button "Add Card and Use for Payment" at bounding box center [563, 475] width 272 height 37
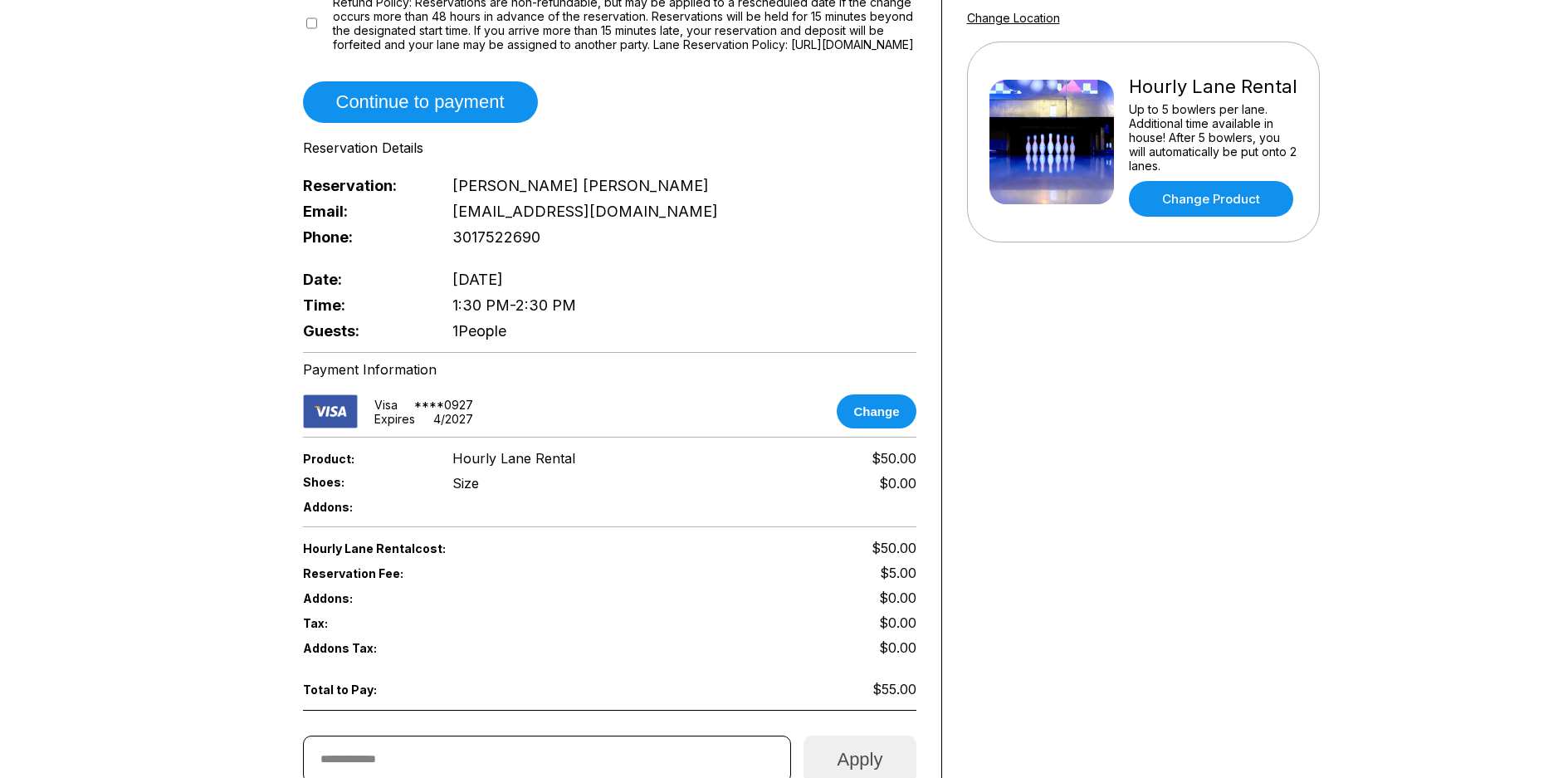
scroll to position [0, 0]
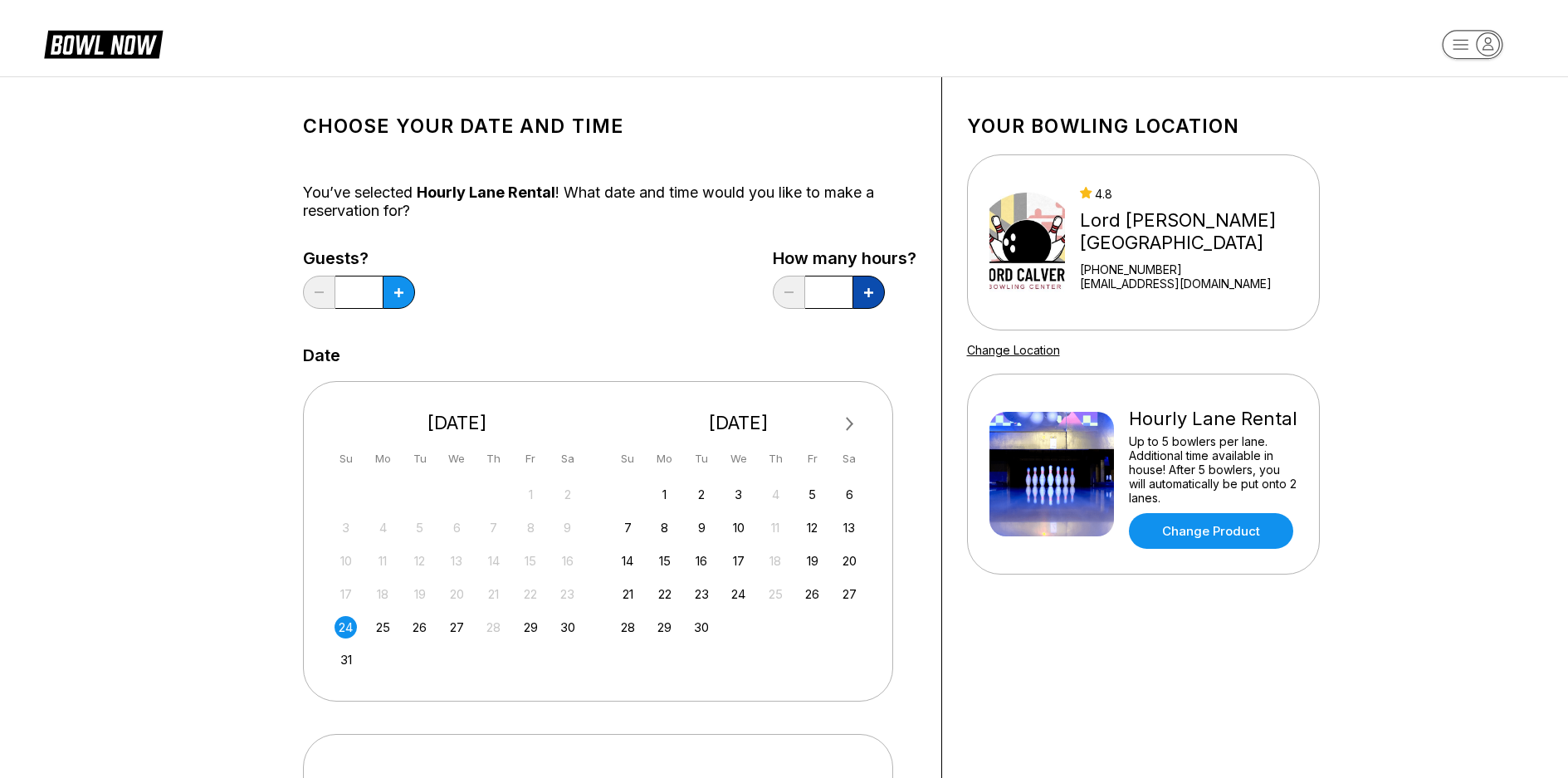
click at [415, 300] on button at bounding box center [399, 292] width 33 height 34
click at [415, 291] on button at bounding box center [399, 292] width 33 height 34
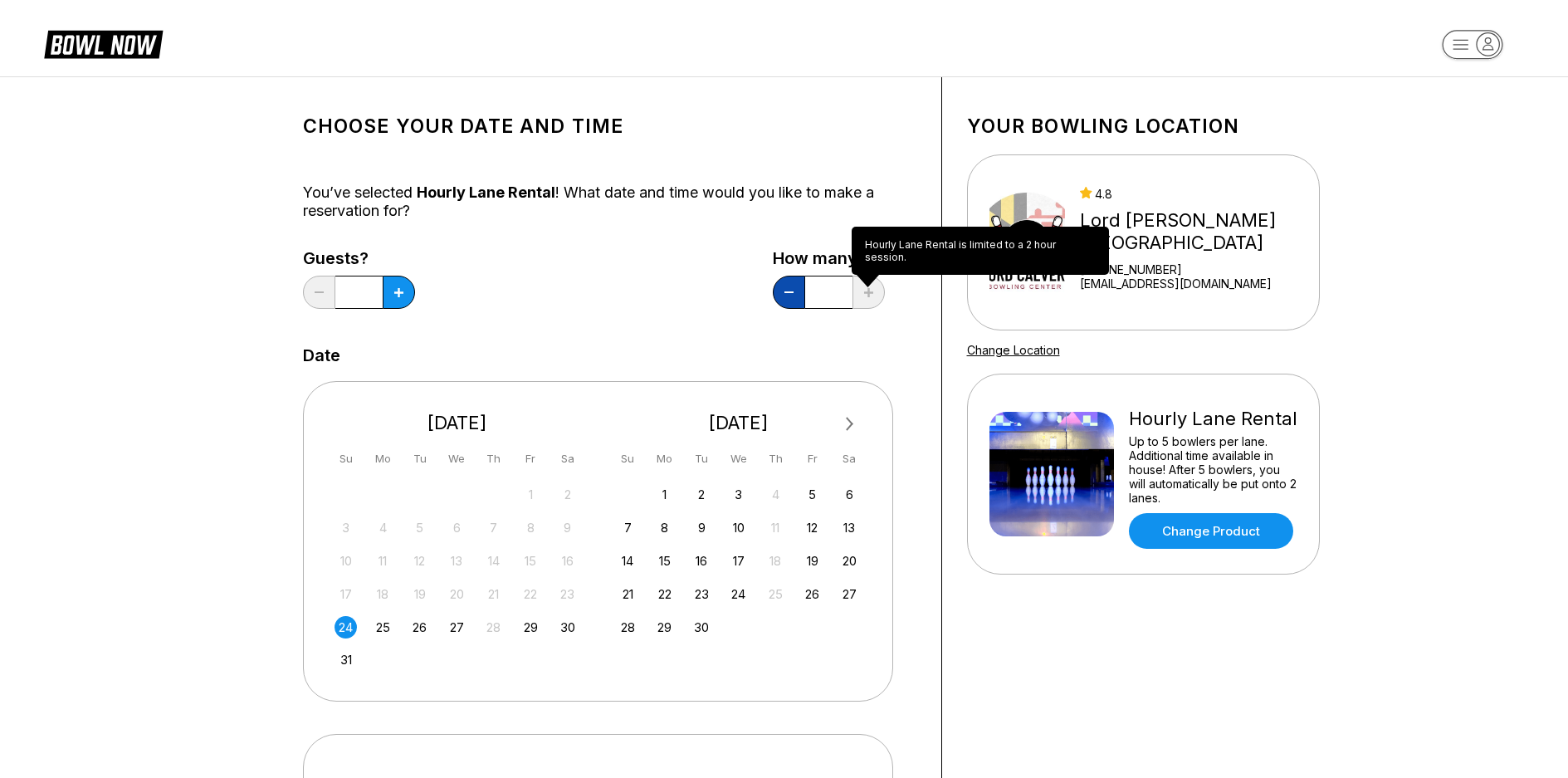
click at [324, 292] on icon at bounding box center [319, 292] width 9 height 2
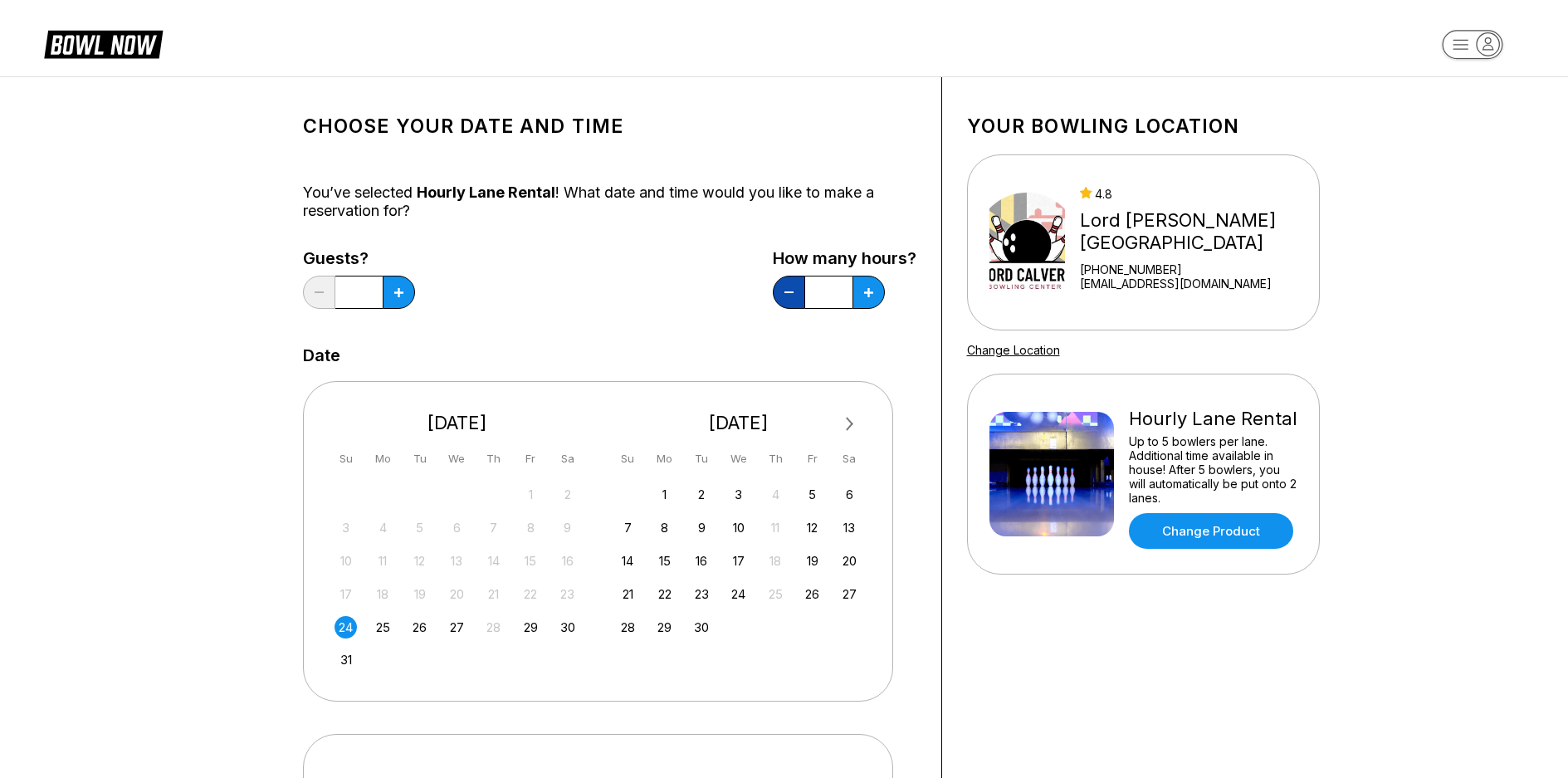
click at [324, 292] on icon at bounding box center [319, 292] width 9 height 2
click at [590, 329] on div "Choose your Date and time You’ve selected Hourly Lane Rental ! What date and ti…" at bounding box center [609, 567] width 613 height 928
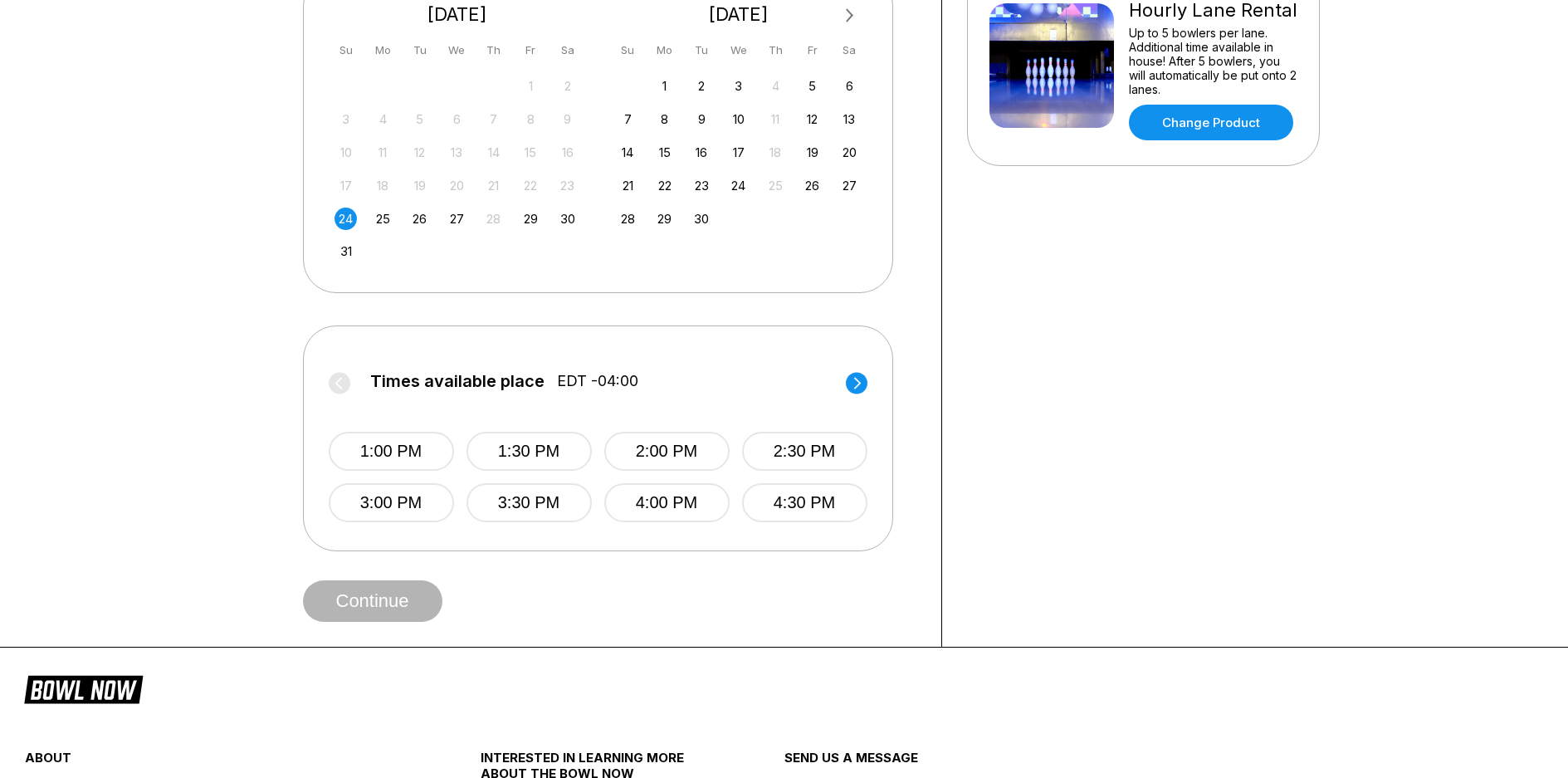
scroll to position [582, 0]
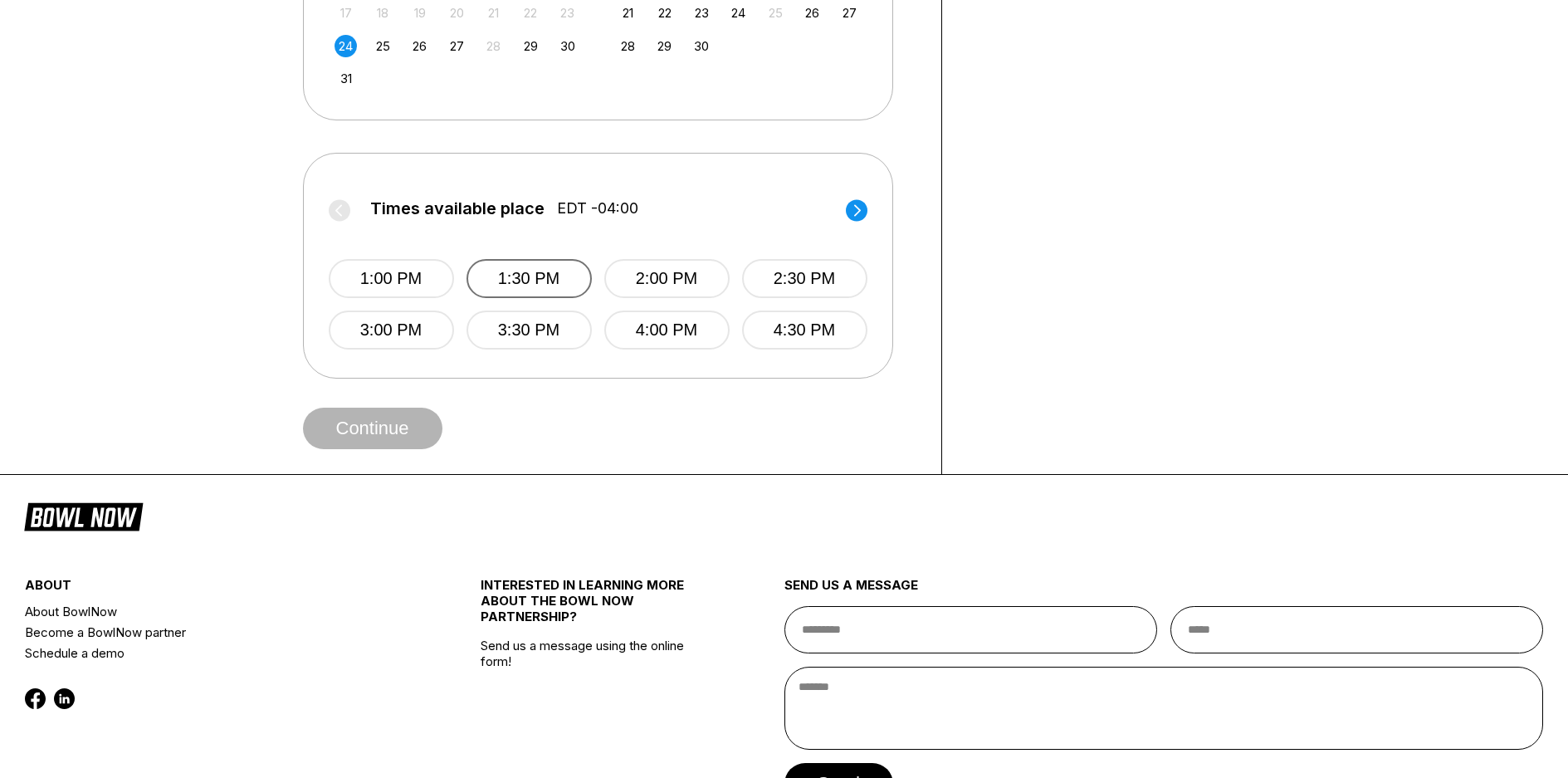
click at [570, 298] on button "1:30 PM" at bounding box center [529, 279] width 125 height 39
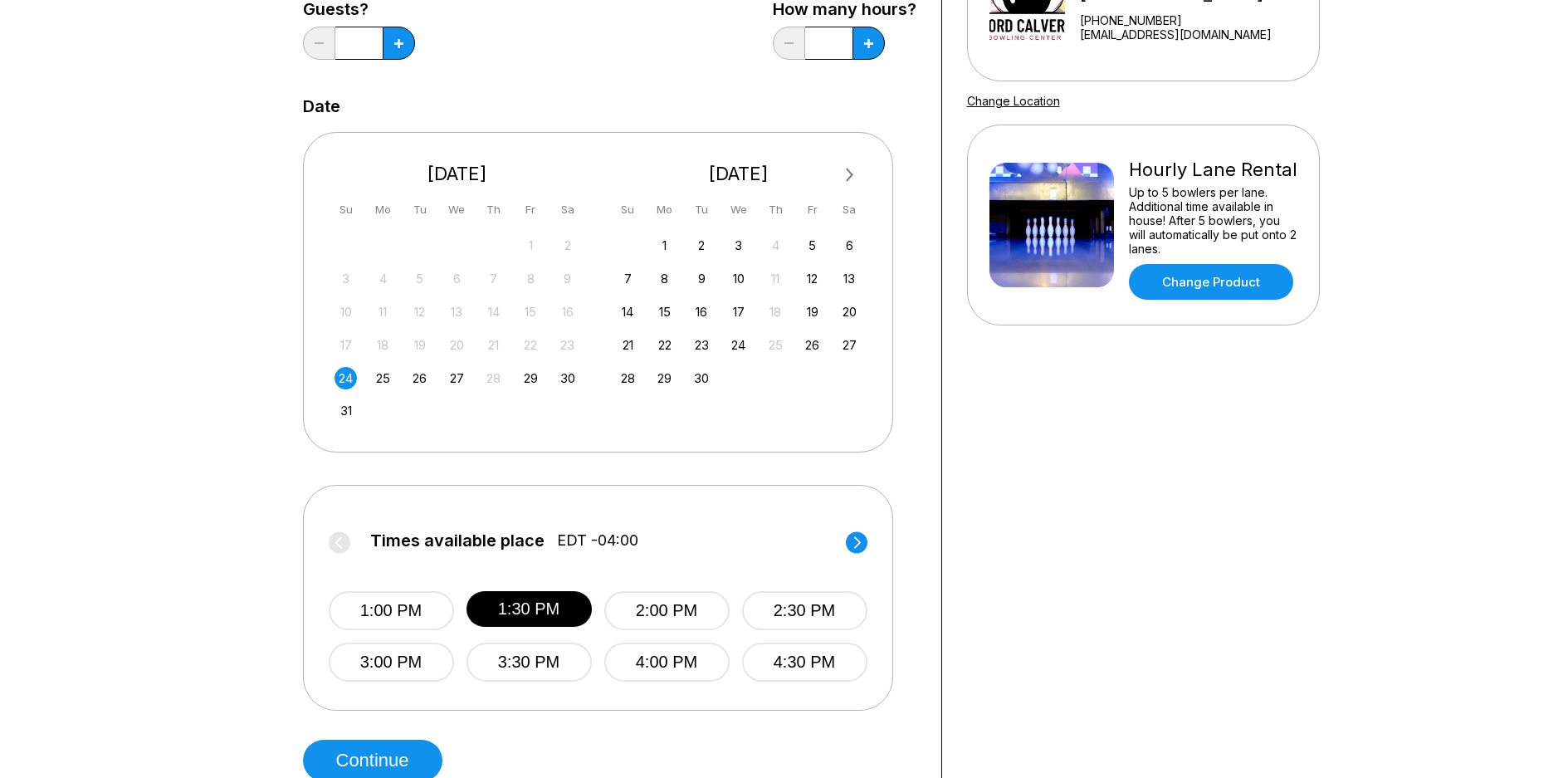
scroll to position [0, 0]
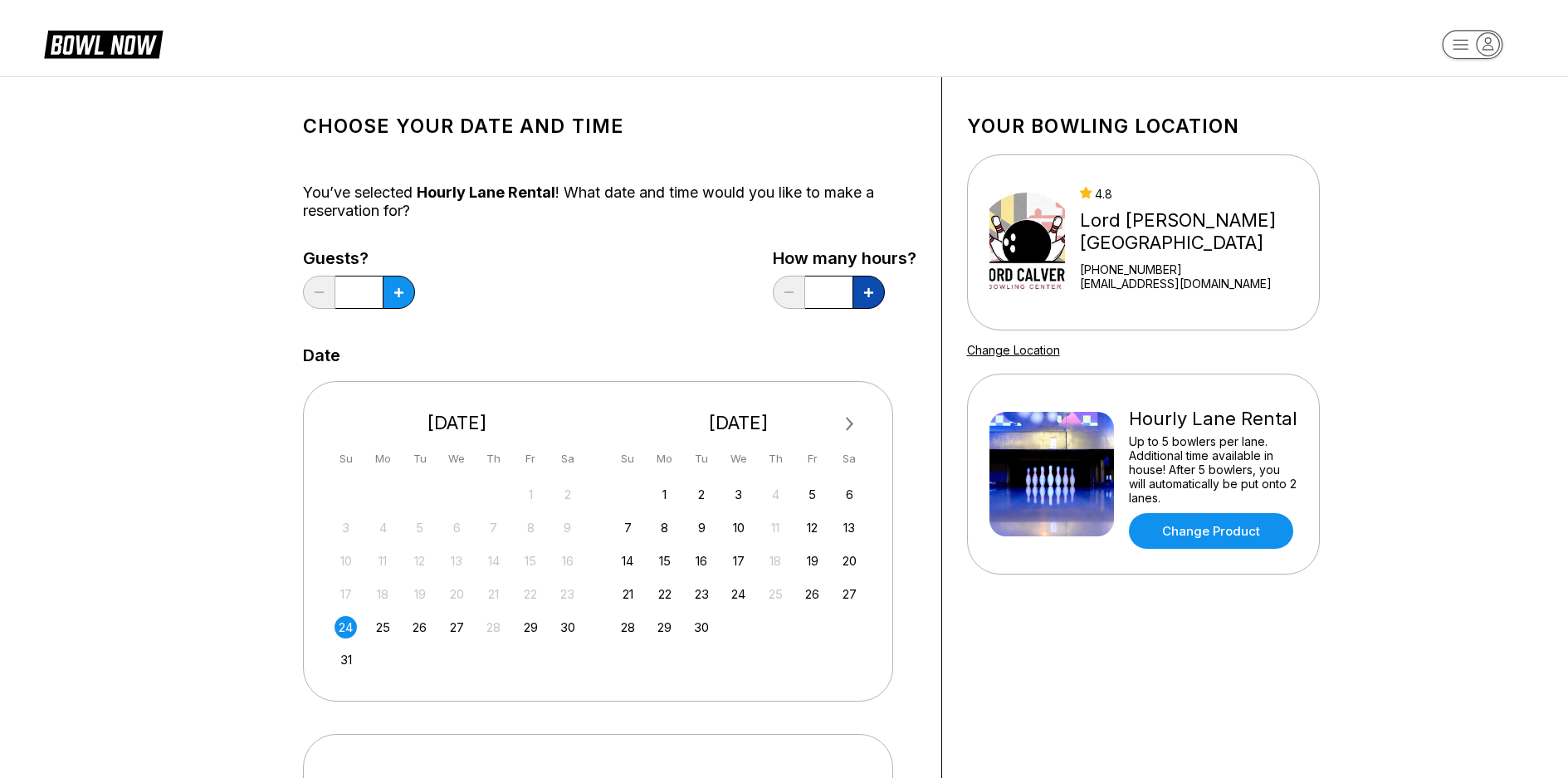
click at [415, 295] on button at bounding box center [399, 292] width 33 height 34
type input "***"
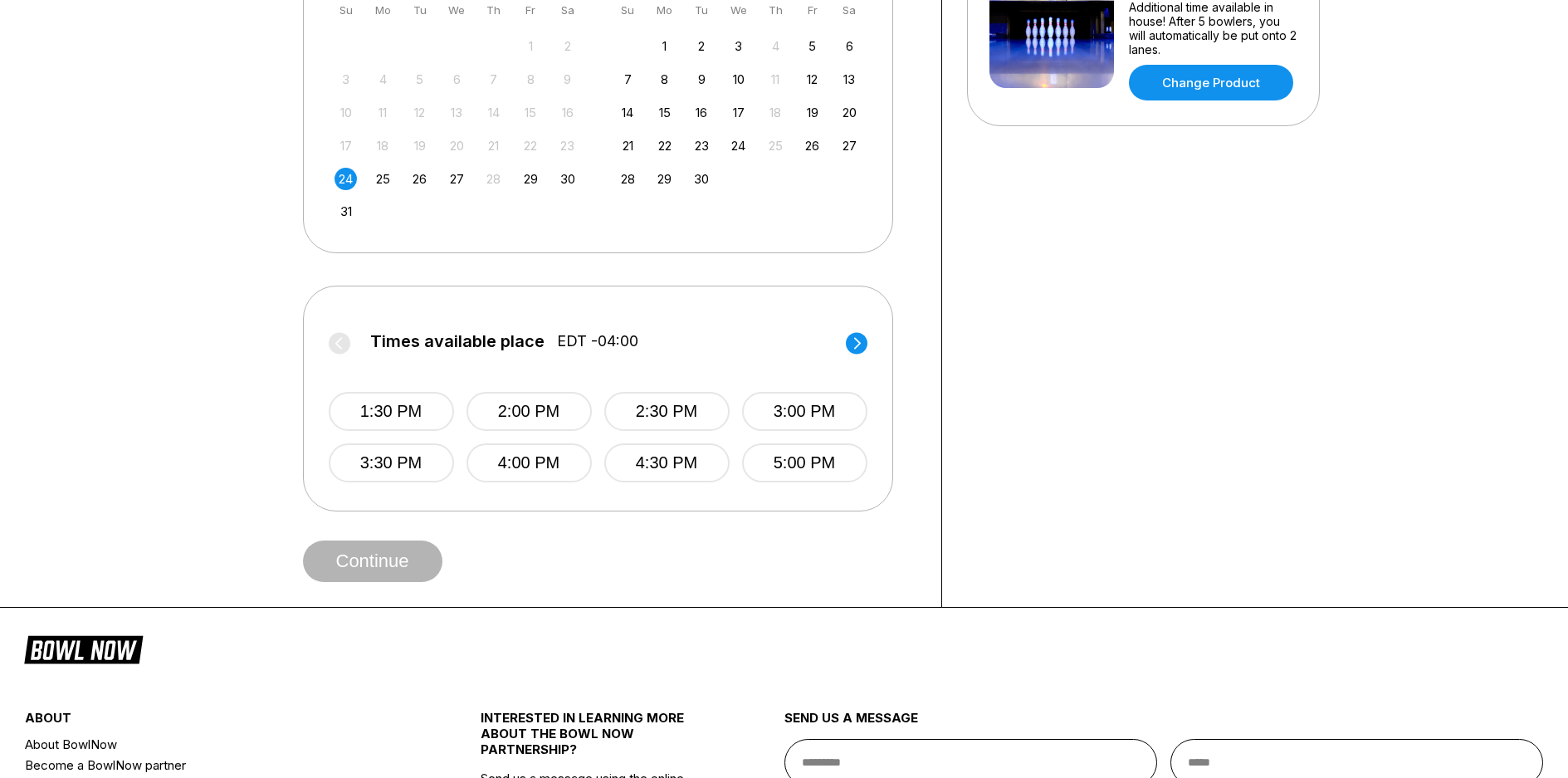
scroll to position [499, 0]
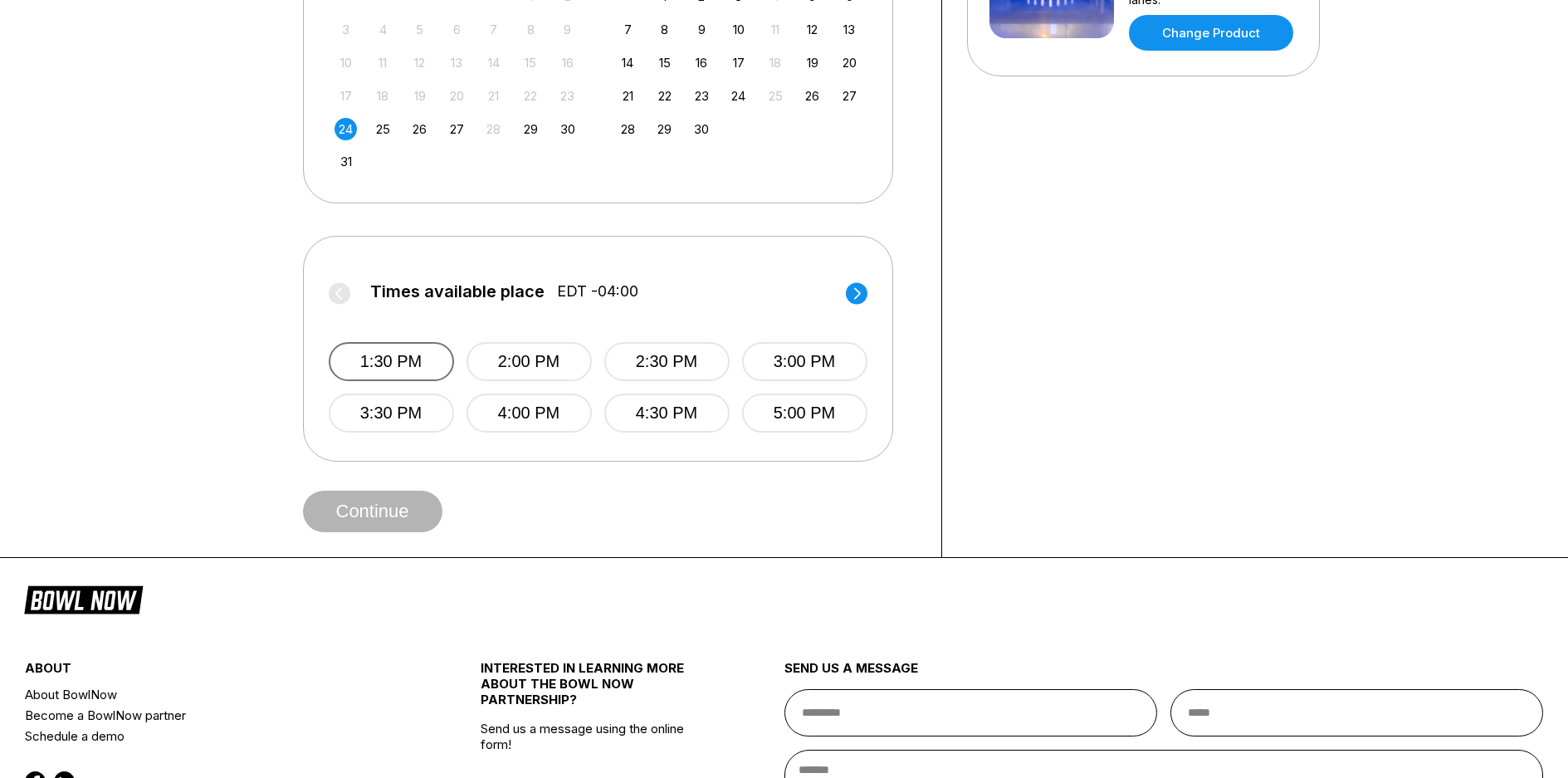
click at [419, 381] on button "1:30 PM" at bounding box center [391, 362] width 125 height 39
click at [396, 532] on button "Continue" at bounding box center [372, 511] width 139 height 41
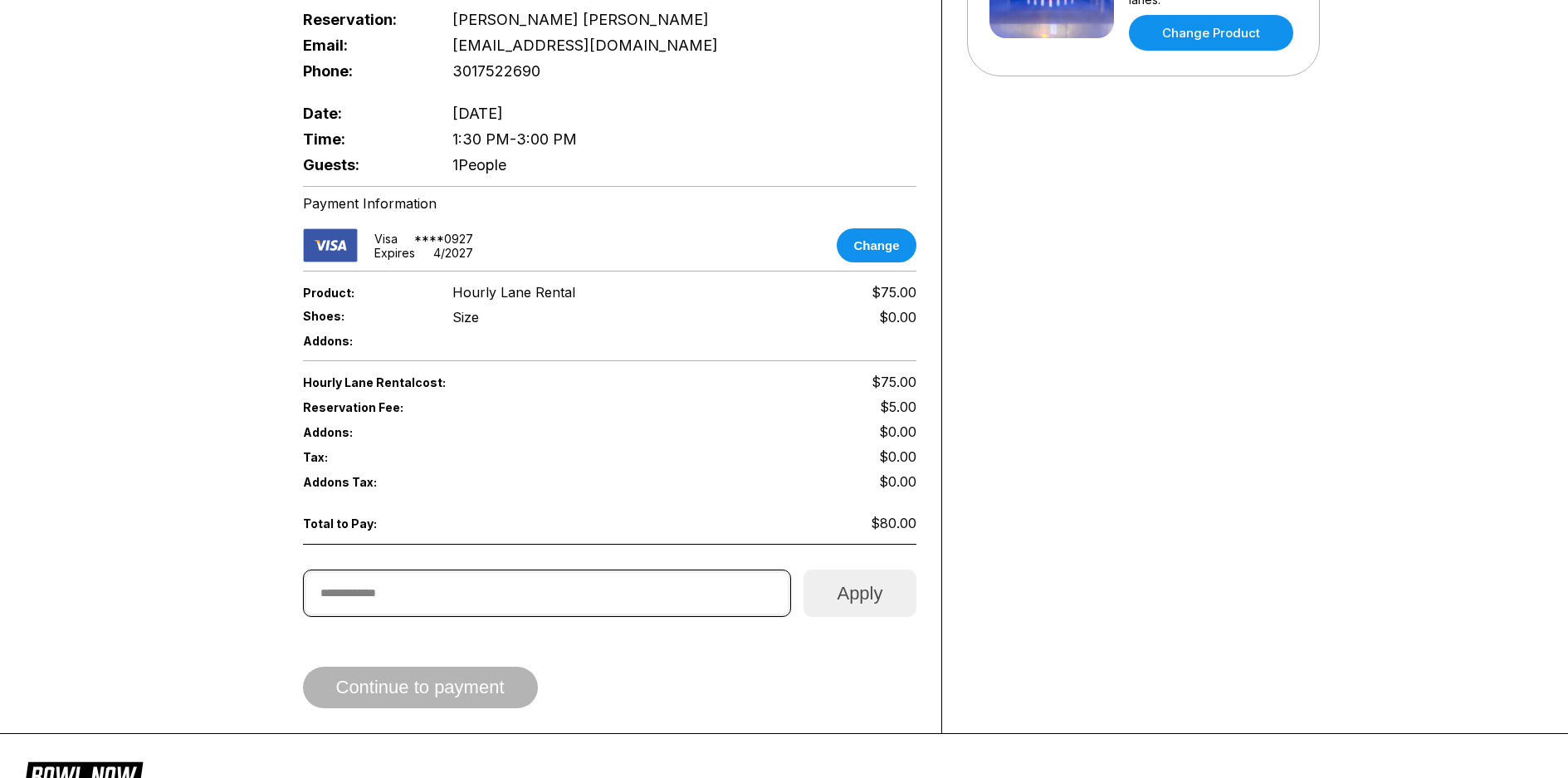
click at [426, 614] on input "text" at bounding box center [547, 593] width 489 height 47
click at [1242, 530] on div "Your bowling location 4.8 Lord Calvert Bowling Center +14105353560 info@lordcal…" at bounding box center [1143, 155] width 403 height 1154
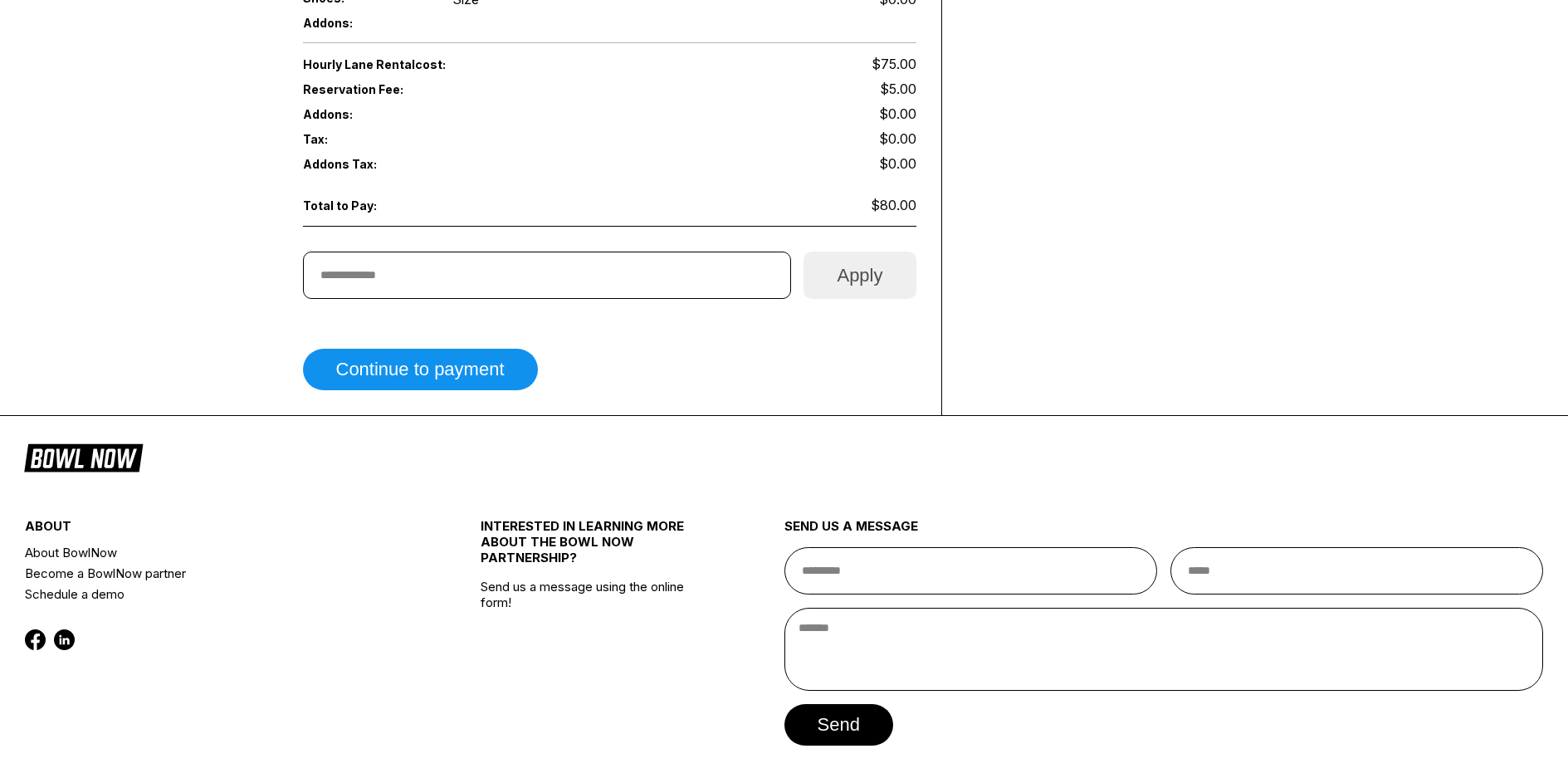
scroll to position [887, 0]
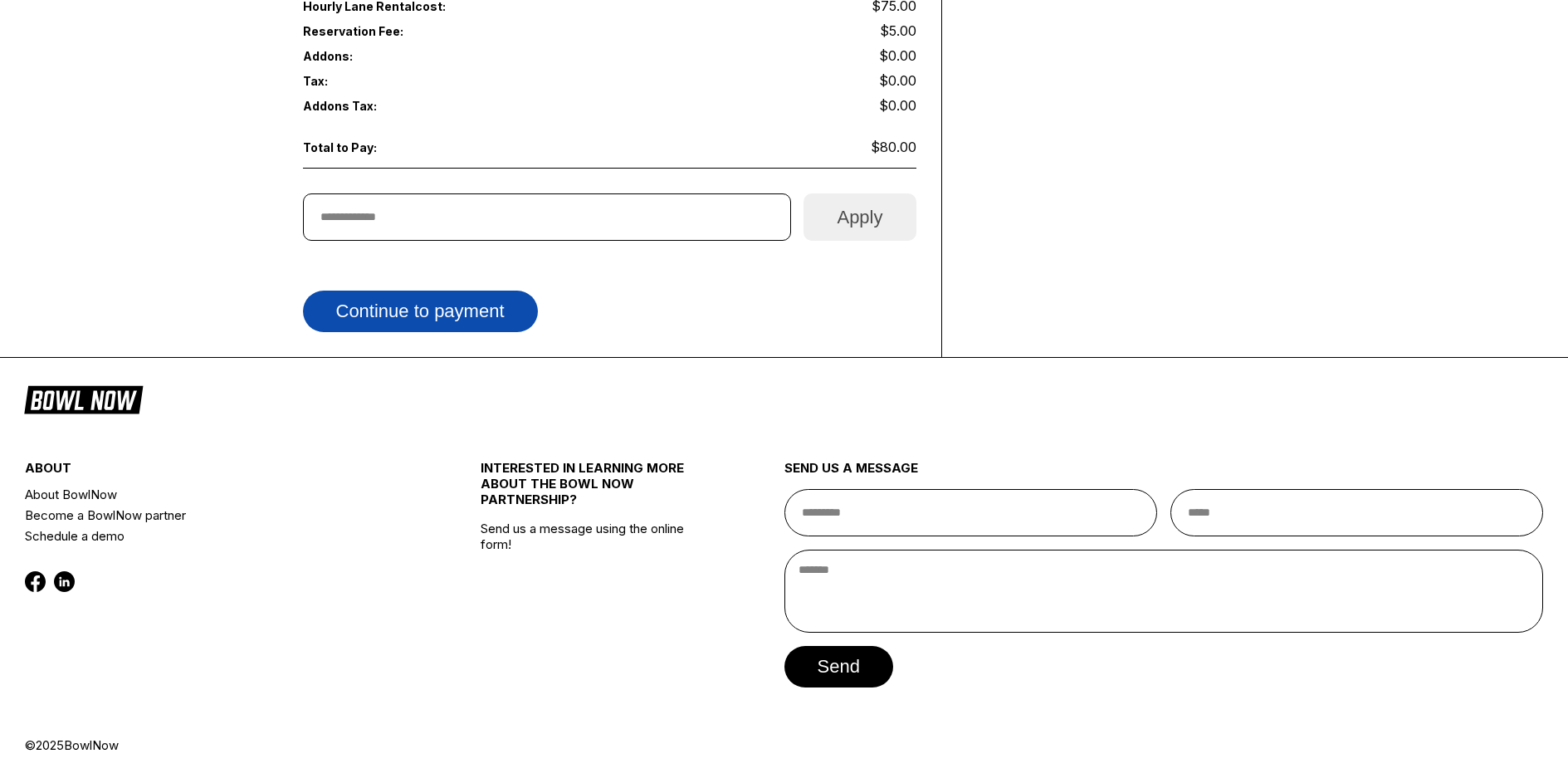
click at [406, 306] on button "Continue to payment" at bounding box center [420, 311] width 235 height 41
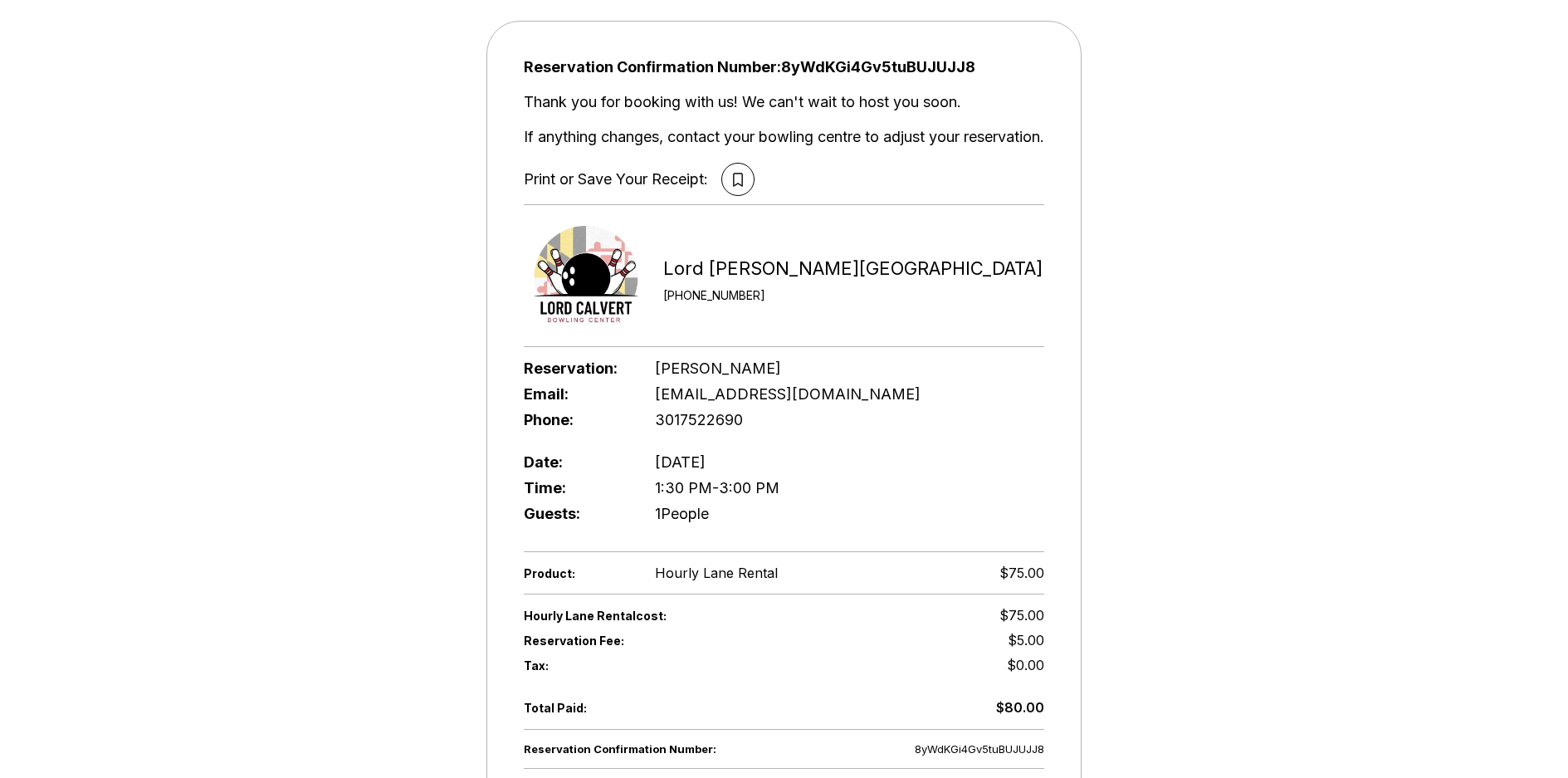
scroll to position [0, 0]
